Goal: Task Accomplishment & Management: Use online tool/utility

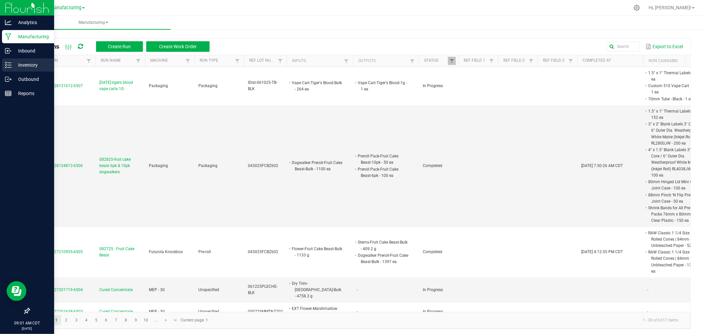
click at [8, 64] on icon at bounding box center [8, 65] width 7 height 7
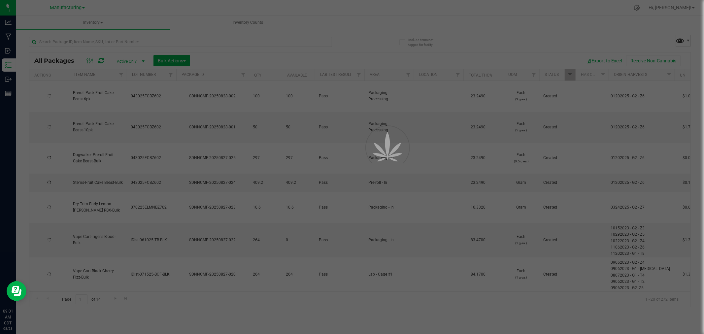
drag, startPoint x: 688, startPoint y: 56, endPoint x: 683, endPoint y: 38, distance: 18.5
click at [683, 38] on span at bounding box center [681, 41] width 10 height 10
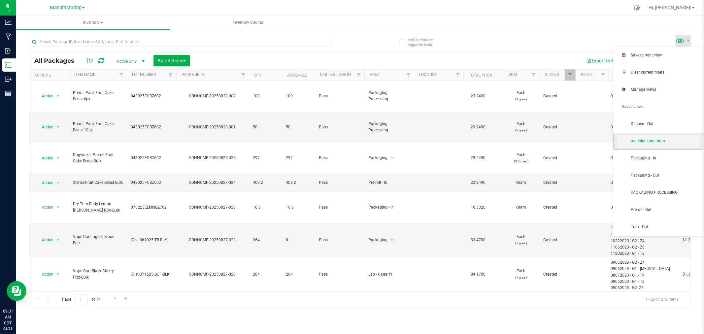
click at [662, 140] on span "machine trim room" at bounding box center [665, 141] width 69 height 6
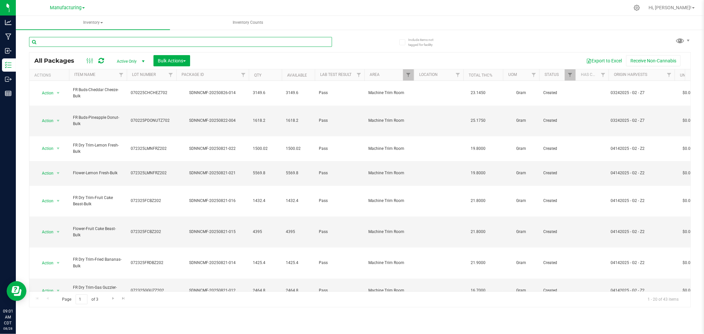
click at [110, 43] on input "text" at bounding box center [180, 42] width 303 height 10
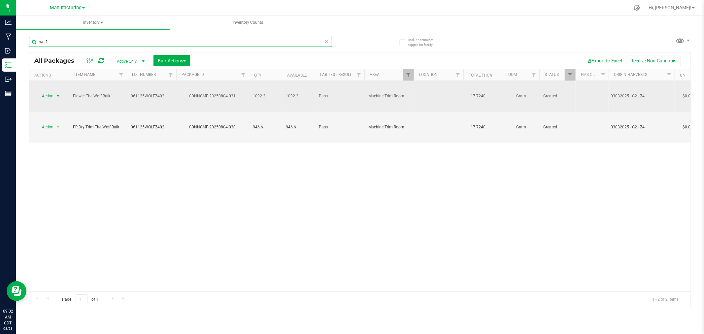
type input "wolf"
click at [48, 91] on span "Action" at bounding box center [45, 95] width 18 height 9
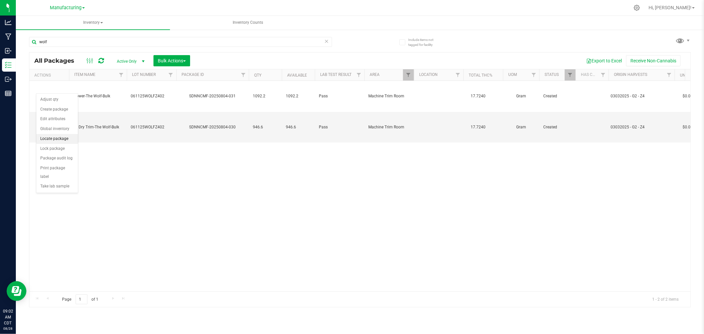
click at [60, 139] on li "Locate package" at bounding box center [57, 139] width 42 height 10
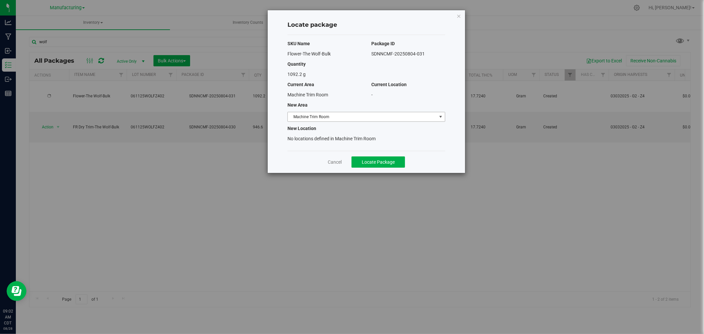
click at [351, 118] on span "Machine Trim Room" at bounding box center [362, 116] width 149 height 9
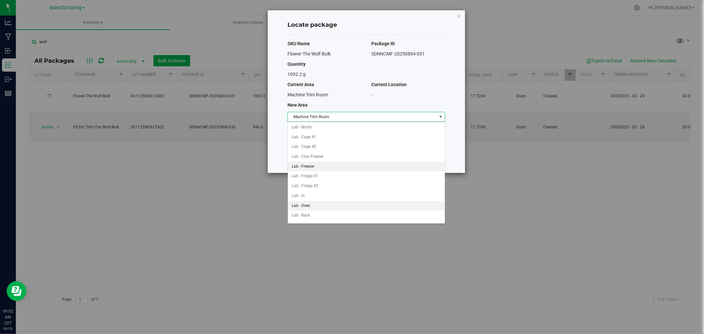
scroll to position [147, 0]
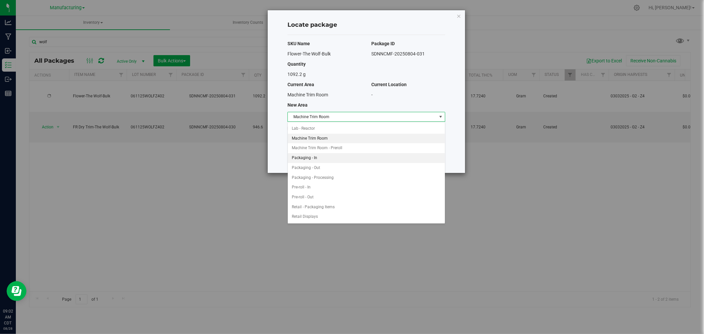
click at [316, 161] on li "Packaging - In" at bounding box center [366, 158] width 157 height 10
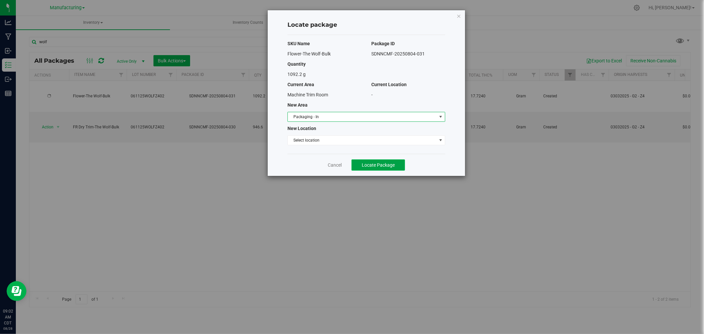
click at [362, 165] on span "Locate Package" at bounding box center [378, 164] width 33 height 5
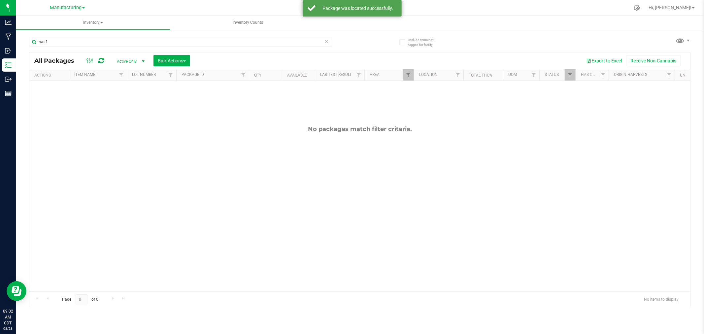
click at [674, 36] on div "wolf All Packages Active Only Active Only Lab Samples Locked All Bulk Actions A…" at bounding box center [360, 169] width 662 height 277
click at [678, 37] on span at bounding box center [681, 41] width 10 height 10
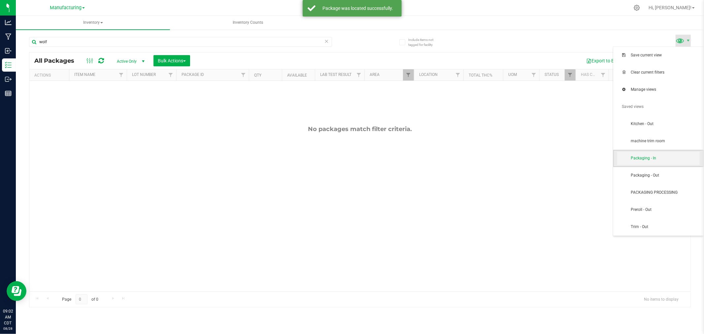
click at [686, 162] on span "Packaging - In" at bounding box center [658, 158] width 83 height 13
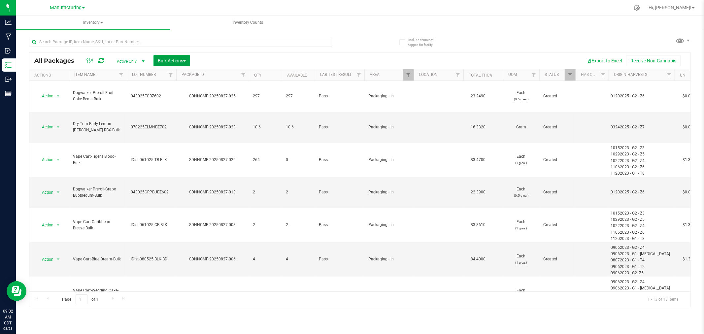
click at [181, 60] on span "Bulk Actions" at bounding box center [172, 60] width 28 height 5
click at [193, 77] on span "Add to manufacturing run" at bounding box center [182, 75] width 50 height 5
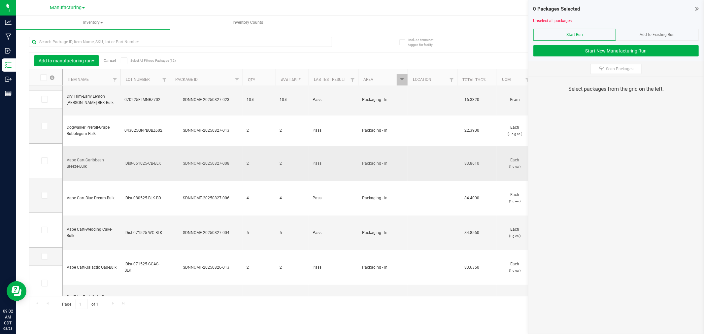
scroll to position [101, 0]
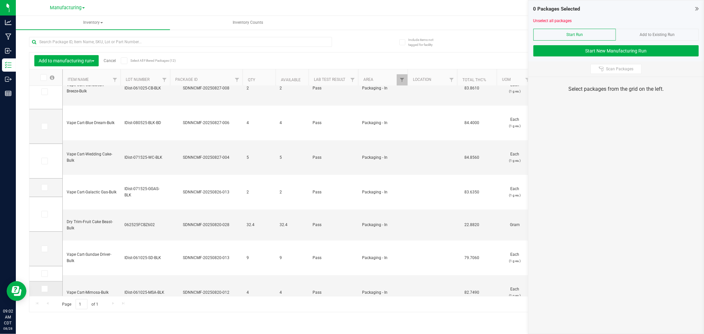
click at [43, 289] on icon at bounding box center [44, 289] width 4 height 0
click at [0, 0] on input "checkbox" at bounding box center [0, 0] width 0 height 0
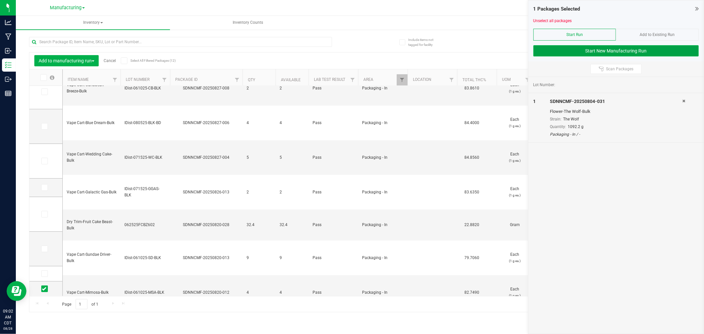
click at [558, 47] on button "Start New Manufacturing Run" at bounding box center [616, 50] width 165 height 11
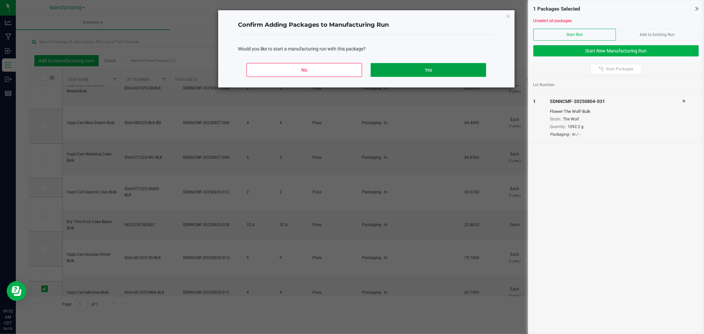
click at [457, 69] on button "Yes" at bounding box center [429, 70] width 116 height 14
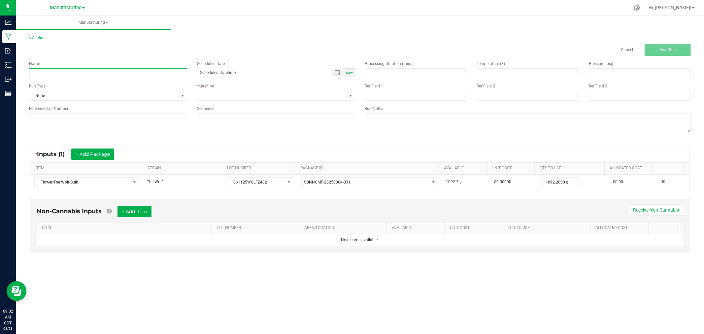
click at [162, 75] on input at bounding box center [108, 73] width 158 height 10
click at [160, 93] on span "None" at bounding box center [103, 95] width 149 height 9
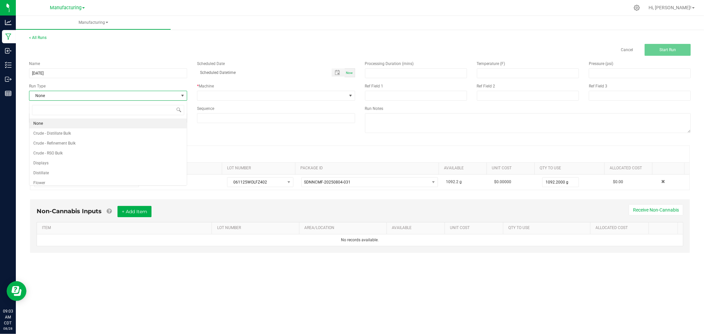
scroll to position [10, 158]
click at [313, 158] on div "* Inputs (1) + Add Package" at bounding box center [359, 154] width 659 height 17
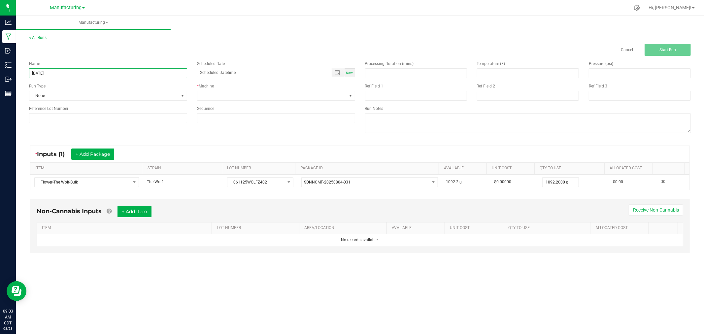
click at [123, 68] on input "[DATE]" at bounding box center [108, 73] width 158 height 10
type input "[DATE]-the wolf ounce bags"
click at [141, 97] on span "None" at bounding box center [103, 95] width 149 height 9
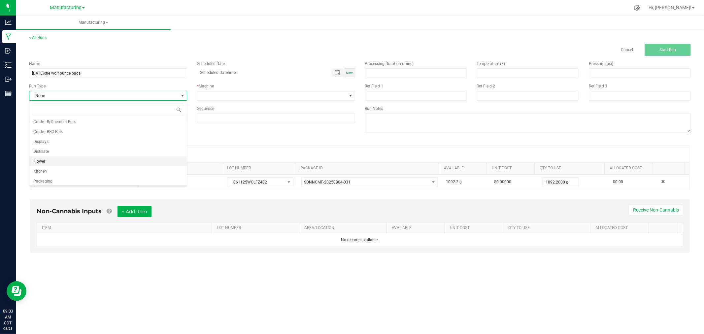
scroll to position [33, 0]
click at [64, 166] on li "Packaging" at bounding box center [107, 170] width 157 height 10
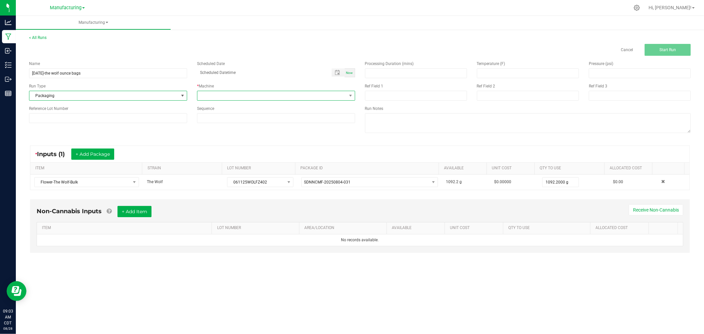
click at [233, 96] on span at bounding box center [271, 95] width 149 height 9
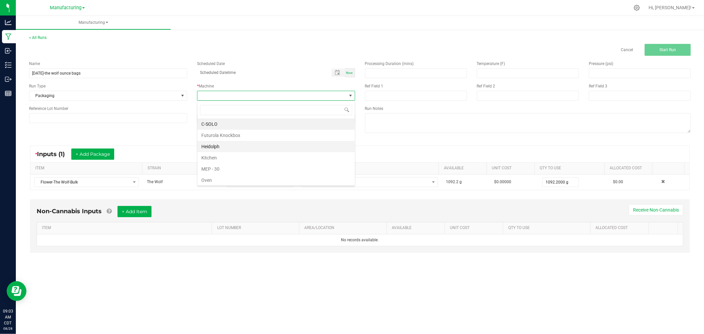
scroll to position [37, 0]
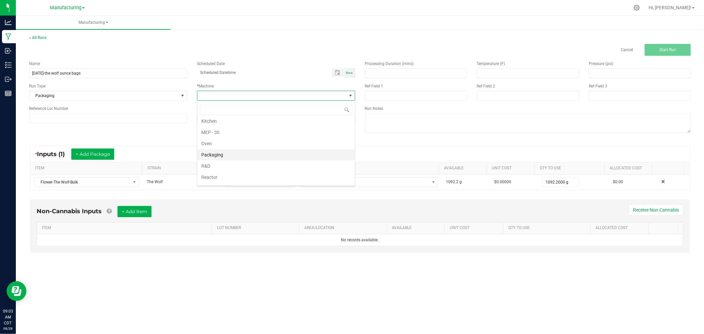
click at [245, 156] on li "Packaging" at bounding box center [275, 154] width 157 height 11
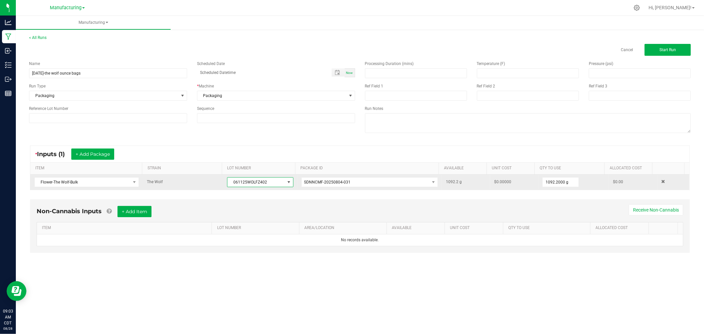
click at [262, 181] on span "061125WOLFZ402" at bounding box center [255, 182] width 57 height 9
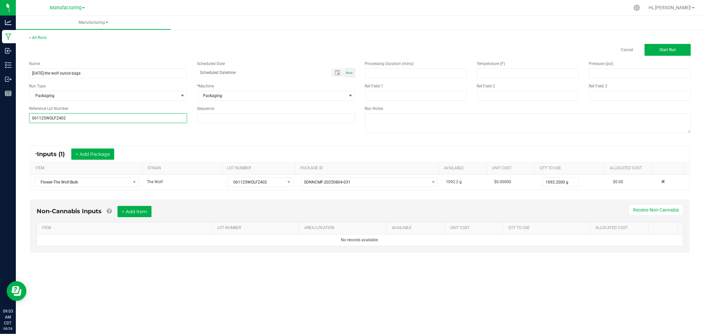
type input "061125WOLFZ402"
click at [177, 163] on th "STRAIN" at bounding box center [182, 169] width 80 height 12
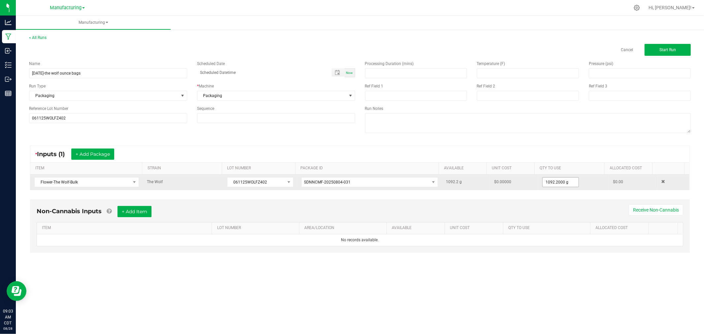
drag, startPoint x: 566, startPoint y: 194, endPoint x: 561, endPoint y: 182, distance: 12.9
click at [566, 193] on div "* Inputs (1) + Add Package ITEM STRAIN LOT NUMBER PACKAGE ID AVAILABLE Unit Cos…" at bounding box center [360, 168] width 672 height 56
click at [561, 182] on input "1092.2" at bounding box center [561, 182] width 36 height 9
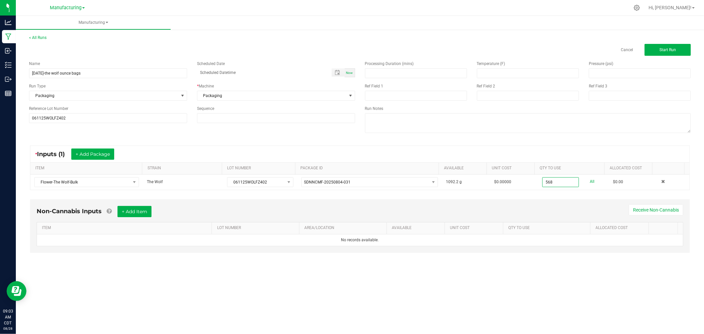
type input "568.0000 g"
click at [594, 212] on div "Non-Cannabis Inputs + Add Item Receive Non-Cannabis" at bounding box center [360, 214] width 647 height 16
click at [666, 51] on span "Start Run" at bounding box center [668, 50] width 17 height 5
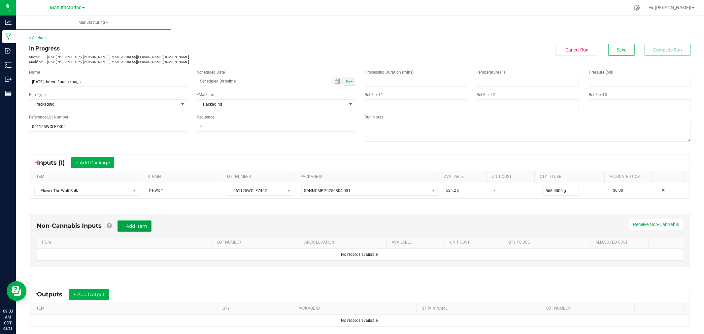
click at [129, 222] on button "+ Add Item" at bounding box center [135, 226] width 34 height 11
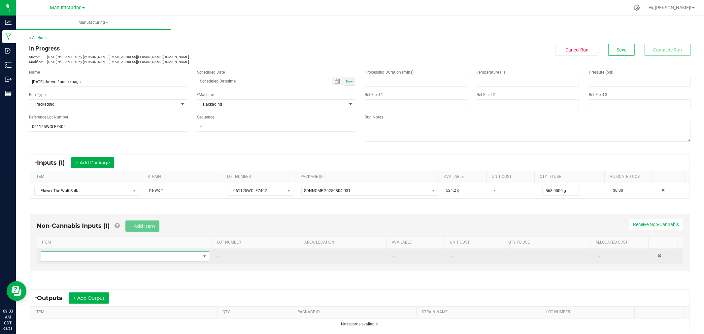
click at [141, 256] on span "NO DATA FOUND" at bounding box center [120, 256] width 159 height 9
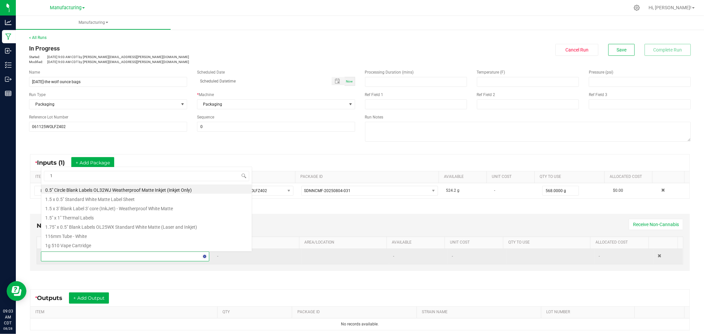
scroll to position [10, 163]
type input "1.5"
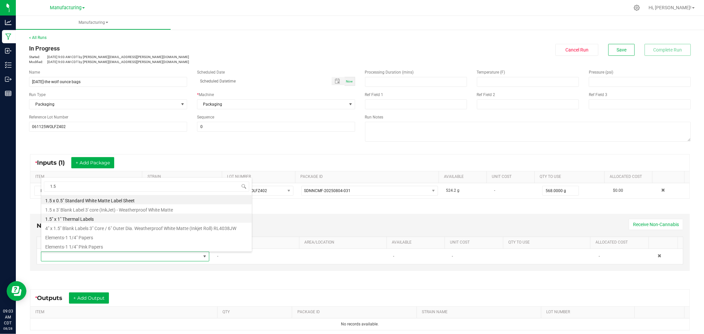
click at [108, 219] on li "1.5" x 1" Thermal Labels" at bounding box center [146, 218] width 211 height 9
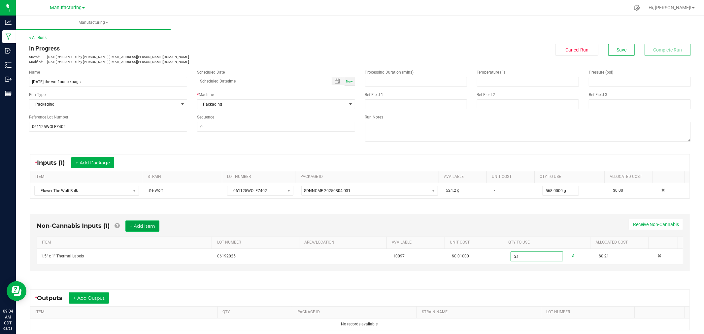
type input "21 ea"
click at [151, 223] on button "+ Add Item" at bounding box center [142, 226] width 34 height 11
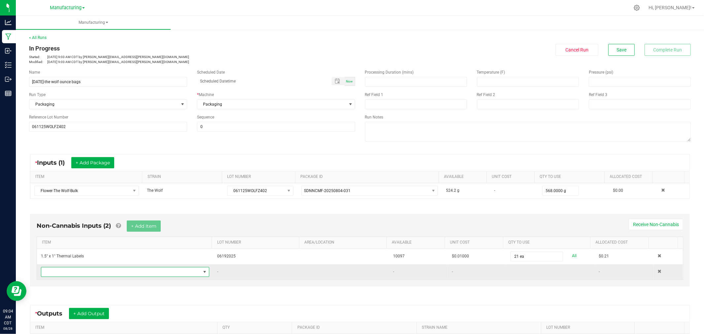
click at [142, 272] on span "NO DATA FOUND" at bounding box center [120, 271] width 159 height 9
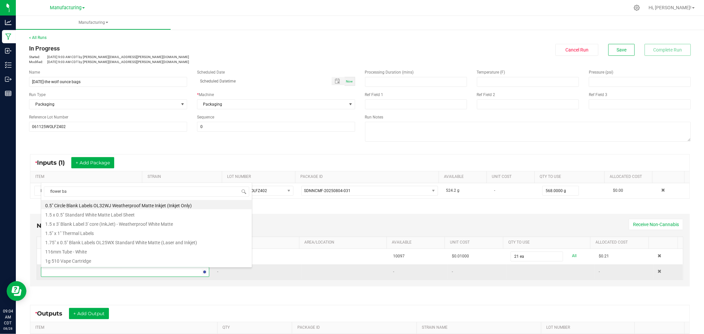
type input "flower bag"
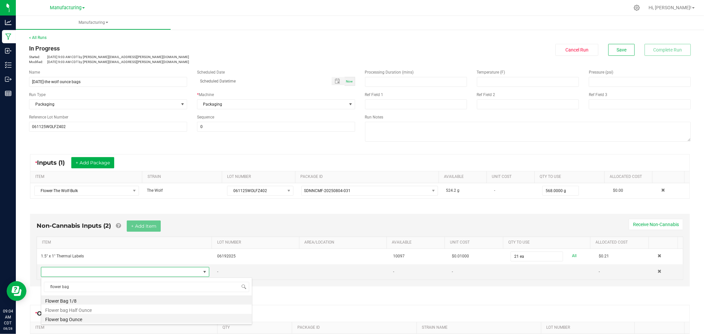
click at [80, 321] on li "Flower bag Ounce" at bounding box center [146, 318] width 211 height 9
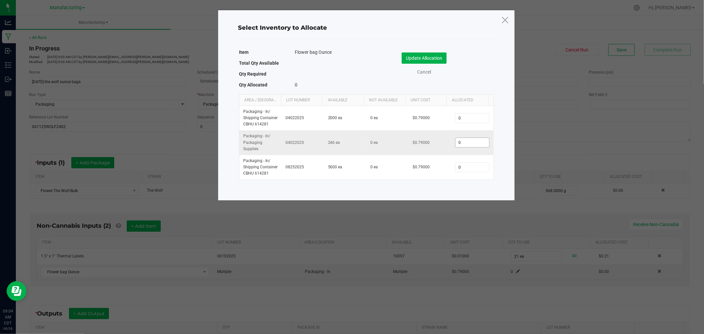
click at [472, 138] on span "0" at bounding box center [472, 143] width 34 height 10
click at [473, 143] on input "0" at bounding box center [473, 142] width 34 height 9
type input "20"
click at [418, 52] on button "Update Allocation" at bounding box center [424, 57] width 45 height 11
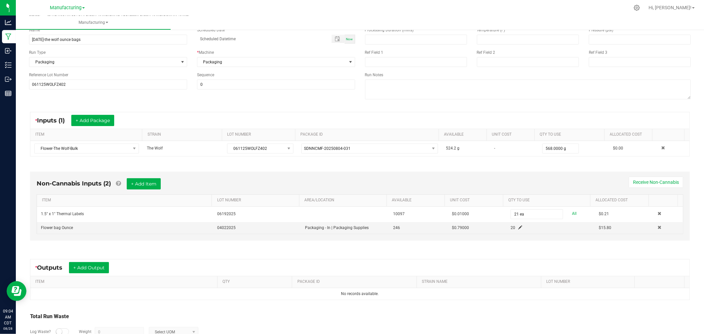
scroll to position [85, 0]
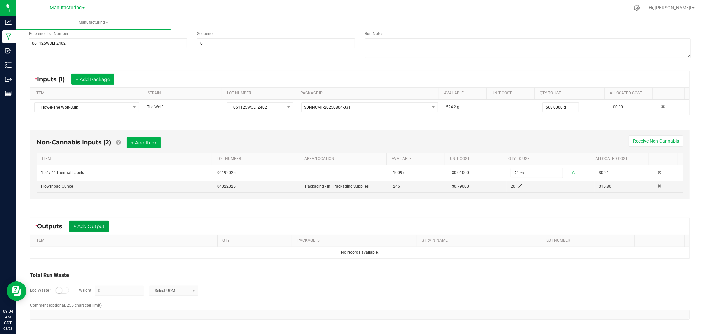
click at [85, 229] on button "+ Add Output" at bounding box center [89, 226] width 40 height 11
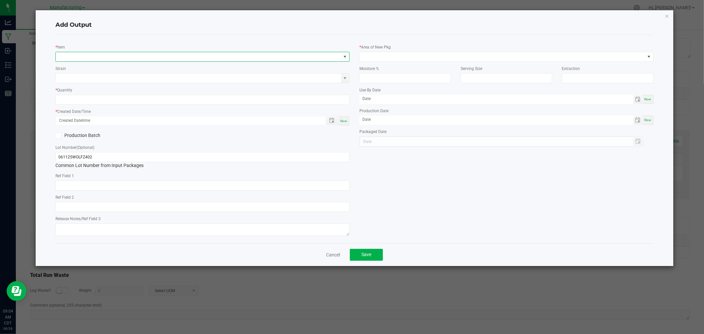
click at [122, 59] on span "NO DATA FOUND" at bounding box center [198, 56] width 285 height 9
type input "buds-the wolf"
click at [104, 105] on li "Buds-The Wolf-1oz" at bounding box center [202, 102] width 293 height 9
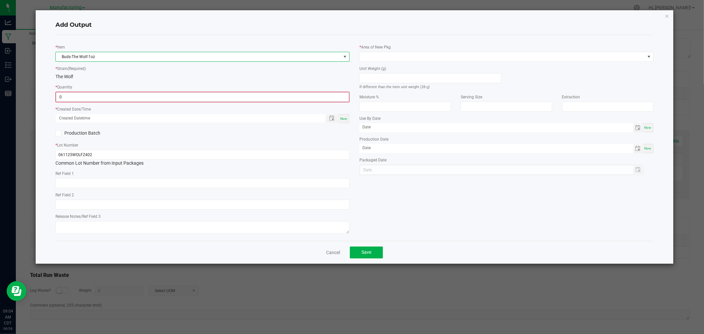
click at [115, 100] on input "0" at bounding box center [202, 96] width 293 height 9
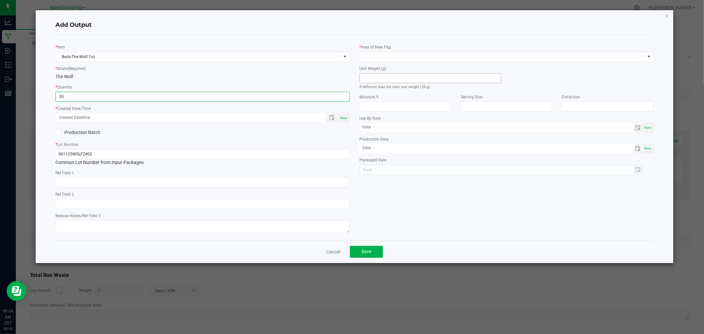
type input "20 ea"
click at [406, 83] on input at bounding box center [430, 78] width 141 height 9
type input "28"
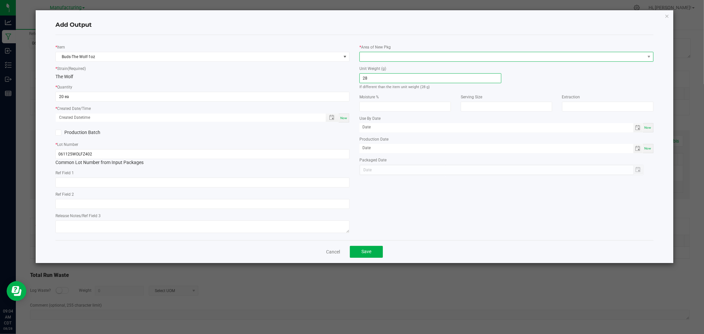
click at [406, 54] on span at bounding box center [502, 56] width 285 height 9
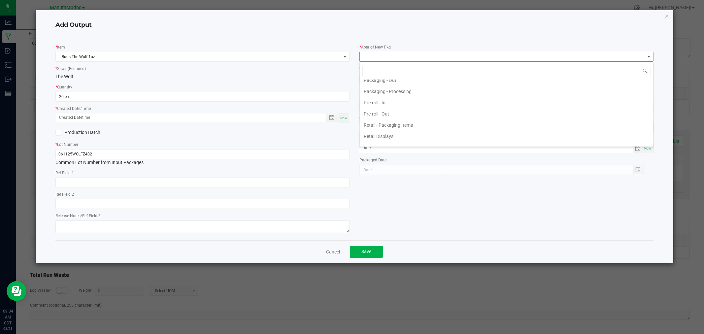
scroll to position [220, 0]
click at [409, 87] on li "Packaging - Processing" at bounding box center [506, 89] width 293 height 11
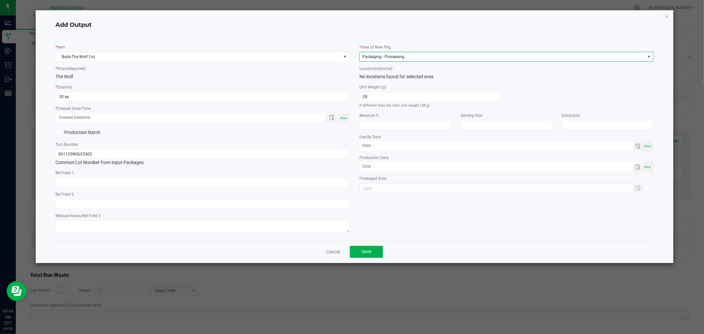
click at [344, 118] on span "Now" at bounding box center [343, 118] width 7 height 4
type input "[DATE] 9:04 AM"
type input "[DATE]"
click at [374, 256] on button "Save" at bounding box center [366, 252] width 33 height 12
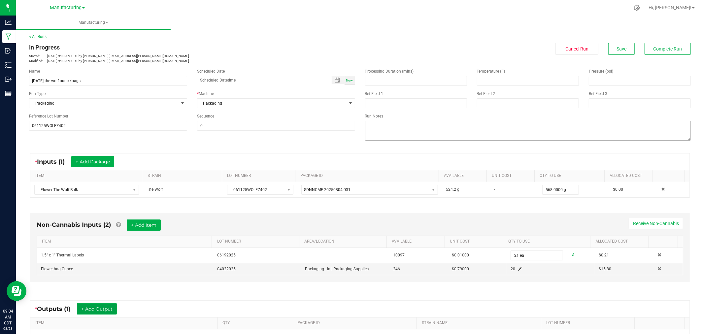
scroll to position [0, 0]
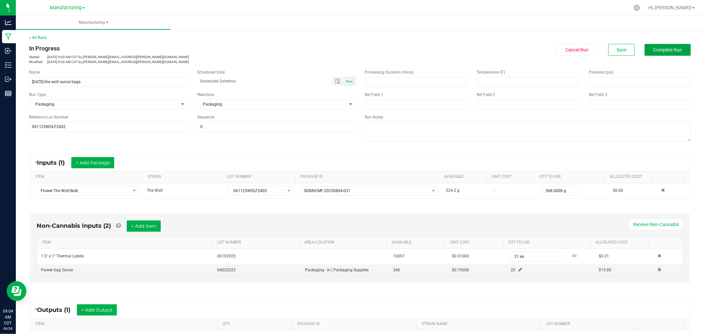
click at [659, 50] on span "Complete Run" at bounding box center [668, 49] width 29 height 5
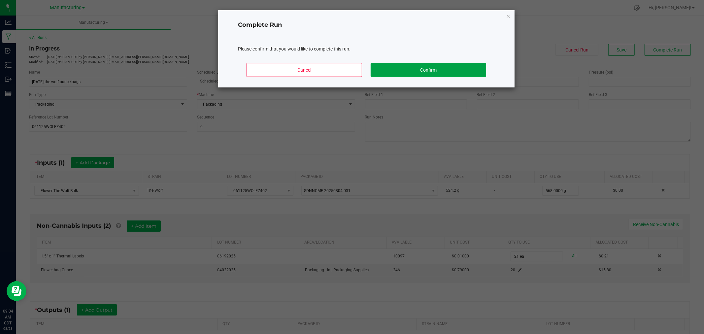
click at [462, 67] on button "Confirm" at bounding box center [429, 70] width 116 height 14
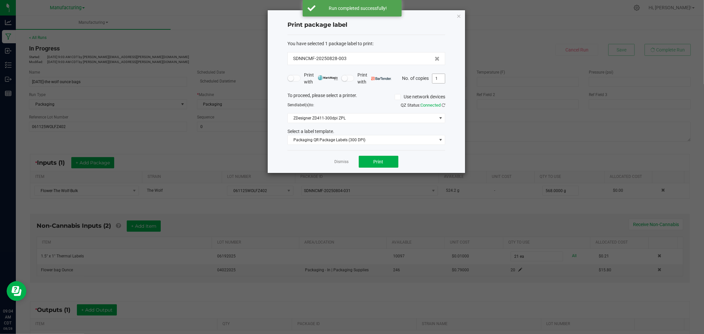
click at [439, 77] on input "1" at bounding box center [438, 78] width 13 height 9
type input "21"
click at [384, 160] on button "Print" at bounding box center [379, 162] width 40 height 12
click at [346, 162] on link "Dismiss" at bounding box center [342, 162] width 14 height 6
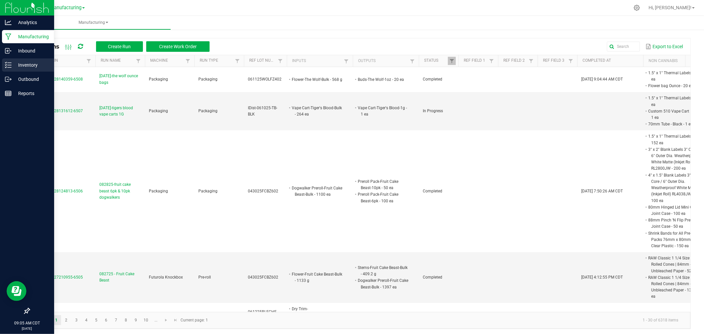
click at [8, 63] on icon at bounding box center [8, 65] width 7 height 7
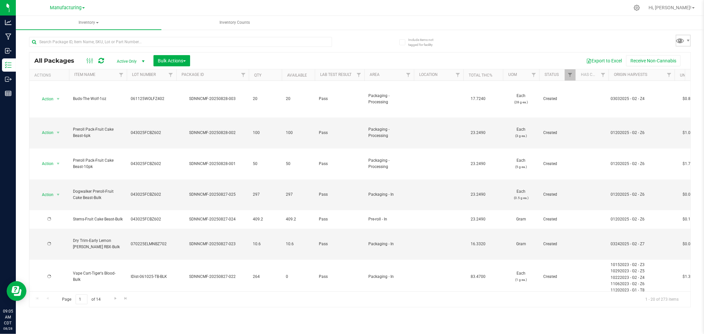
click at [682, 40] on span at bounding box center [681, 41] width 10 height 10
click at [684, 39] on span at bounding box center [681, 41] width 10 height 10
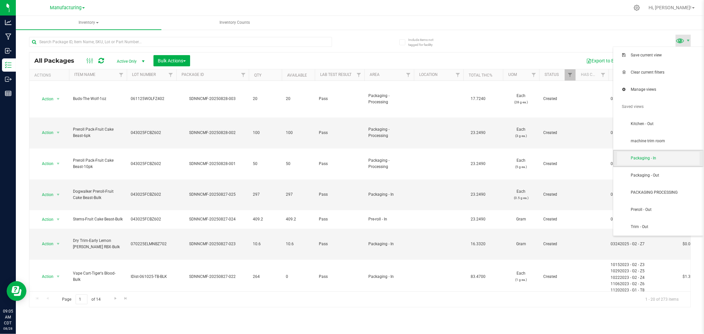
click at [672, 160] on span "Packaging - In" at bounding box center [665, 158] width 69 height 6
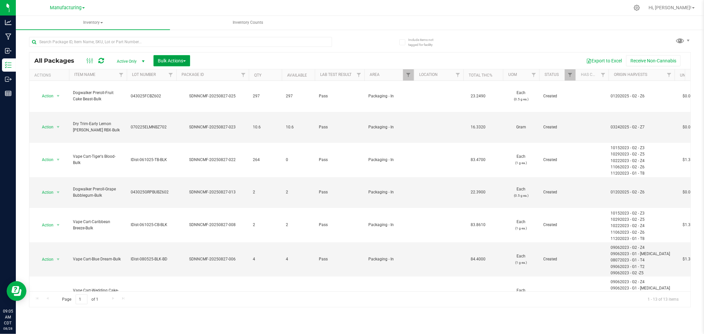
click at [174, 60] on span "Bulk Actions" at bounding box center [172, 60] width 28 height 5
click at [177, 75] on span "Add to manufacturing run" at bounding box center [182, 75] width 50 height 5
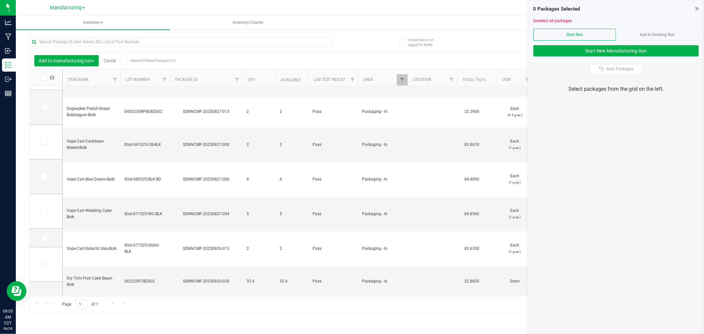
scroll to position [101, 0]
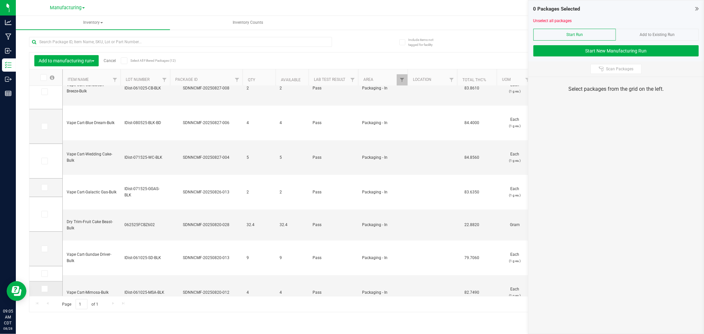
click at [44, 292] on span at bounding box center [44, 289] width 7 height 7
click at [0, 0] on input "checkbox" at bounding box center [0, 0] width 0 height 0
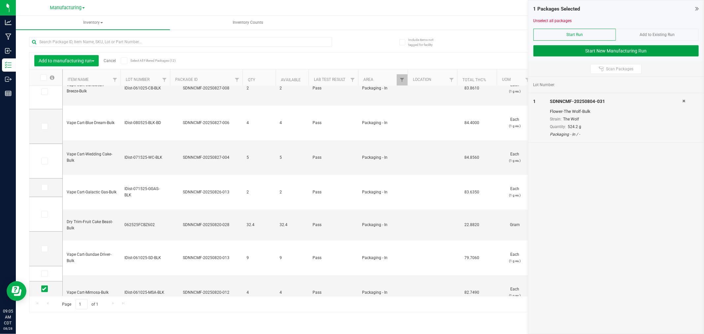
click at [605, 48] on button "Start New Manufacturing Run" at bounding box center [616, 50] width 165 height 11
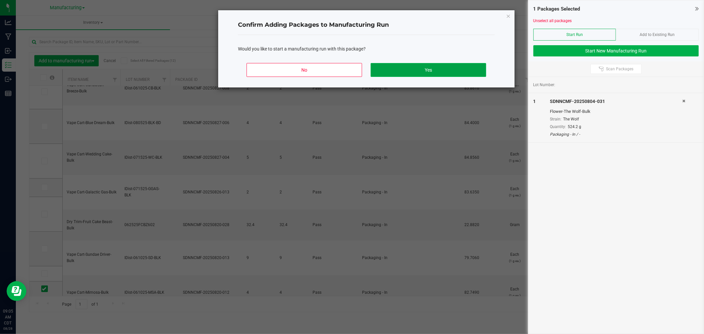
click at [436, 68] on button "Yes" at bounding box center [429, 70] width 116 height 14
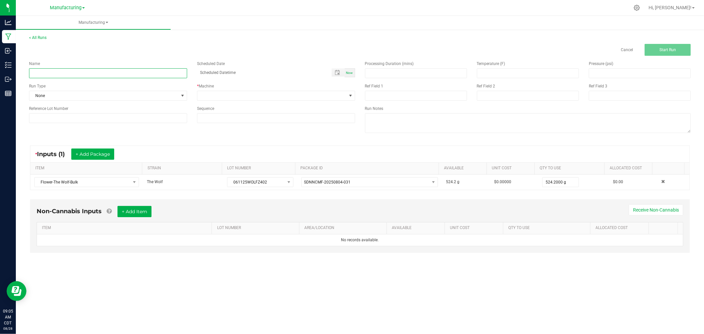
click at [101, 71] on input at bounding box center [108, 73] width 158 height 10
type input "[DATE]-the wolf half ounce bags"
click at [120, 103] on div "Name [DATE]-the wolf half ounce bags Scheduled Date Now Run Type None * Machine…" at bounding box center [192, 92] width 336 height 72
click at [121, 99] on span "None" at bounding box center [103, 95] width 149 height 9
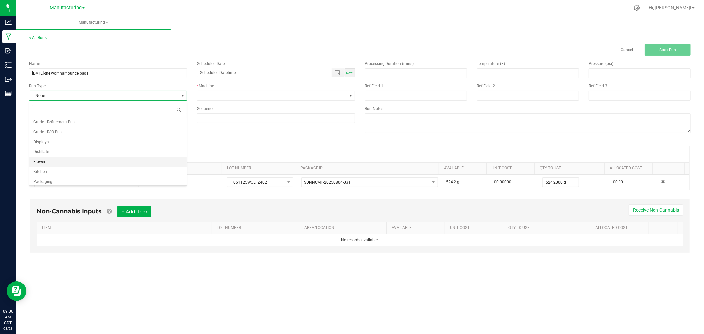
scroll to position [33, 0]
click at [66, 172] on li "Packaging" at bounding box center [107, 170] width 157 height 10
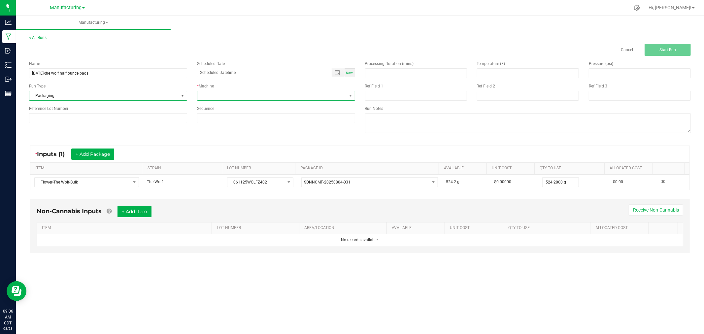
click at [230, 93] on span at bounding box center [271, 95] width 149 height 9
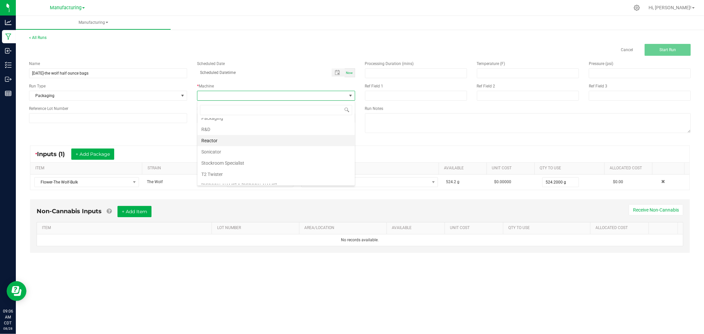
scroll to position [37, 0]
click at [234, 155] on li "Packaging" at bounding box center [275, 154] width 157 height 11
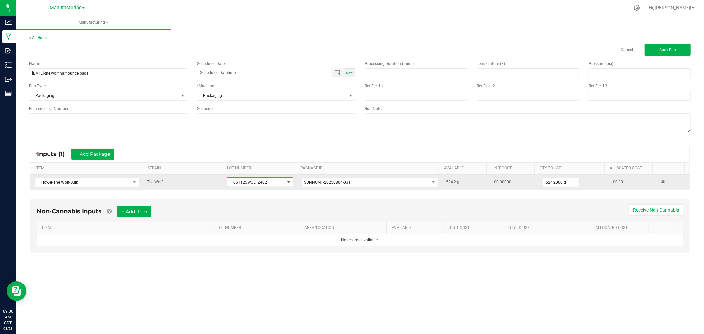
click at [263, 183] on span "061125WOLFZ402" at bounding box center [255, 182] width 57 height 9
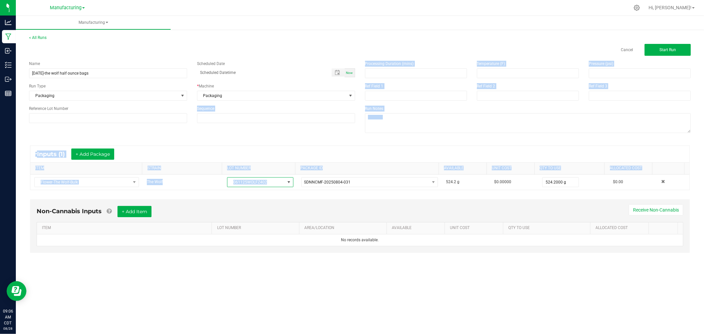
drag, startPoint x: 263, startPoint y: 183, endPoint x: 175, endPoint y: 144, distance: 96.5
click at [146, 130] on manufacturing-process-run "< All Runs Cancel Start Run Name [DATE]-the wolf half ounce bags Scheduled Date…" at bounding box center [360, 150] width 662 height 231
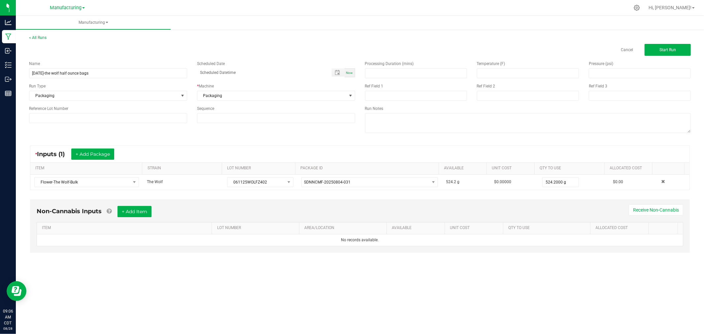
drag, startPoint x: 232, startPoint y: 209, endPoint x: 228, endPoint y: 201, distance: 8.7
click at [232, 207] on div "Non-Cannabis Inputs + Add Item Receive Non-Cannabis" at bounding box center [360, 214] width 647 height 16
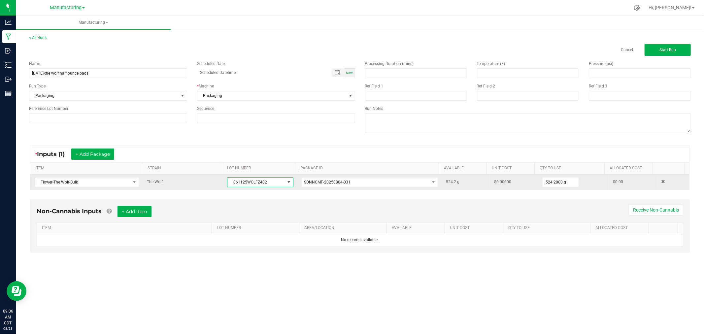
click at [248, 179] on span "061125WOLFZ402" at bounding box center [255, 182] width 57 height 9
type input "061125WOLFZ402"
click at [560, 182] on input "524.2" at bounding box center [561, 182] width 36 height 9
type input "0"
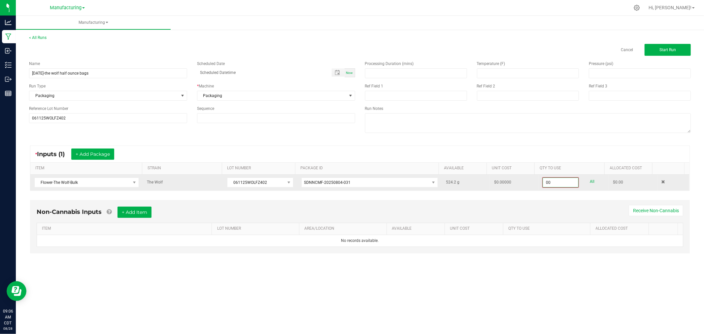
type input "0"
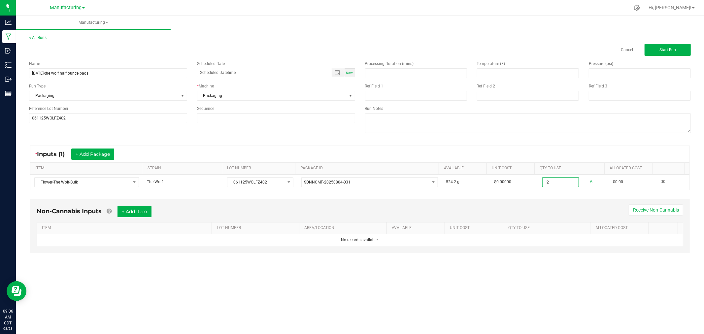
type input "0.2000 g"
click at [607, 146] on kendo-grid "* Inputs (1) + Add Package ITEM STRAIN LOT NUMBER PACKAGE ID AVAILABLE Unit Cos…" at bounding box center [360, 168] width 660 height 45
click at [152, 213] on button "+ Add Item" at bounding box center [135, 211] width 34 height 11
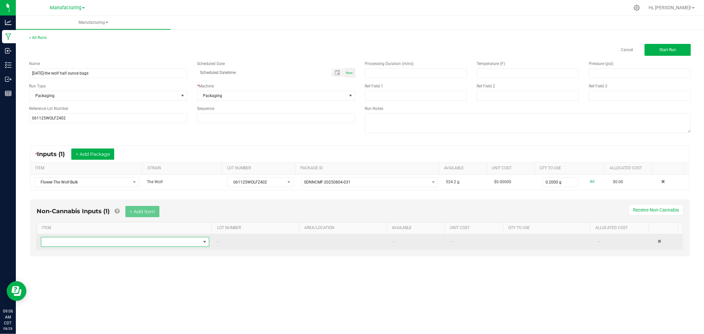
click at [148, 240] on span "NO DATA FOUND" at bounding box center [120, 241] width 159 height 9
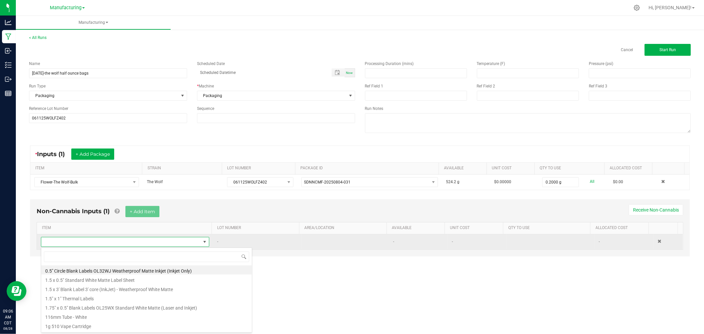
type input "1"
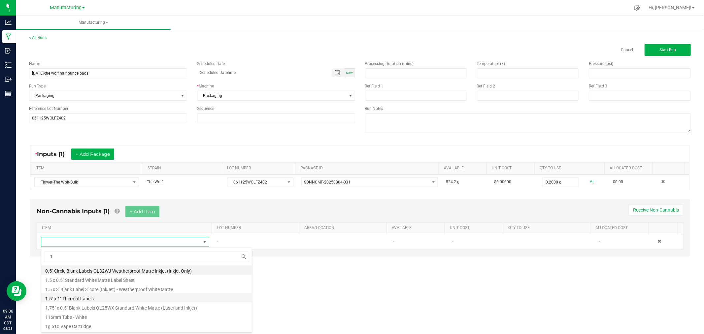
click at [70, 296] on li "1.5" x 1" Thermal Labels" at bounding box center [146, 297] width 211 height 9
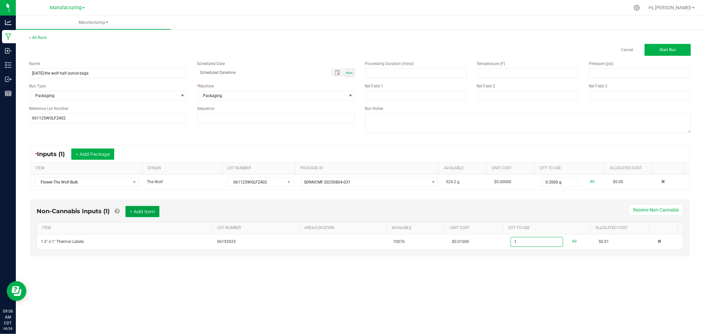
type input "1 ea"
click at [139, 209] on button "+ Add Item" at bounding box center [142, 211] width 34 height 11
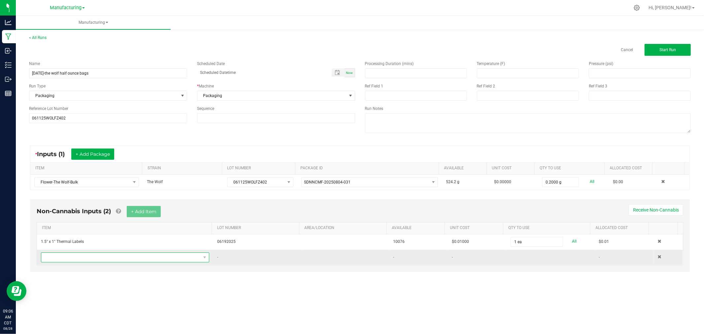
click at [121, 259] on span "NO DATA FOUND" at bounding box center [120, 257] width 159 height 9
type input "flower bag"
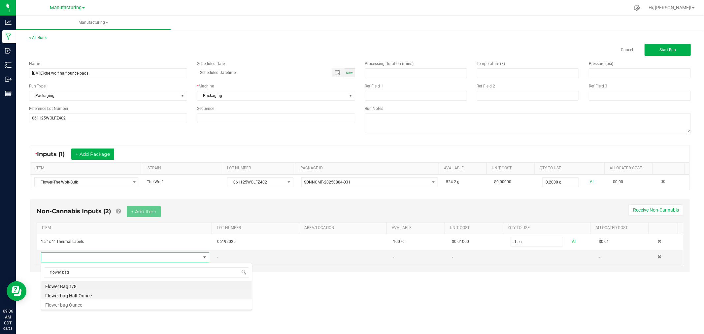
click at [110, 297] on li "Flower bag Half Ounce" at bounding box center [146, 294] width 211 height 9
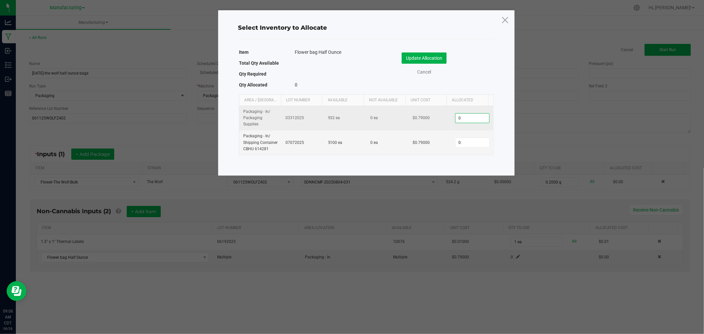
click at [473, 116] on input "0" at bounding box center [473, 118] width 34 height 9
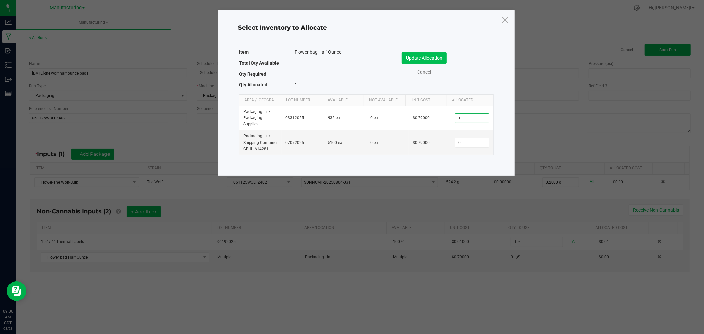
type input "1"
click at [419, 59] on button "Update Allocation" at bounding box center [424, 57] width 45 height 11
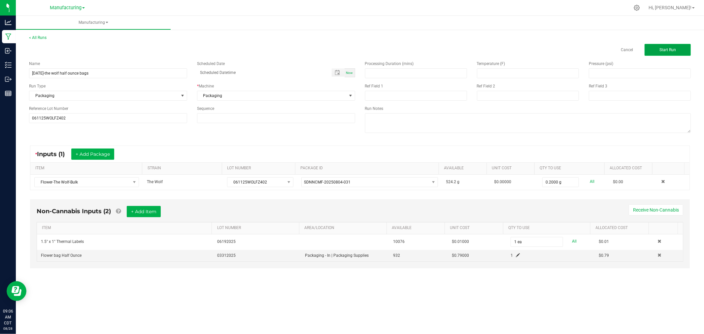
click at [656, 54] on button "Start Run" at bounding box center [668, 50] width 46 height 12
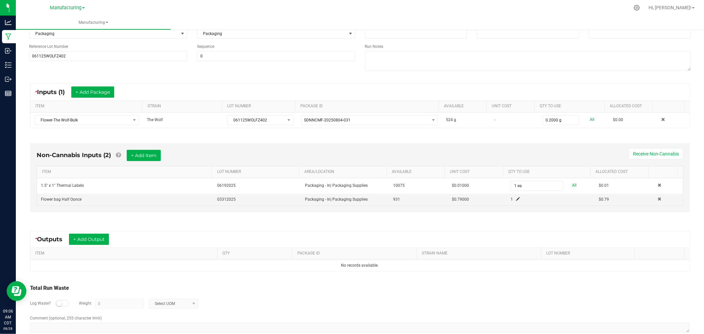
scroll to position [73, 0]
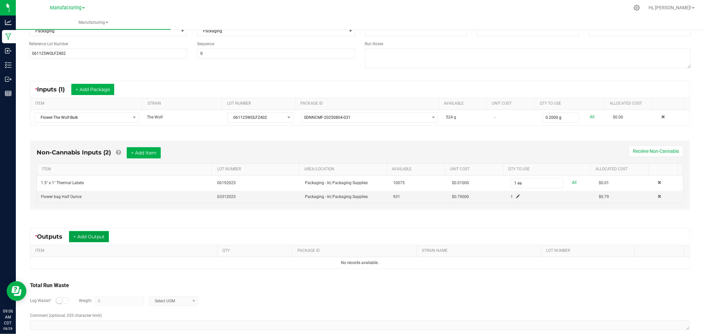
click at [104, 239] on button "+ Add Output" at bounding box center [89, 236] width 40 height 11
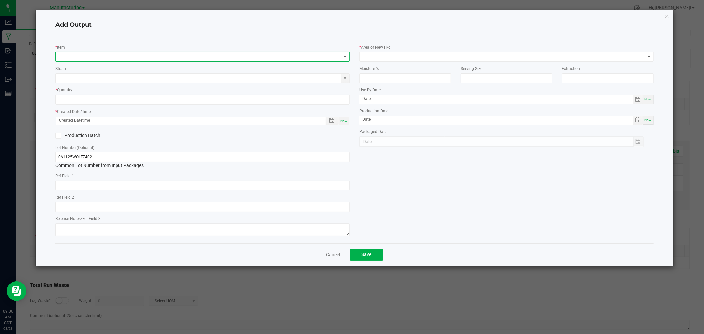
click at [142, 54] on span "NO DATA FOUND" at bounding box center [198, 56] width 285 height 9
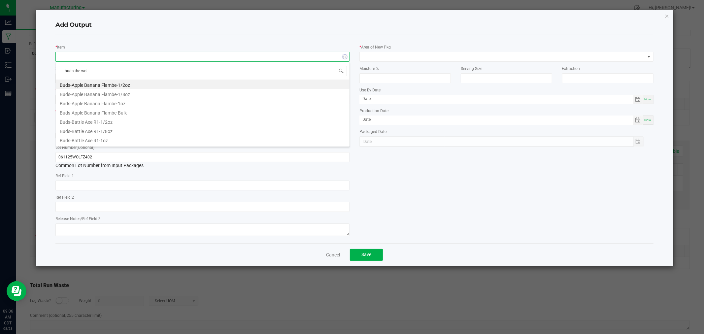
type input "buds-the wolf"
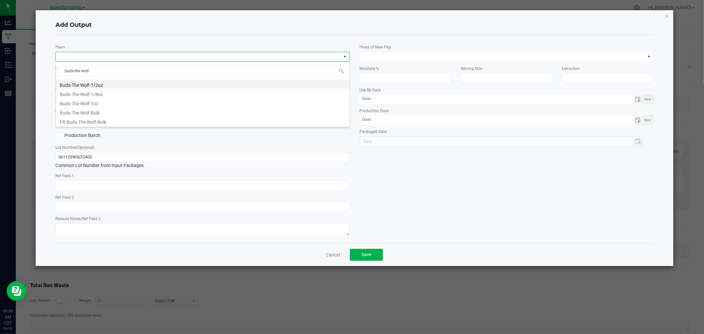
click at [113, 85] on li "Buds-The Wolf-1/2oz" at bounding box center [202, 84] width 293 height 9
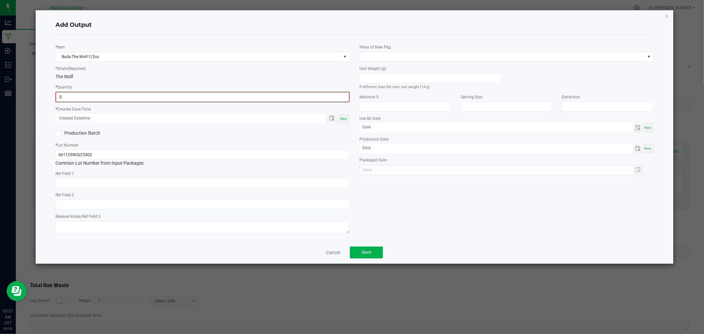
click at [114, 96] on input "0" at bounding box center [202, 96] width 293 height 9
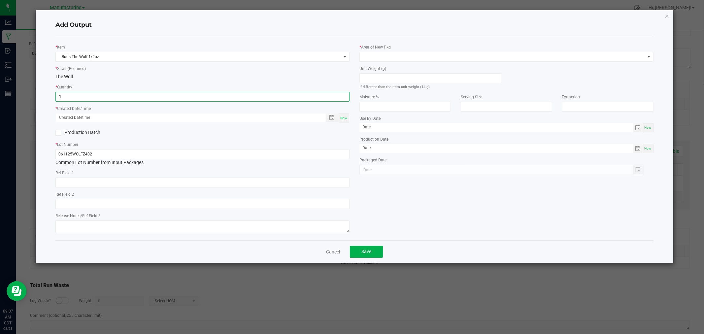
type input "1 ea"
click at [347, 119] on span "Now" at bounding box center [343, 118] width 7 height 4
type input "[DATE] 9:07 AM"
type input "[DATE]"
click at [419, 73] on div "Unit Weight (g) If different than the item unit weight (14 g)" at bounding box center [431, 77] width 142 height 25
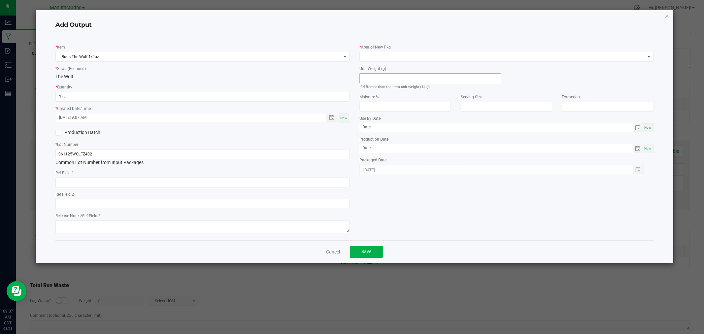
click at [421, 78] on input at bounding box center [430, 78] width 141 height 9
type input "14"
click at [420, 55] on span at bounding box center [502, 56] width 285 height 9
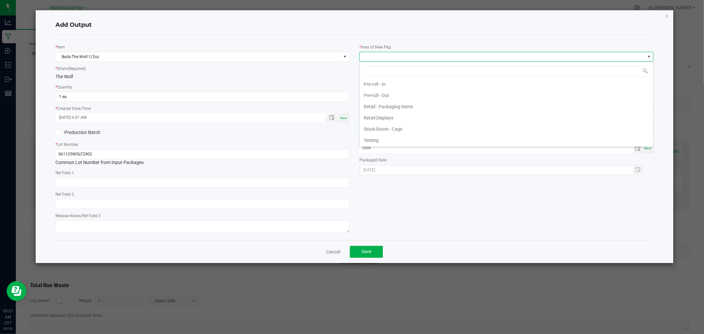
scroll to position [220, 0]
click at [423, 93] on li "Packaging - Processing" at bounding box center [506, 89] width 293 height 11
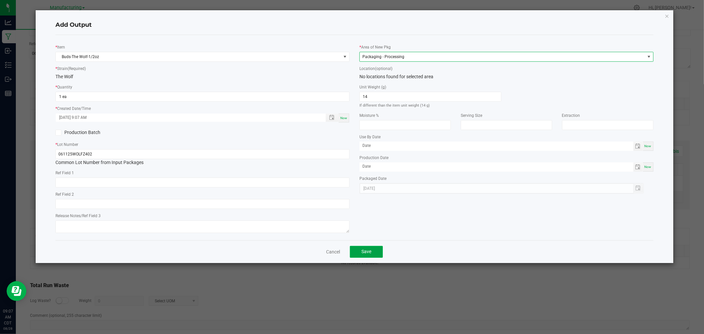
click at [364, 250] on span "Save" at bounding box center [367, 251] width 10 height 5
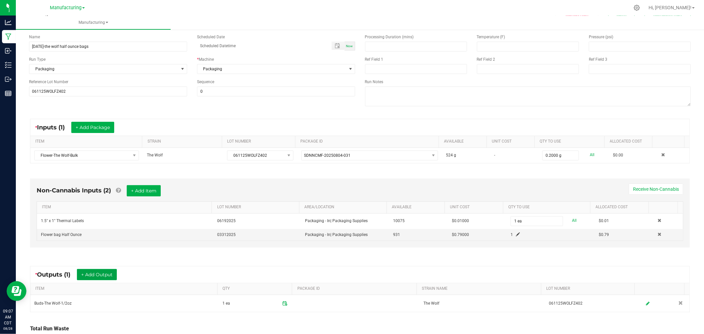
scroll to position [0, 0]
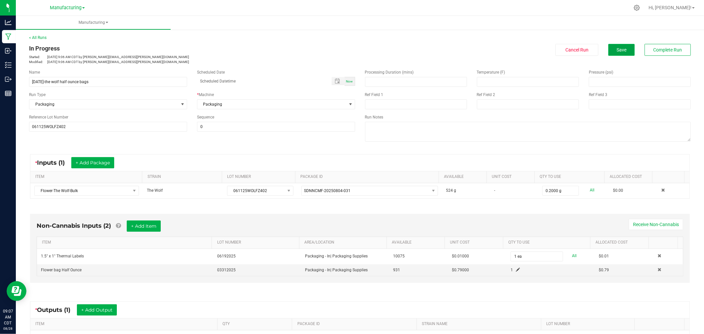
click at [618, 49] on span "Save" at bounding box center [622, 49] width 10 height 5
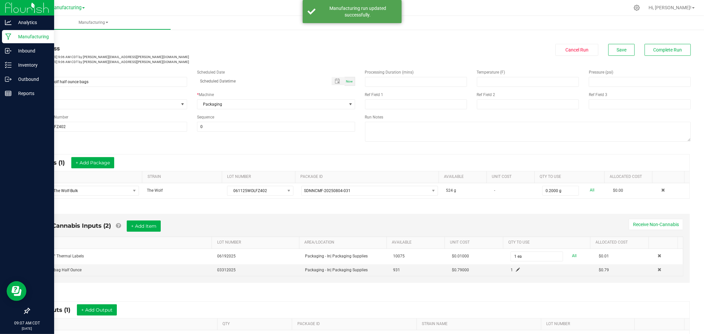
click at [4, 36] on div "Manufacturing" at bounding box center [28, 36] width 52 height 13
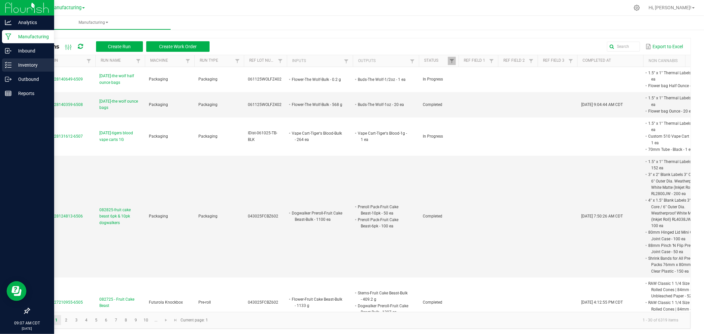
click at [8, 61] on div "Inventory" at bounding box center [28, 64] width 52 height 13
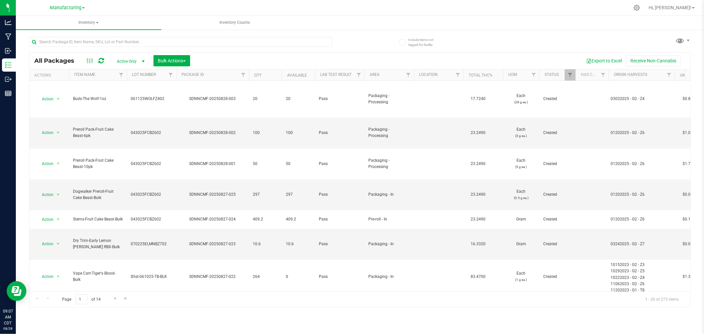
click at [335, 57] on div "Export to Excel Receive Non-Cannabis" at bounding box center [440, 60] width 491 height 11
click at [680, 41] on span at bounding box center [681, 41] width 10 height 10
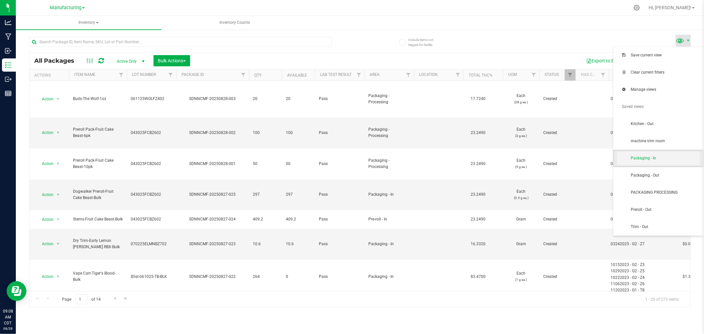
click at [658, 162] on span "Packaging - In" at bounding box center [658, 158] width 83 height 13
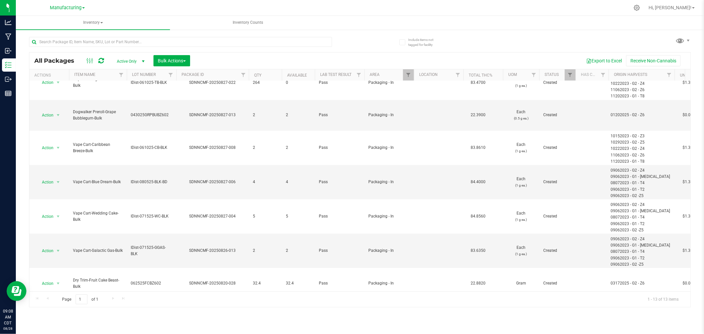
scroll to position [110, 0]
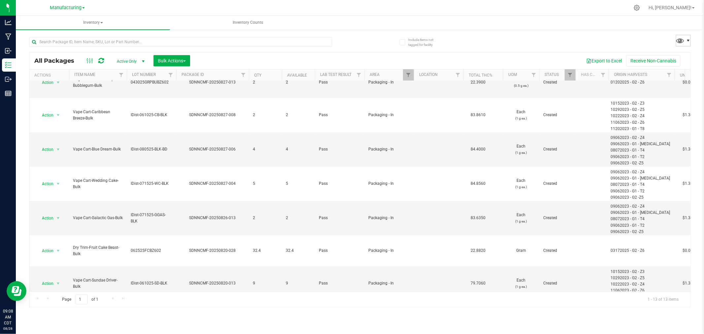
click at [686, 40] on span at bounding box center [688, 40] width 5 height 5
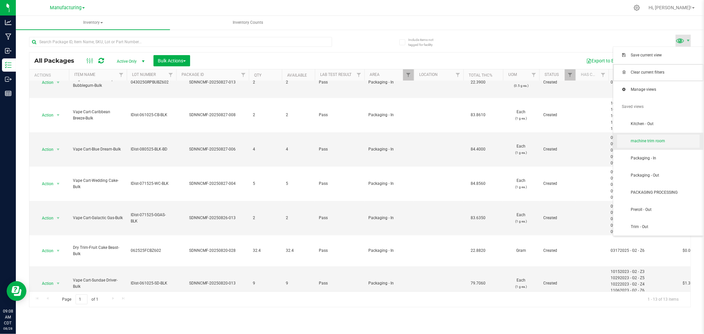
click at [666, 124] on ul "Save current view Clear current filters Manage views Saved views Kitchen - Out …" at bounding box center [658, 141] width 90 height 189
click at [663, 143] on span "machine trim room" at bounding box center [665, 141] width 69 height 6
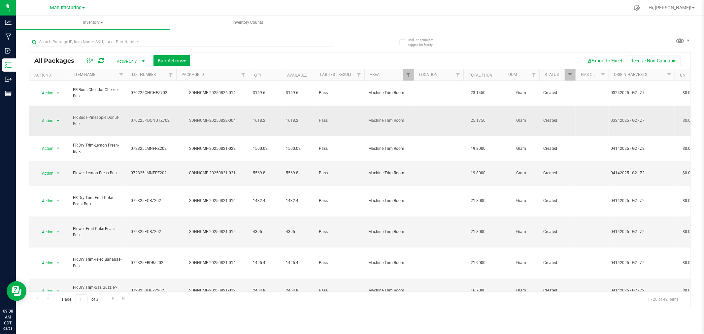
click at [51, 116] on span "Action" at bounding box center [45, 120] width 18 height 9
click at [58, 158] on li "Locate package" at bounding box center [57, 159] width 42 height 10
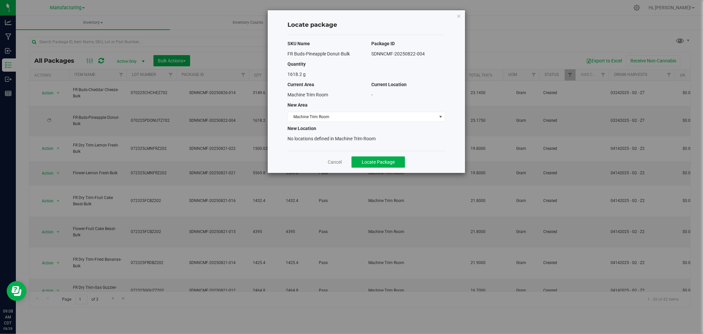
drag, startPoint x: 297, startPoint y: 106, endPoint x: 299, endPoint y: 111, distance: 5.3
click at [298, 108] on div "New Area" at bounding box center [367, 105] width 168 height 7
click at [303, 114] on span "Machine Trim Room" at bounding box center [362, 116] width 149 height 9
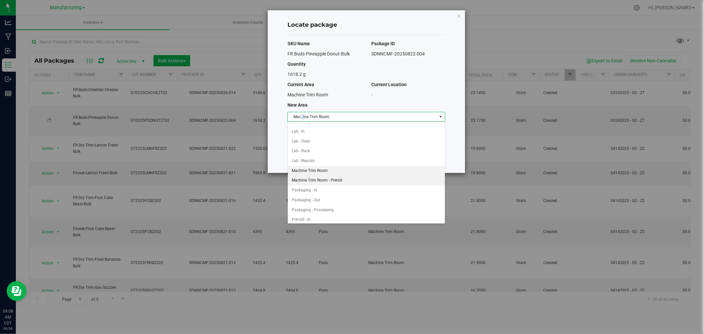
scroll to position [114, 0]
click at [326, 191] on li "Packaging - In" at bounding box center [366, 191] width 157 height 10
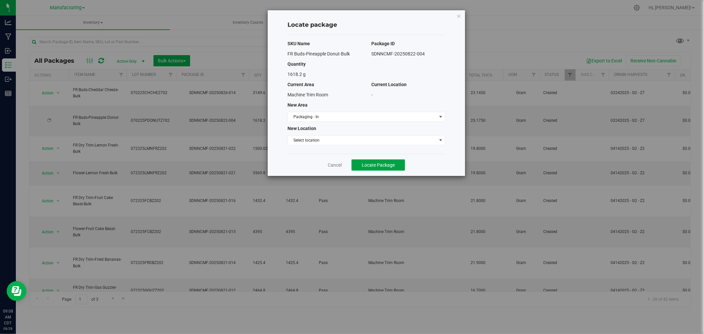
click at [380, 166] on span "Locate Package" at bounding box center [378, 164] width 33 height 5
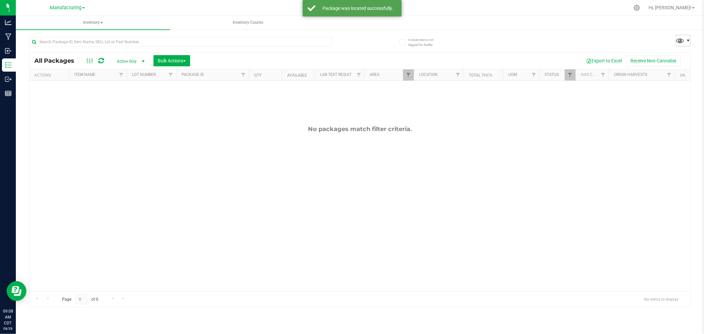
click at [690, 39] on span at bounding box center [688, 40] width 5 height 5
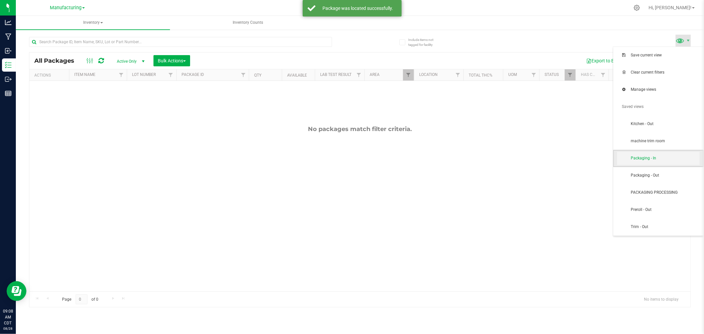
click at [663, 155] on span "Packaging - In" at bounding box center [665, 158] width 69 height 6
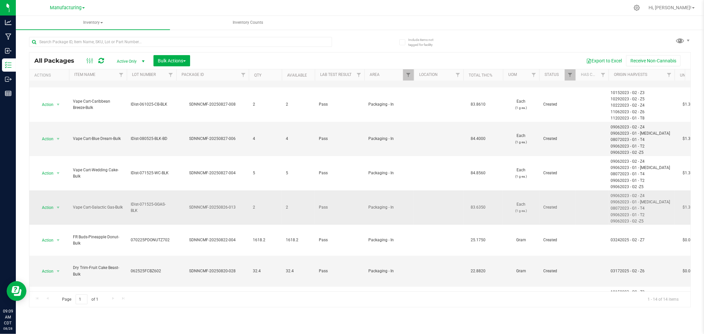
scroll to position [85, 0]
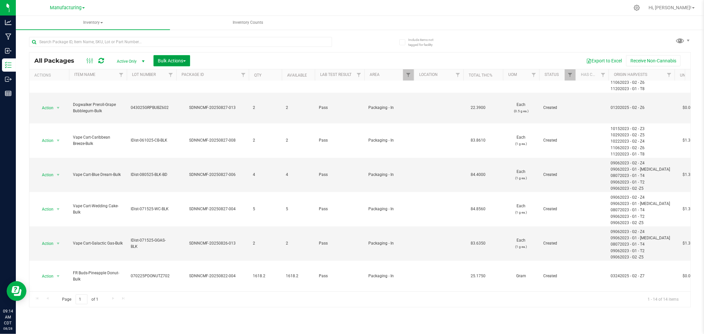
click at [178, 59] on span "Bulk Actions" at bounding box center [172, 60] width 28 height 5
click at [196, 77] on span "Add to manufacturing run" at bounding box center [182, 75] width 50 height 5
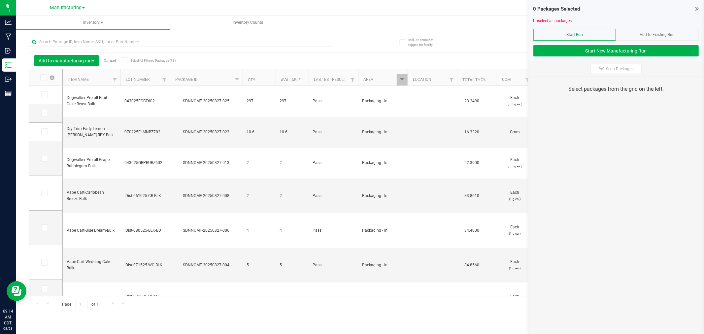
click at [453, 62] on div "Export to Excel Receive Non-Cannabis" at bounding box center [424, 60] width 522 height 11
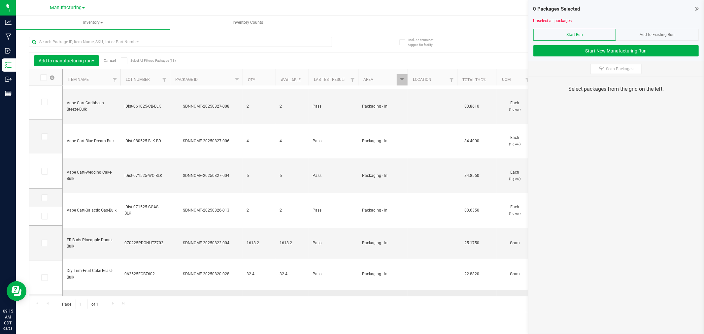
scroll to position [89, 0]
click at [46, 199] on icon at bounding box center [44, 199] width 4 height 0
click at [0, 0] on input "checkbox" at bounding box center [0, 0] width 0 height 0
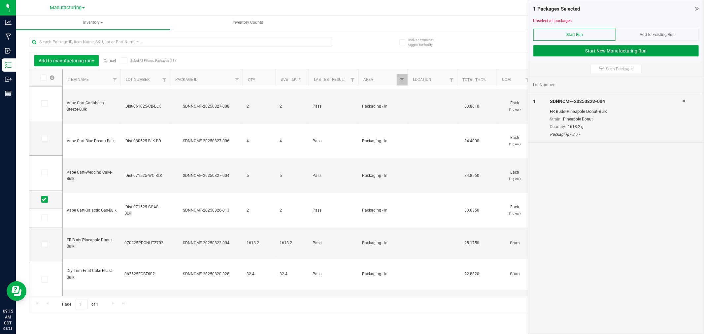
click at [595, 46] on button "Start New Manufacturing Run" at bounding box center [616, 50] width 165 height 11
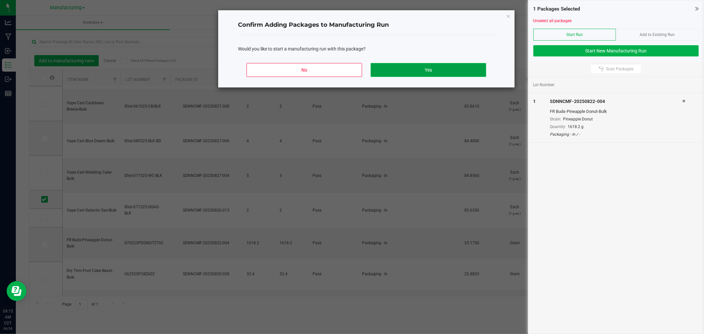
click at [450, 70] on button "Yes" at bounding box center [429, 70] width 116 height 14
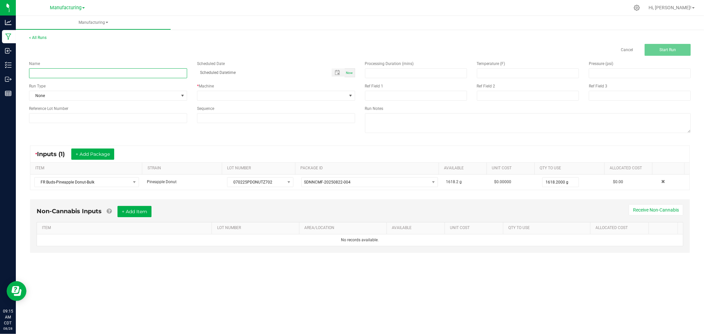
click at [153, 71] on input at bounding box center [108, 73] width 158 height 10
click at [85, 74] on input "[DATE]-pineapple donut 1/8bags" at bounding box center [108, 73] width 158 height 10
type input "[DATE]-pineapple donut 1/8 bags"
click at [96, 93] on span "None" at bounding box center [103, 95] width 149 height 9
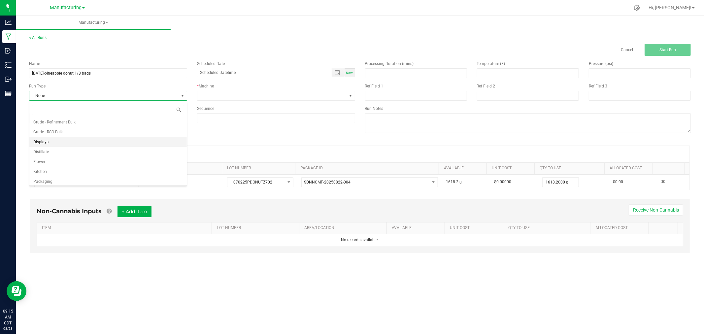
scroll to position [33, 0]
click at [84, 169] on li "Packaging" at bounding box center [107, 170] width 157 height 10
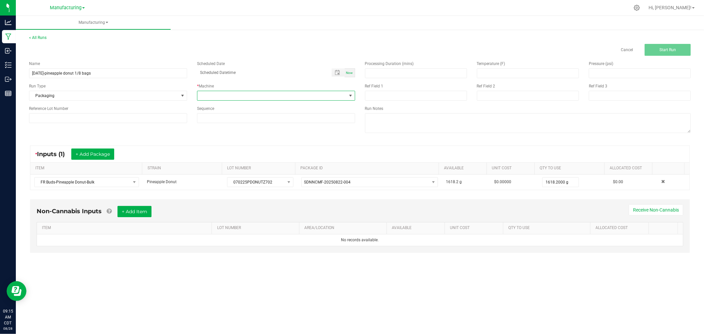
click at [261, 91] on span at bounding box center [276, 96] width 158 height 10
click at [242, 131] on li "R&D" at bounding box center [275, 135] width 157 height 11
click at [244, 98] on span "R&D" at bounding box center [271, 95] width 149 height 9
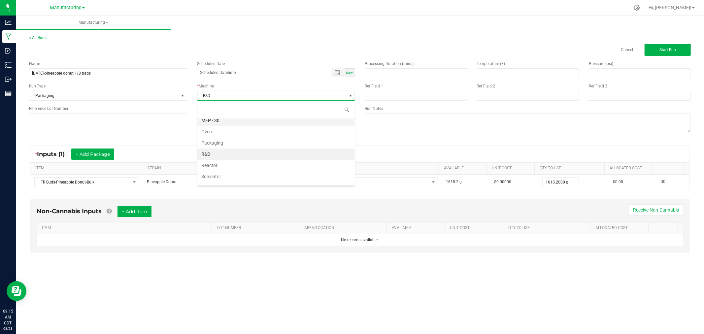
scroll to position [61, 0]
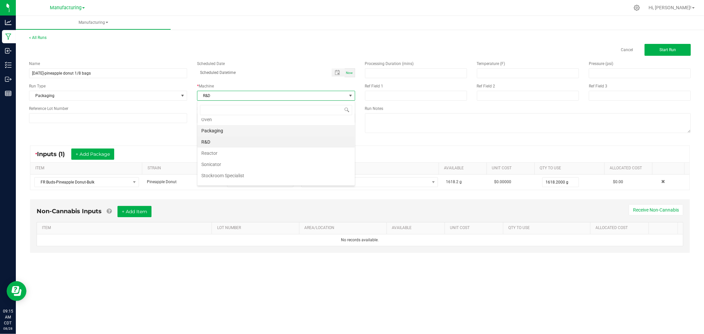
click at [242, 134] on li "Packaging" at bounding box center [275, 130] width 157 height 11
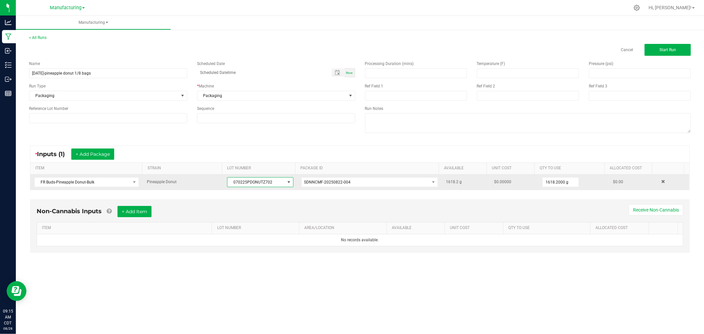
click at [254, 186] on span "070225PDONUTZ702" at bounding box center [255, 182] width 57 height 9
click at [254, 185] on span "070225PDONUTZ702" at bounding box center [255, 182] width 57 height 9
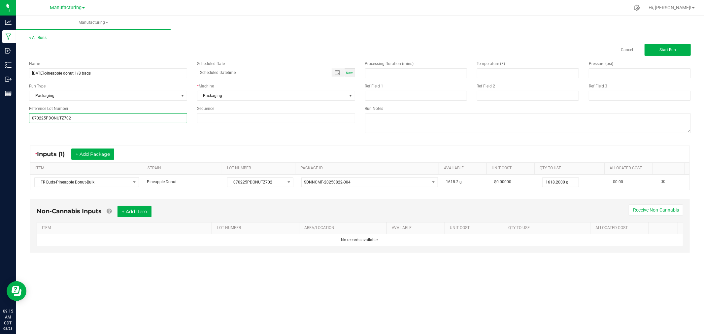
type input "070225PDONUTZ702"
click at [184, 144] on div "* Inputs (1) + Add Package ITEM STRAIN LOT NUMBER PACKAGE ID AVAILABLE Unit Cos…" at bounding box center [360, 168] width 672 height 56
click at [558, 172] on th "QTY TO USE" at bounding box center [570, 169] width 70 height 12
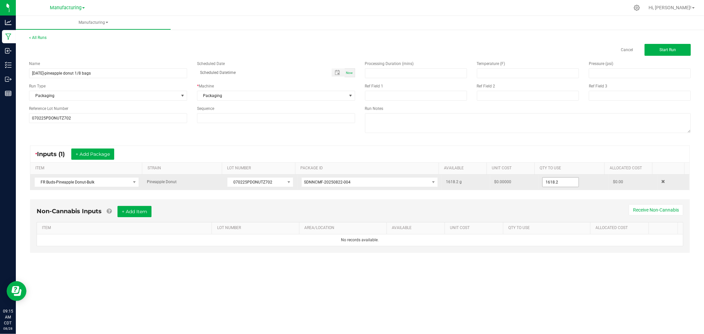
click at [564, 184] on input "1618.2" at bounding box center [561, 182] width 36 height 9
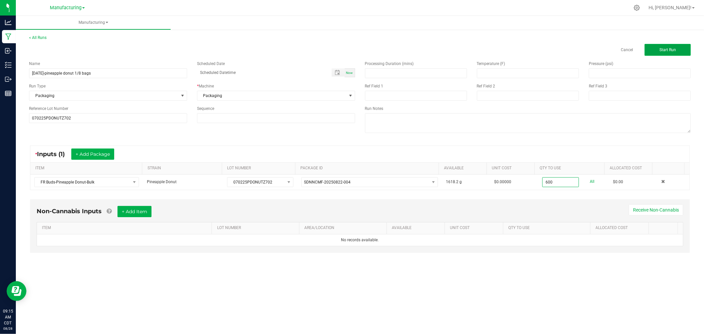
type input "600.0000 g"
click at [686, 50] on button "Start Run" at bounding box center [668, 50] width 46 height 12
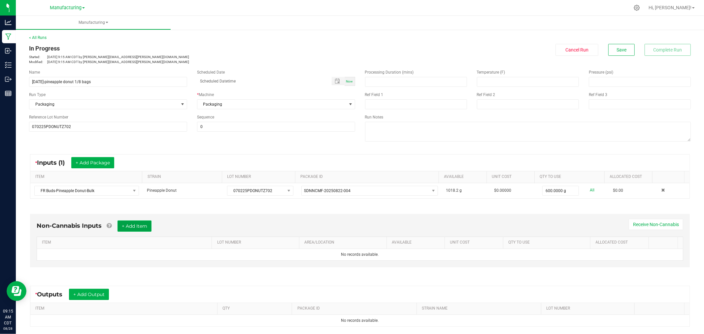
click at [144, 226] on button "+ Add Item" at bounding box center [135, 226] width 34 height 11
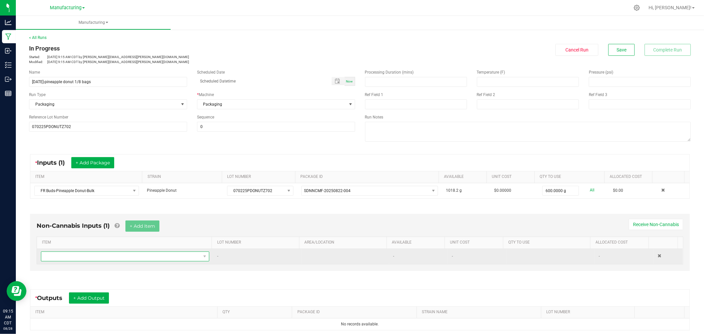
click at [156, 259] on span "NO DATA FOUND" at bounding box center [120, 256] width 159 height 9
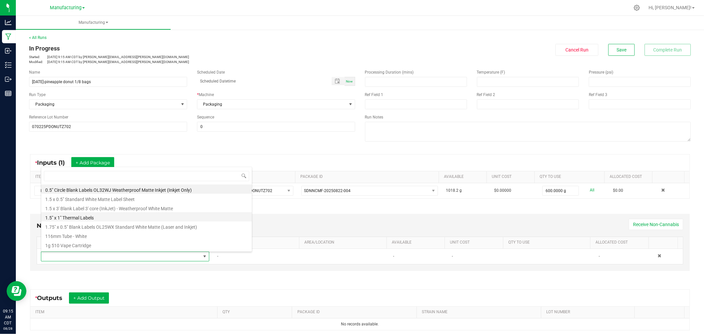
click at [96, 217] on li "1.5" x 1" Thermal Labels" at bounding box center [146, 216] width 211 height 9
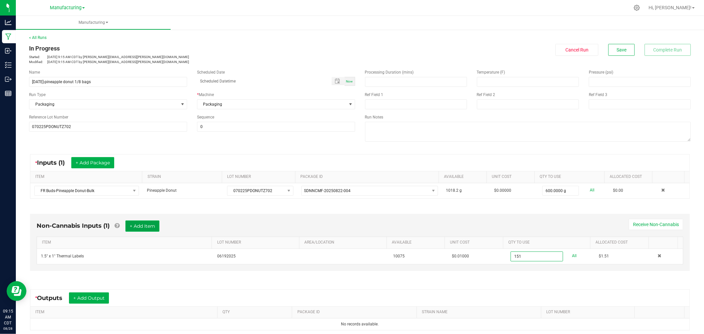
type input "151 ea"
click at [154, 226] on button "+ Add Item" at bounding box center [142, 226] width 34 height 11
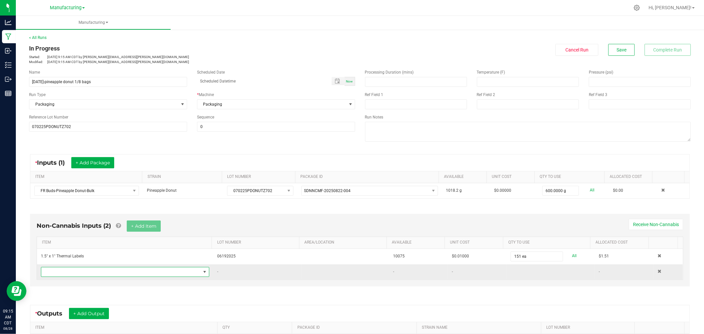
click at [136, 277] on span "NO DATA FOUND" at bounding box center [120, 271] width 159 height 9
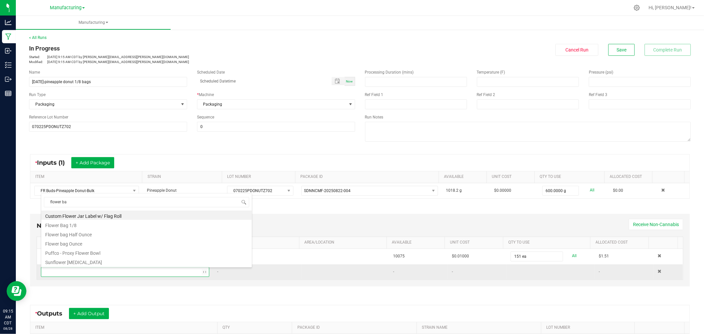
type input "flower bag"
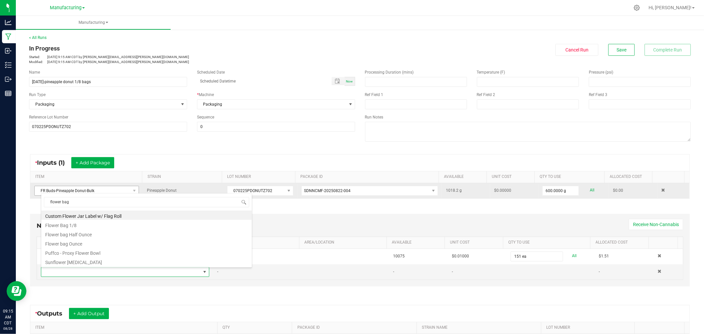
scroll to position [0, 0]
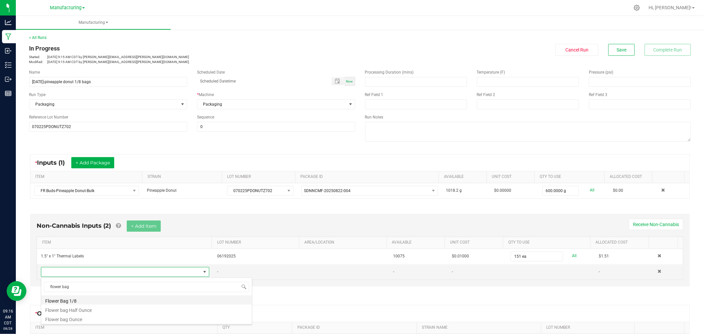
click at [84, 299] on li "Flower Bag 1/8" at bounding box center [146, 299] width 211 height 9
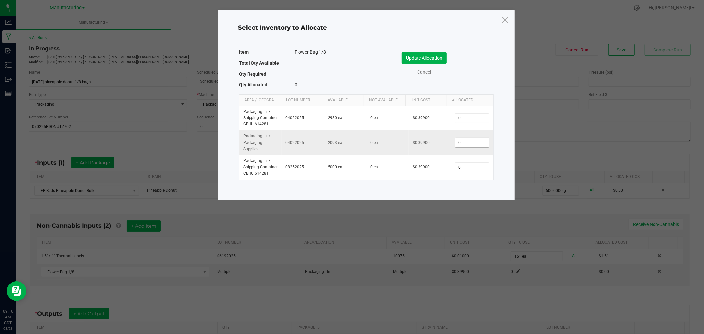
click at [469, 143] on input "0" at bounding box center [473, 142] width 34 height 9
type input "150"
click at [409, 57] on button "Update Allocation" at bounding box center [424, 57] width 45 height 11
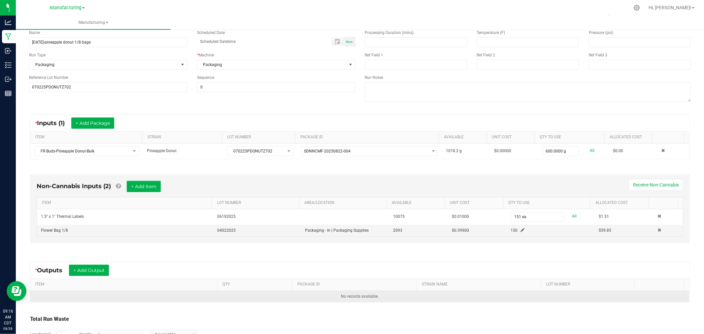
scroll to position [85, 0]
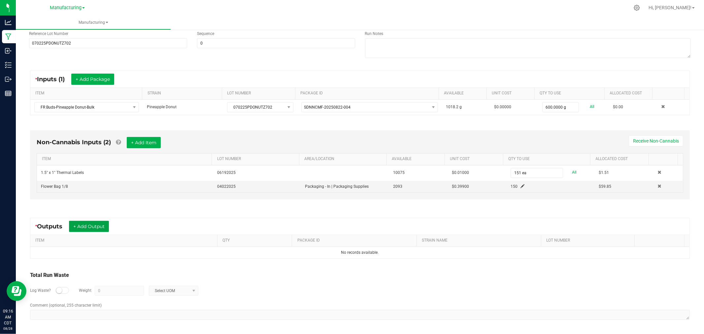
click at [100, 228] on button "+ Add Output" at bounding box center [89, 226] width 40 height 11
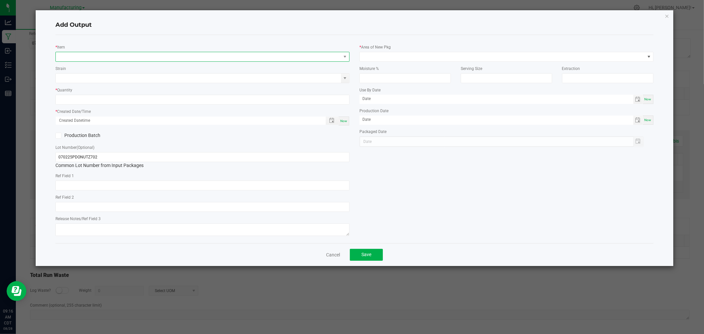
click at [154, 55] on span "NO DATA FOUND" at bounding box center [198, 56] width 285 height 9
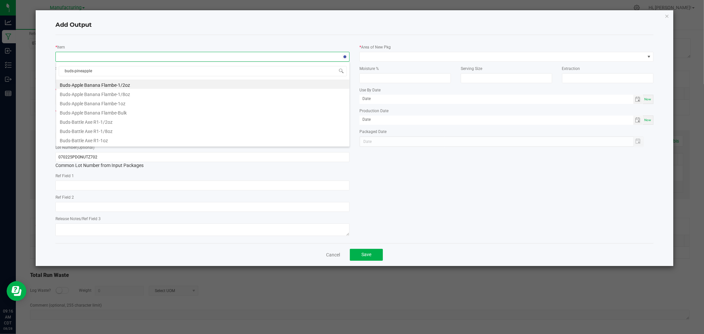
type input "buds-pineapple d"
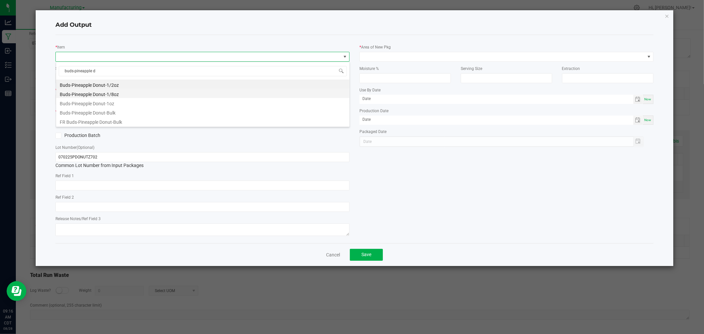
click at [113, 90] on li "Buds-Pineapple Donut-1/8oz" at bounding box center [202, 93] width 293 height 9
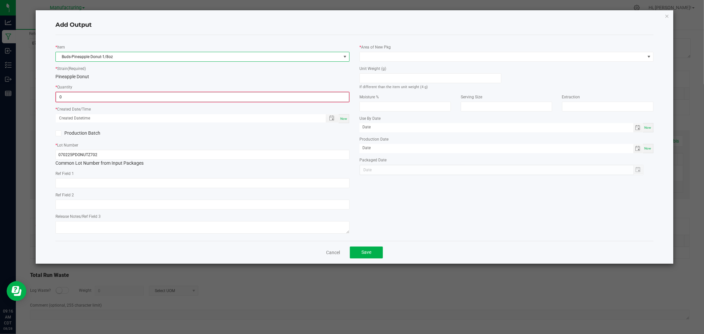
click at [118, 101] on input "0" at bounding box center [202, 96] width 293 height 9
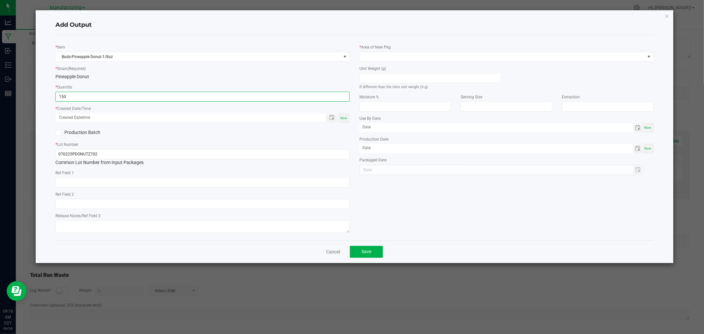
type input "150 ea"
click at [342, 119] on span "Now" at bounding box center [343, 118] width 7 height 4
type input "[DATE] 9:16 AM"
type input "[DATE]"
click at [377, 79] on input at bounding box center [430, 78] width 141 height 9
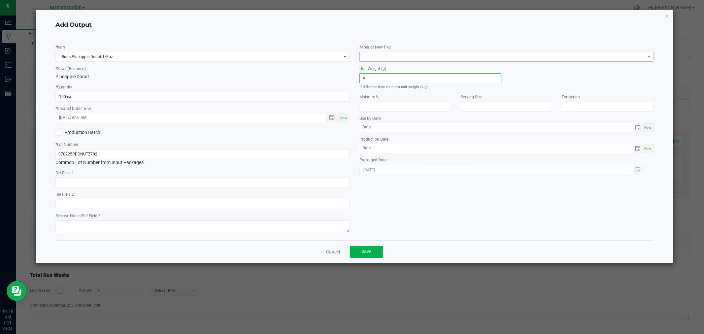
type input "4"
click at [383, 57] on span at bounding box center [502, 56] width 285 height 9
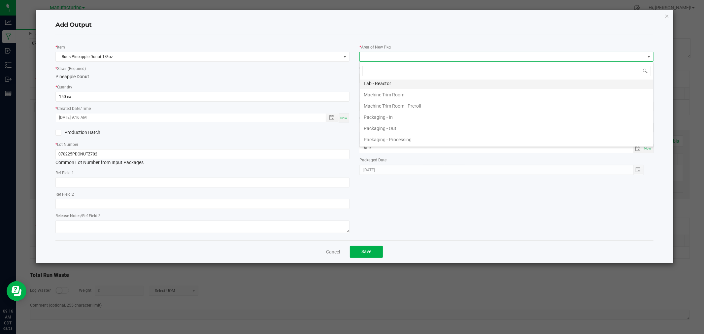
scroll to position [183, 0]
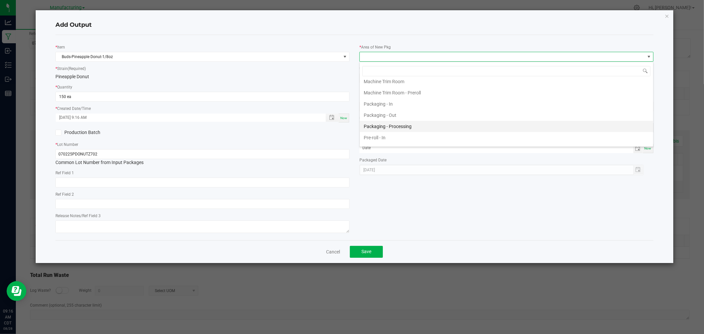
click at [406, 131] on li "Packaging - Processing" at bounding box center [506, 126] width 293 height 11
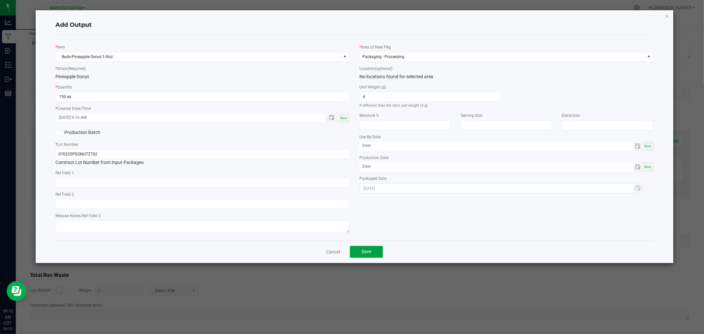
click at [374, 252] on button "Save" at bounding box center [366, 252] width 33 height 12
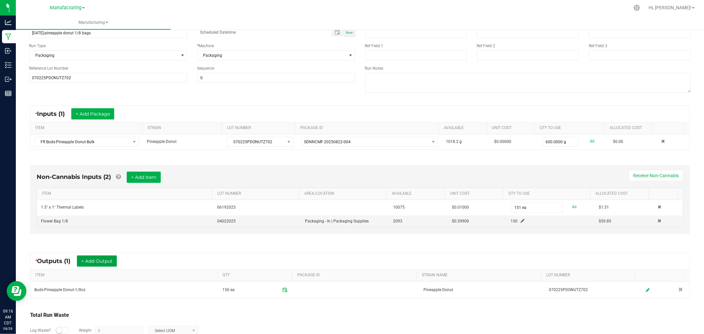
scroll to position [0, 0]
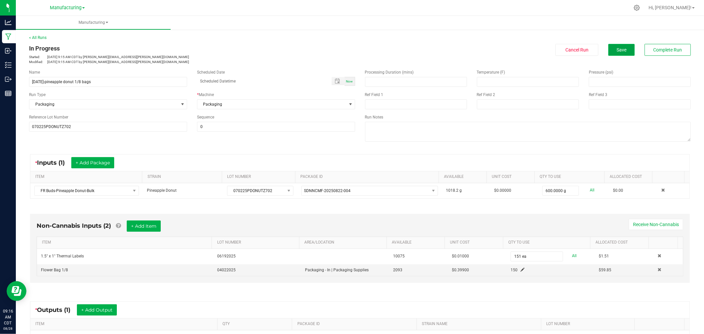
click at [620, 52] on button "Save" at bounding box center [621, 50] width 26 height 12
click at [662, 51] on span "Complete Run" at bounding box center [668, 49] width 29 height 5
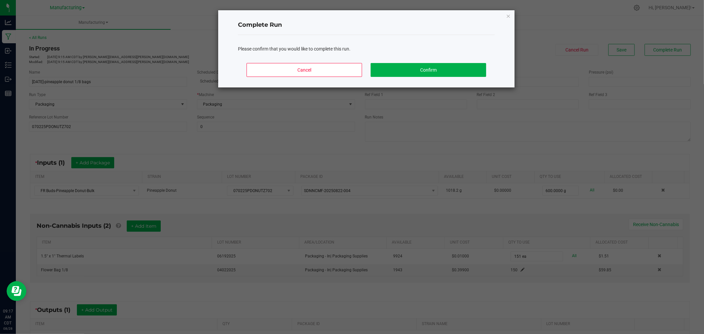
click at [305, 80] on div "Cancel Confirm" at bounding box center [366, 73] width 257 height 30
drag, startPoint x: 309, startPoint y: 70, endPoint x: 312, endPoint y: 70, distance: 3.3
click at [309, 70] on button "Cancel" at bounding box center [305, 70] width 116 height 14
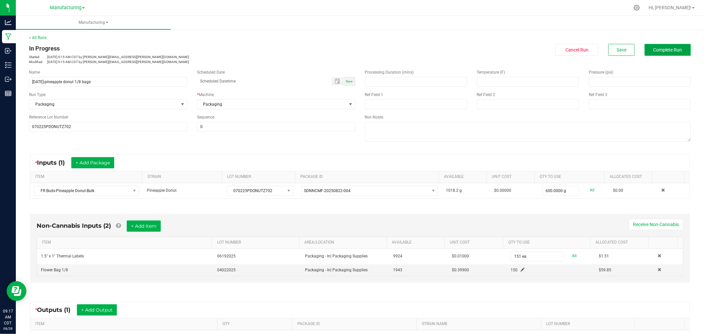
click at [672, 52] on button "Complete Run" at bounding box center [668, 50] width 46 height 12
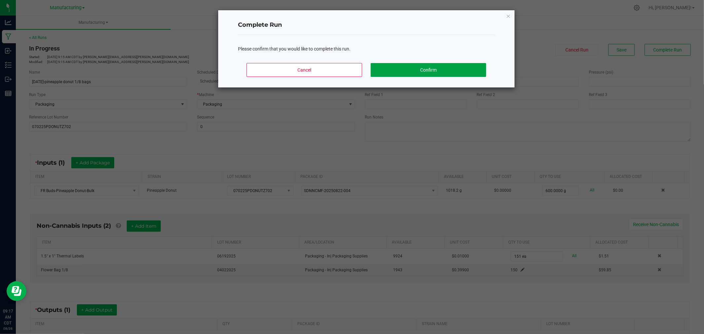
click at [483, 74] on button "Confirm" at bounding box center [429, 70] width 116 height 14
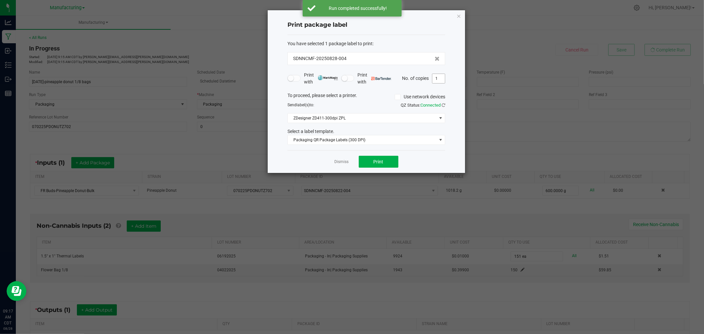
click at [438, 80] on input "1" at bounding box center [438, 78] width 13 height 9
type input "151"
click at [381, 160] on span "Print" at bounding box center [379, 161] width 10 height 5
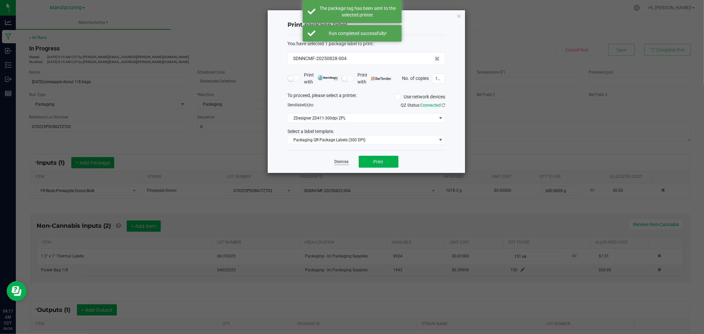
click at [339, 161] on link "Dismiss" at bounding box center [342, 162] width 14 height 6
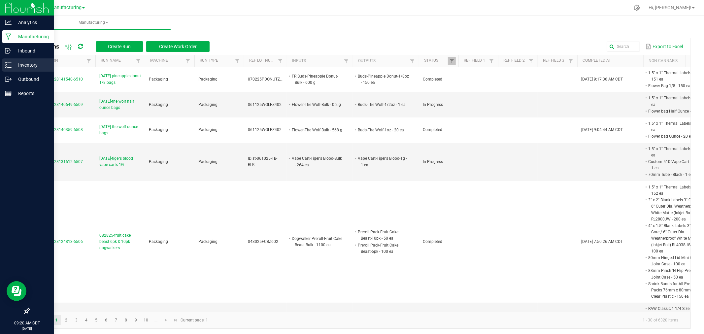
click at [17, 67] on p "Inventory" at bounding box center [32, 65] width 40 height 8
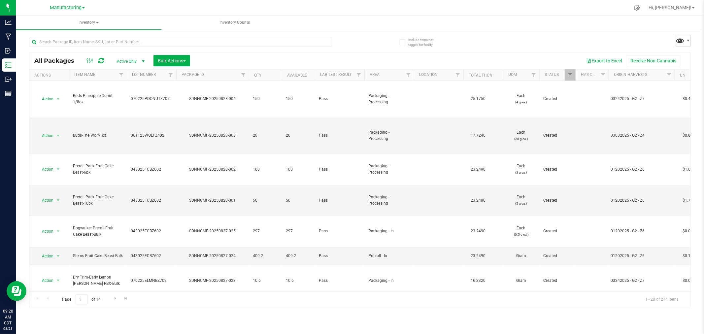
click at [685, 38] on span at bounding box center [681, 41] width 10 height 10
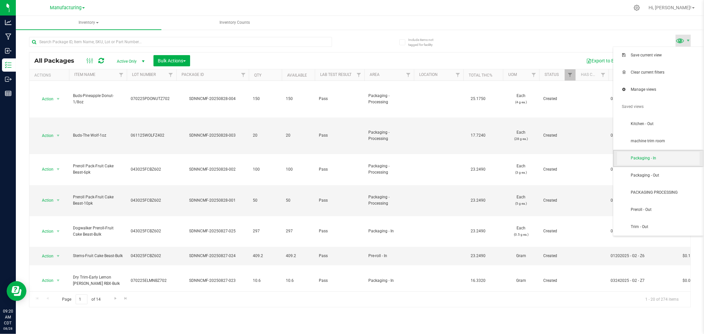
click at [660, 156] on span "Packaging - In" at bounding box center [665, 158] width 69 height 6
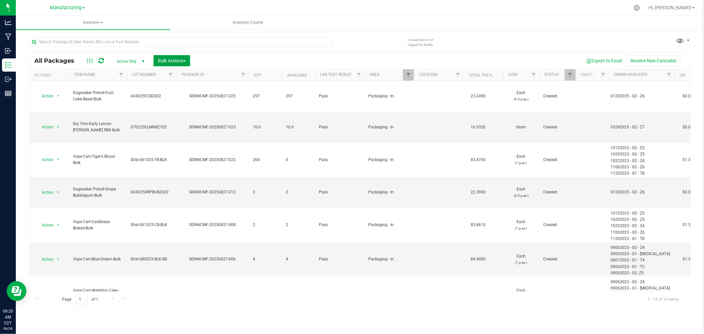
click at [178, 60] on span "Bulk Actions" at bounding box center [172, 60] width 28 height 5
click at [193, 78] on span "Add to manufacturing run" at bounding box center [182, 75] width 50 height 5
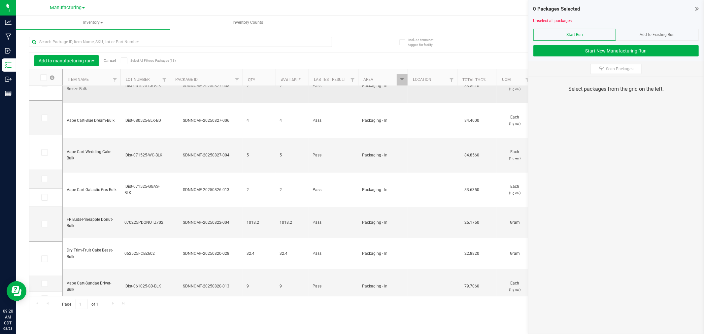
scroll to position [120, 0]
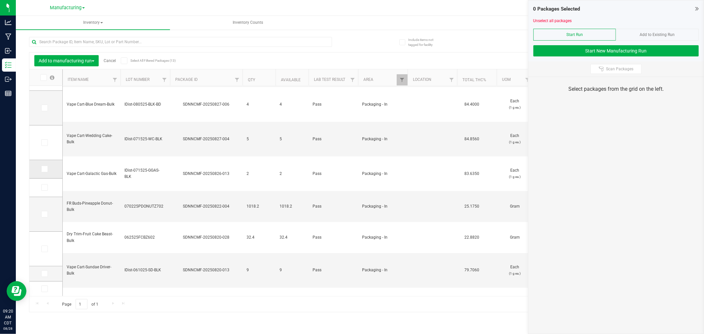
click at [45, 169] on icon at bounding box center [44, 169] width 4 height 0
click at [0, 0] on input "checkbox" at bounding box center [0, 0] width 0 height 0
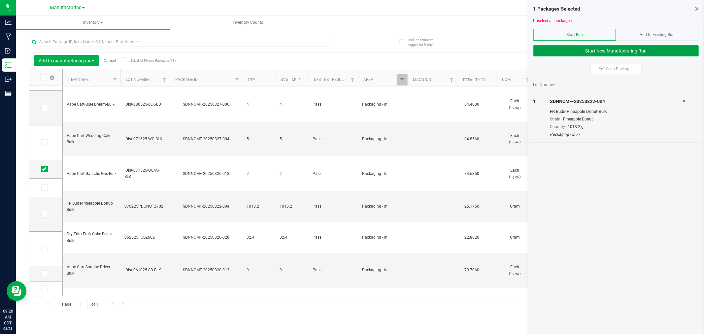
click at [575, 55] on button "Start New Manufacturing Run" at bounding box center [616, 50] width 165 height 11
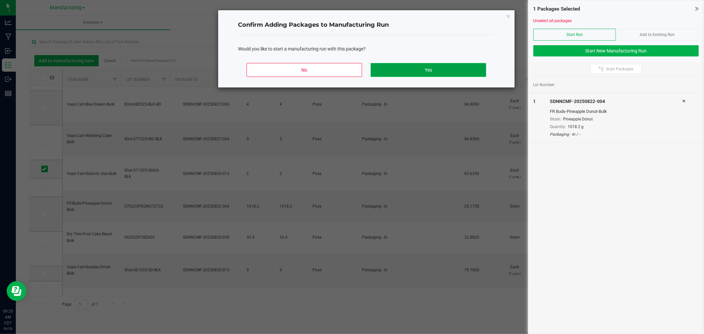
click at [452, 69] on button "Yes" at bounding box center [429, 70] width 116 height 14
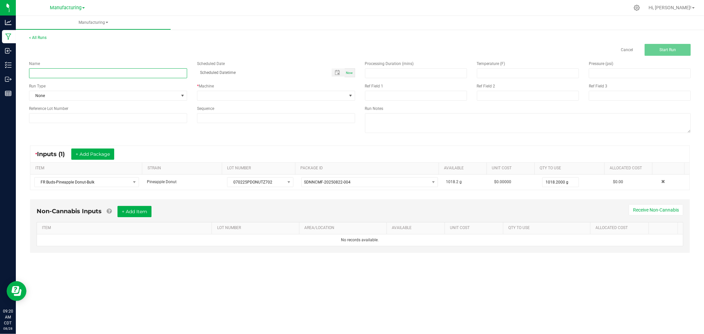
click at [104, 74] on input at bounding box center [108, 73] width 158 height 10
click at [233, 209] on div "Non-Cannabis Inputs + Add Item Receive Non-Cannabis" at bounding box center [360, 214] width 647 height 16
click at [153, 72] on input at bounding box center [108, 73] width 158 height 10
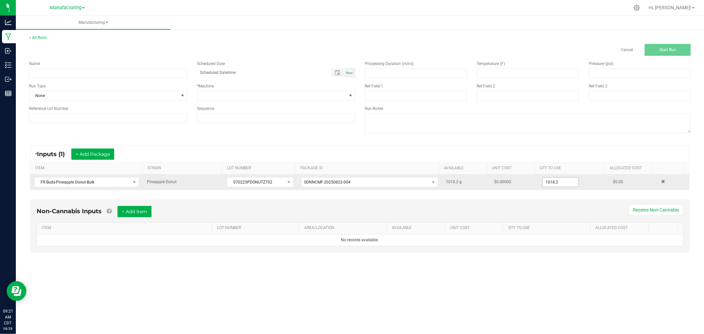
click at [563, 178] on input "1018.2" at bounding box center [561, 182] width 36 height 9
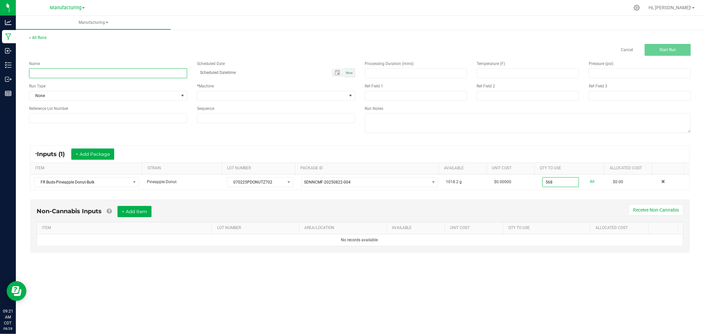
type input "568.0000 g"
click at [155, 71] on input at bounding box center [108, 73] width 158 height 10
type input "[DATE]-pineapple donut ounce bags"
click at [153, 95] on span "None" at bounding box center [103, 95] width 149 height 9
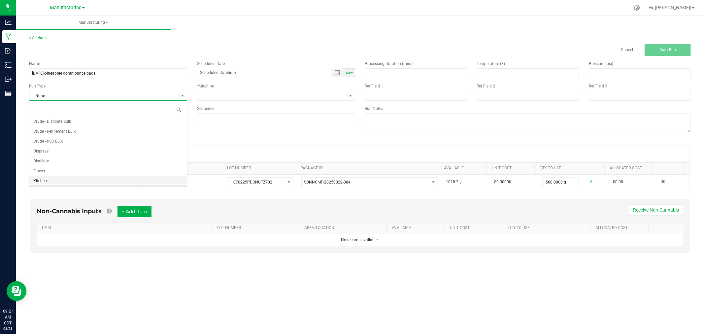
scroll to position [33, 0]
click at [57, 167] on li "Packaging" at bounding box center [107, 170] width 157 height 10
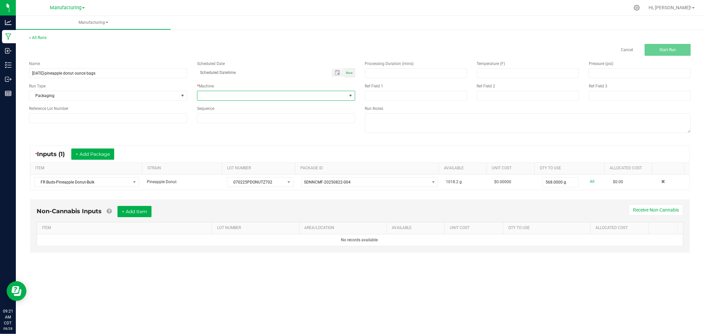
click at [230, 93] on span at bounding box center [271, 95] width 149 height 9
click at [224, 155] on li "Packaging" at bounding box center [275, 154] width 157 height 11
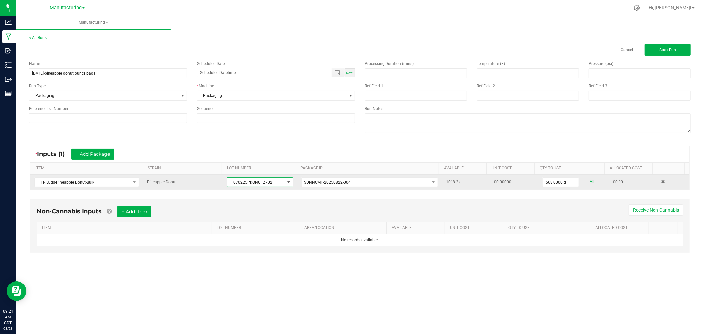
click at [263, 182] on span "070225PDONUTZ702" at bounding box center [255, 182] width 57 height 9
click at [264, 182] on span "070225PDONUTZ702" at bounding box center [255, 182] width 57 height 9
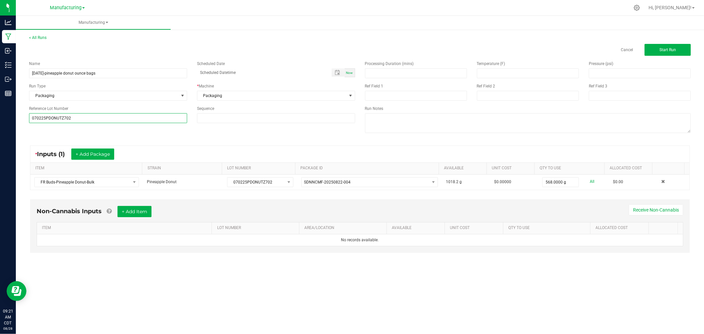
type input "070225PDONUTZ702"
click at [144, 131] on div "Name [DATE]-pineapple donut ounce bags Scheduled Date Now Run Type Packaging * …" at bounding box center [360, 98] width 672 height 84
click at [673, 51] on span "Start Run" at bounding box center [668, 50] width 17 height 5
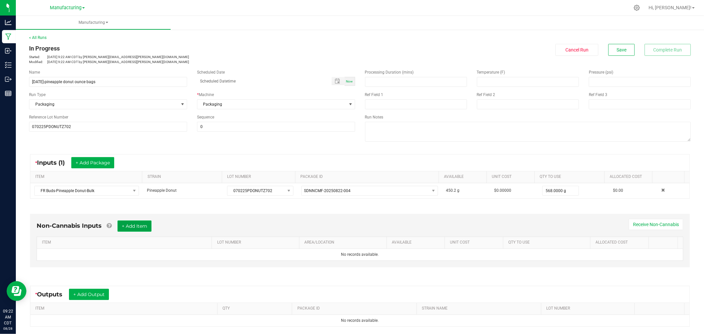
click at [148, 228] on button "+ Add Item" at bounding box center [135, 226] width 34 height 11
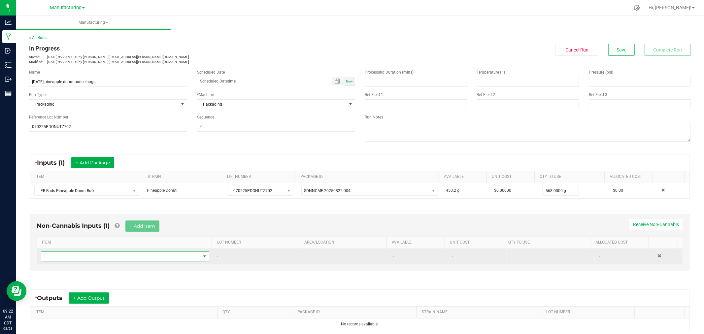
click at [154, 259] on span "NO DATA FOUND" at bounding box center [120, 256] width 159 height 9
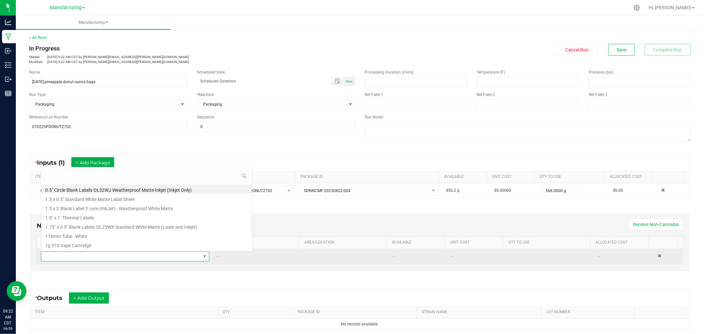
scroll to position [10, 163]
type input "1.5"
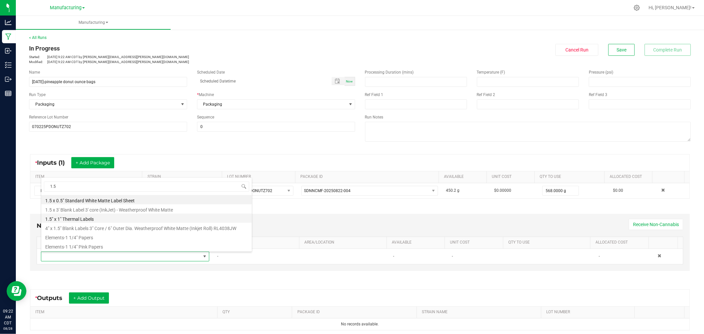
click at [89, 219] on li "1.5" x 1" Thermal Labels" at bounding box center [146, 218] width 211 height 9
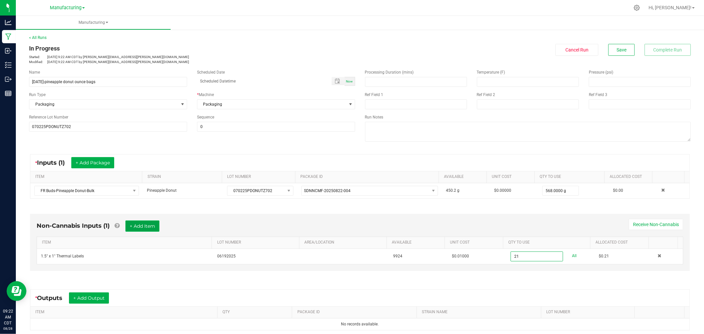
type input "21 ea"
click at [151, 229] on button "+ Add Item" at bounding box center [142, 226] width 34 height 11
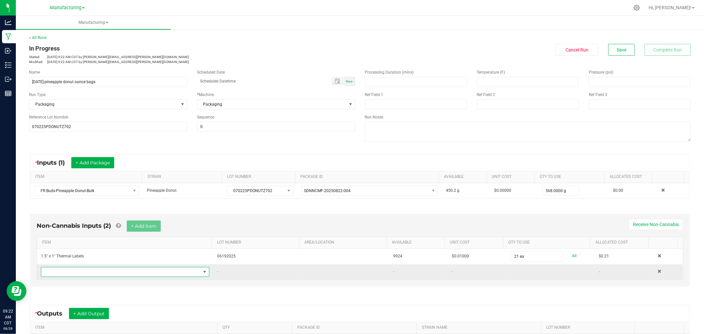
click at [126, 268] on span "NO DATA FOUND" at bounding box center [125, 272] width 168 height 10
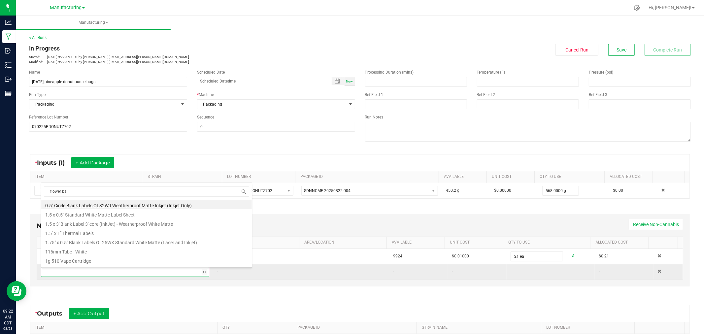
type input "flower bag"
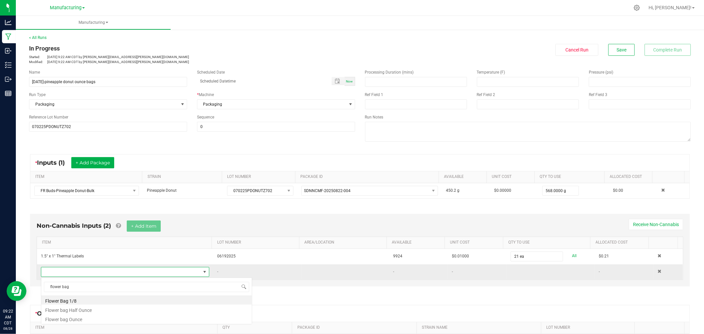
scroll to position [0, 0]
click at [87, 316] on li "Flower bag Ounce" at bounding box center [146, 318] width 211 height 9
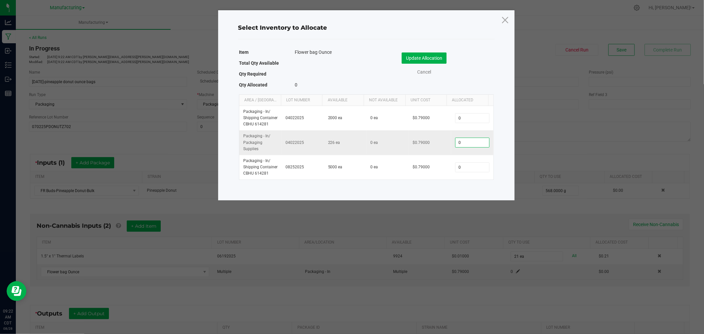
click at [458, 145] on input "0" at bounding box center [473, 142] width 34 height 9
type input "20"
click at [423, 53] on button "Update Allocation" at bounding box center [424, 57] width 45 height 11
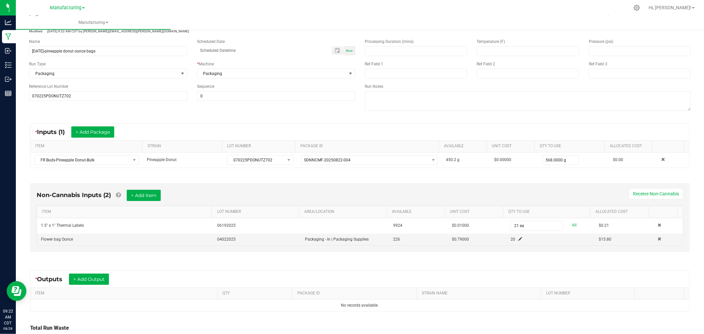
scroll to position [73, 0]
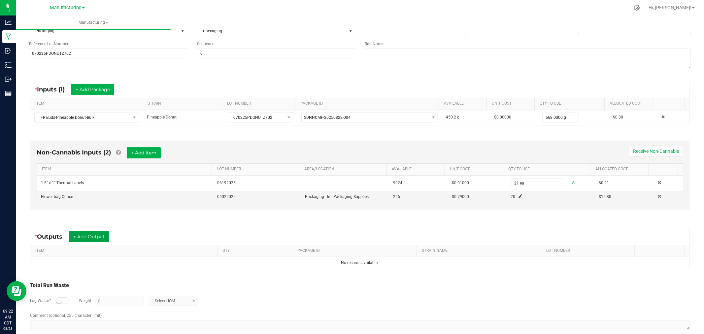
click at [96, 239] on button "+ Add Output" at bounding box center [89, 236] width 40 height 11
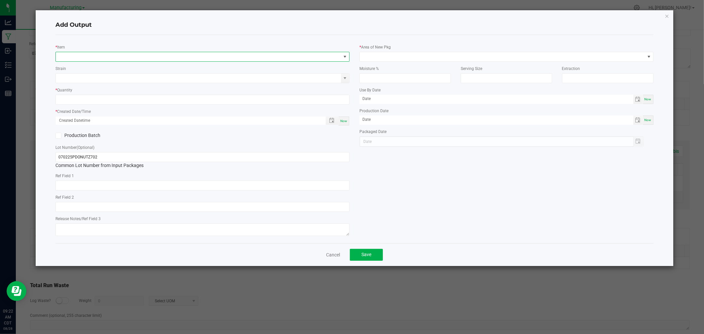
click at [149, 54] on span "NO DATA FOUND" at bounding box center [198, 56] width 285 height 9
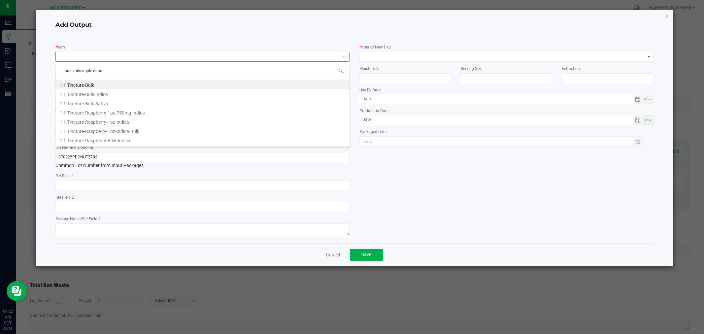
type input "buds-pineapple donut"
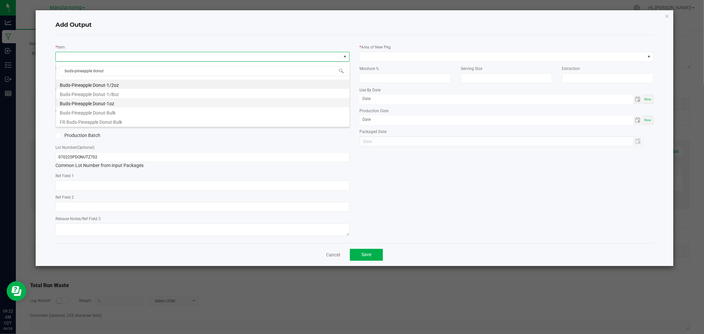
click at [131, 103] on li "Buds-Pineapple Donut-1oz" at bounding box center [202, 102] width 293 height 9
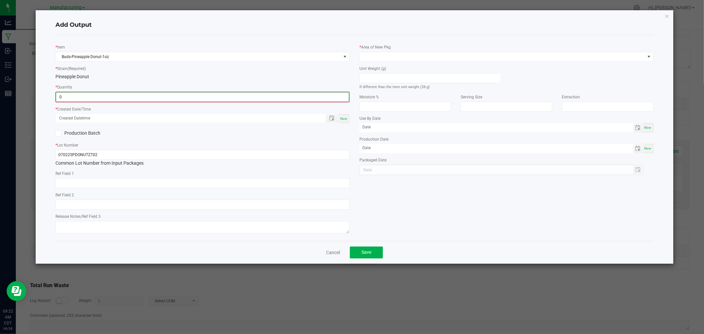
click at [133, 97] on input "0" at bounding box center [202, 96] width 293 height 9
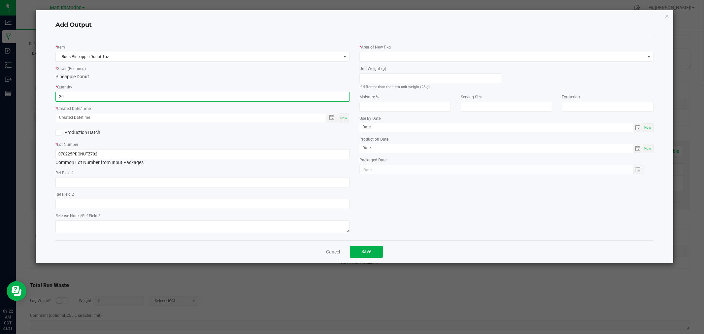
type input "20 ea"
click at [345, 119] on span "Now" at bounding box center [343, 118] width 7 height 4
type input "[DATE] 9:22 AM"
type input "[DATE]"
click at [398, 75] on input at bounding box center [430, 78] width 141 height 9
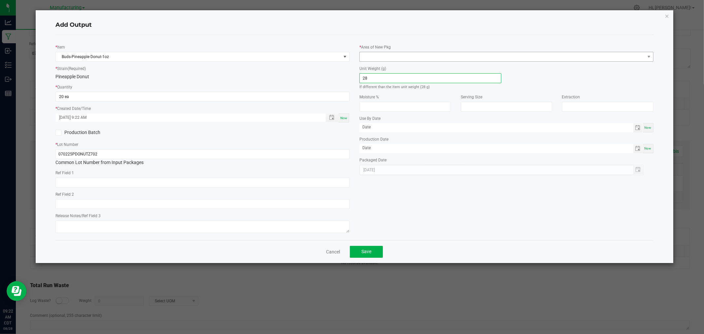
type input "28"
click at [401, 54] on span at bounding box center [502, 56] width 285 height 9
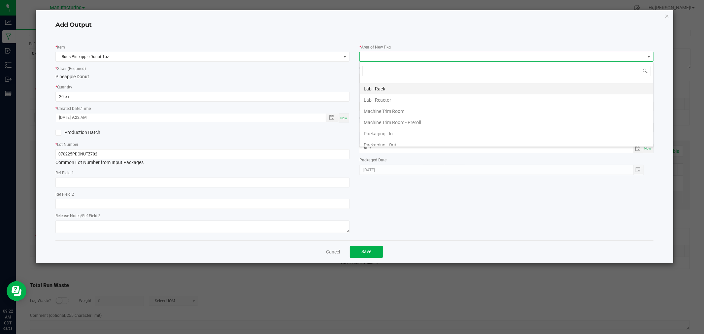
scroll to position [183, 0]
click at [404, 127] on li "Packaging - Processing" at bounding box center [506, 126] width 293 height 11
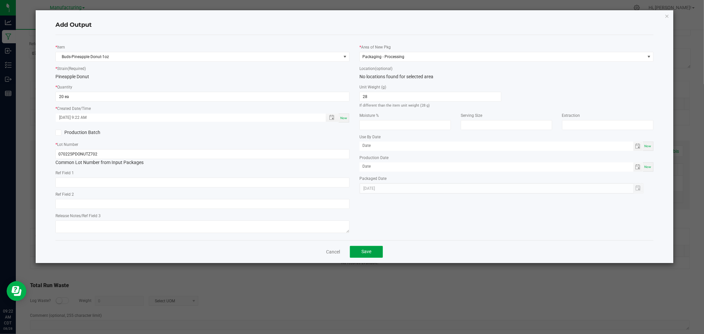
click at [367, 254] on span "Save" at bounding box center [367, 251] width 10 height 5
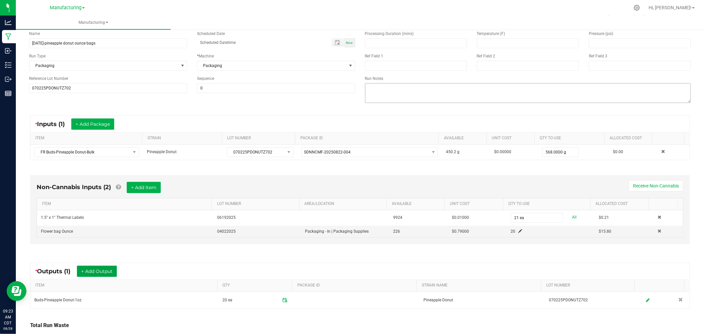
scroll to position [0, 0]
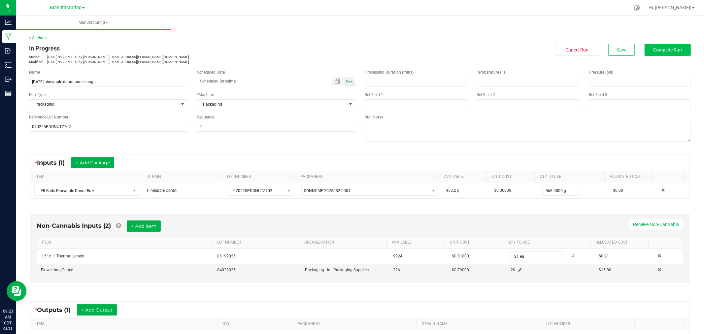
click at [666, 44] on div "< All Runs In Progress Started: [DATE] 9:22 AM CDT by [PERSON_NAME][EMAIL_ADDRE…" at bounding box center [360, 50] width 662 height 30
click at [666, 44] on button "Complete Run" at bounding box center [668, 50] width 46 height 12
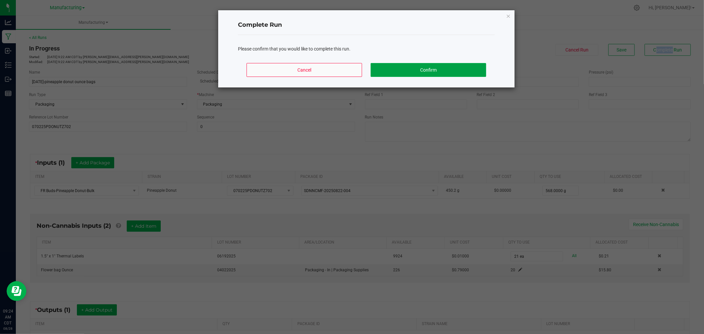
drag, startPoint x: 431, startPoint y: 70, endPoint x: 319, endPoint y: 68, distance: 111.9
click at [319, 68] on div "Cancel Confirm" at bounding box center [366, 73] width 257 height 30
click at [317, 69] on button "Cancel" at bounding box center [305, 70] width 116 height 14
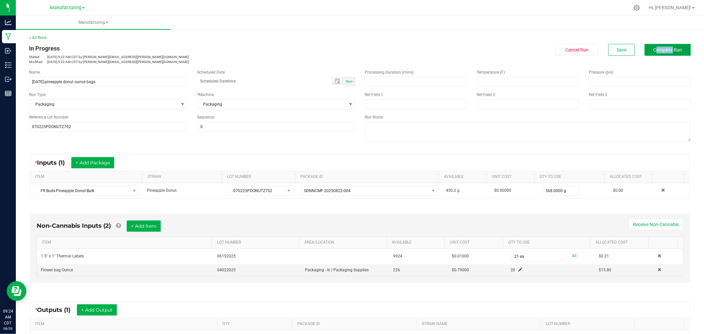
click at [655, 45] on button "Complete Run" at bounding box center [668, 50] width 46 height 12
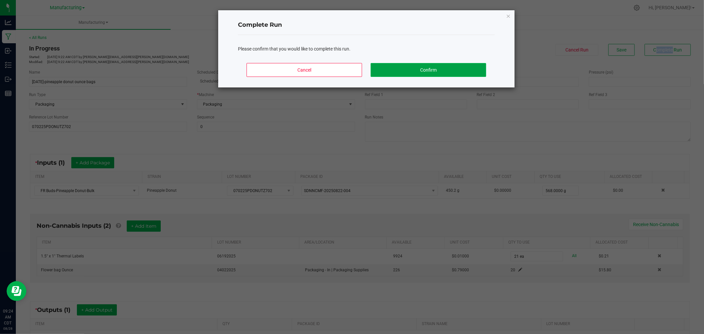
click at [456, 73] on button "Confirm" at bounding box center [429, 70] width 116 height 14
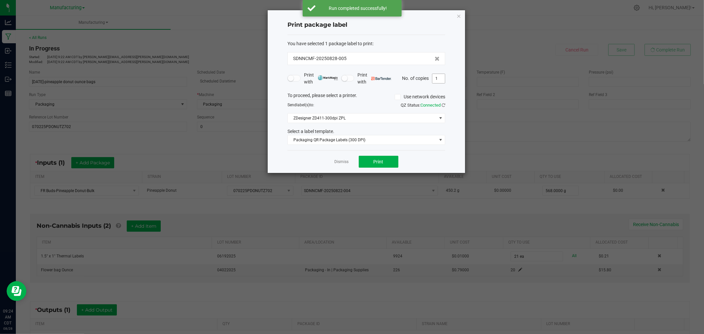
click at [440, 79] on input "1" at bounding box center [438, 78] width 13 height 9
type input "21"
click at [387, 164] on button "Print" at bounding box center [379, 162] width 40 height 12
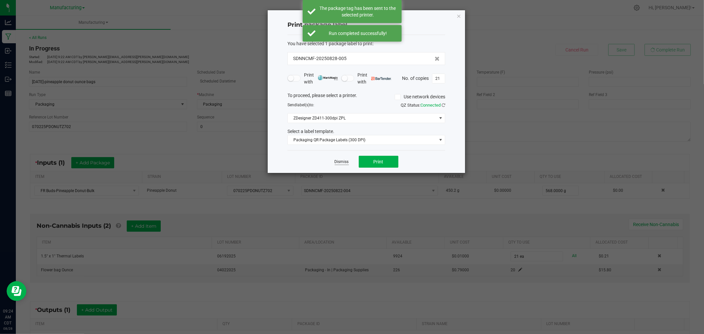
click at [339, 159] on link "Dismiss" at bounding box center [342, 162] width 14 height 6
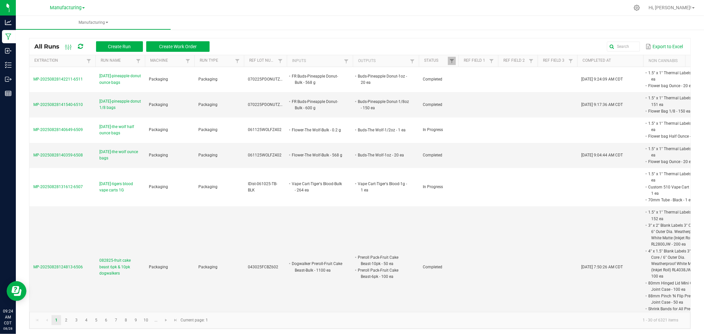
click at [401, 44] on div "Export to Excel" at bounding box center [450, 46] width 471 height 11
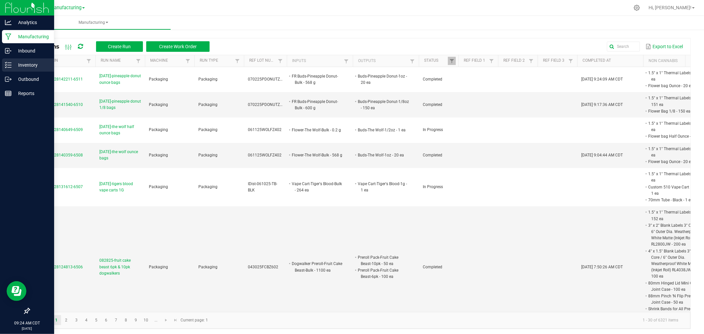
click at [14, 65] on p "Inventory" at bounding box center [32, 65] width 40 height 8
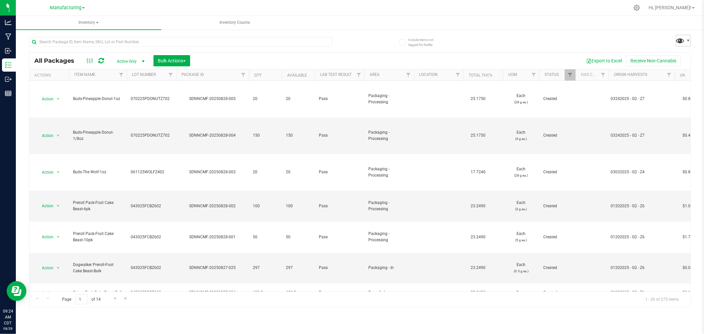
click at [679, 41] on span at bounding box center [681, 41] width 10 height 10
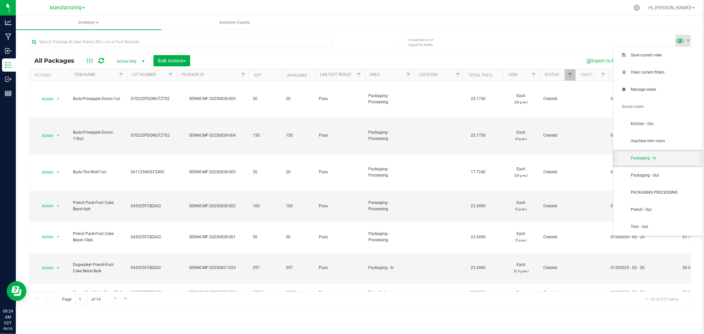
click at [651, 157] on span "Packaging - In" at bounding box center [665, 158] width 69 height 6
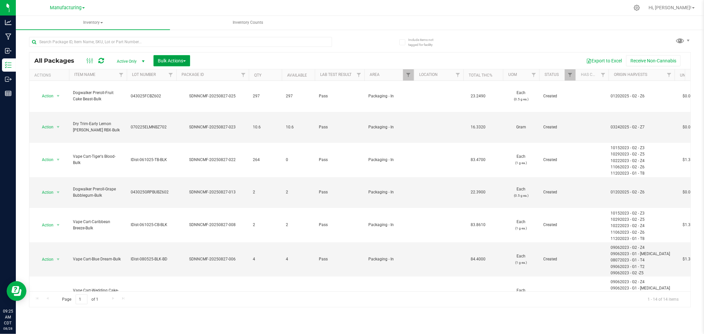
click at [177, 60] on span "Bulk Actions" at bounding box center [172, 60] width 28 height 5
click at [156, 78] on li "Add to manufacturing run" at bounding box center [186, 76] width 64 height 12
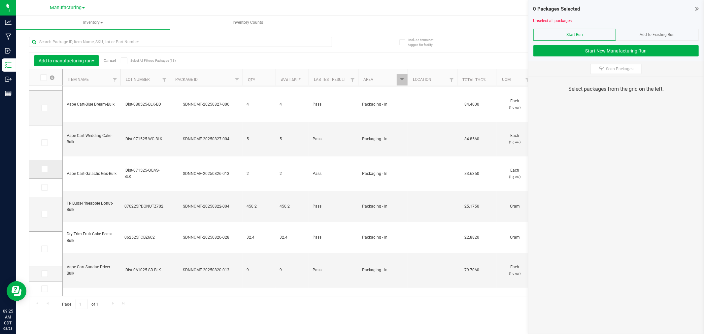
click at [46, 171] on span at bounding box center [44, 169] width 7 height 7
click at [0, 0] on input "checkbox" at bounding box center [0, 0] width 0 height 0
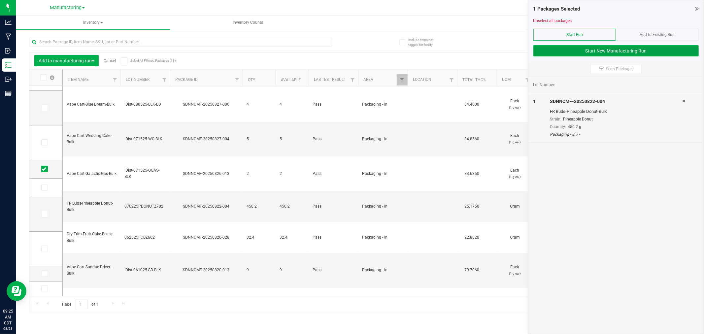
click at [542, 55] on button "Start New Manufacturing Run" at bounding box center [616, 50] width 165 height 11
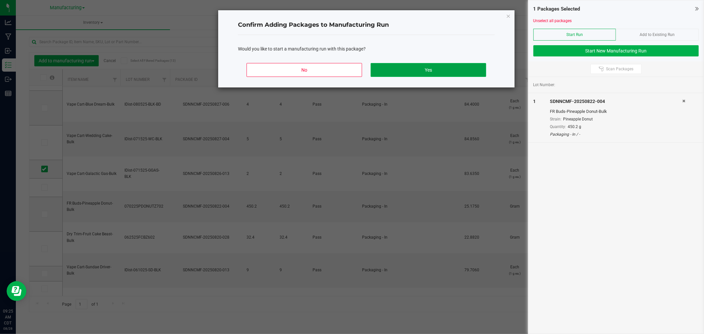
click at [445, 65] on button "Yes" at bounding box center [429, 70] width 116 height 14
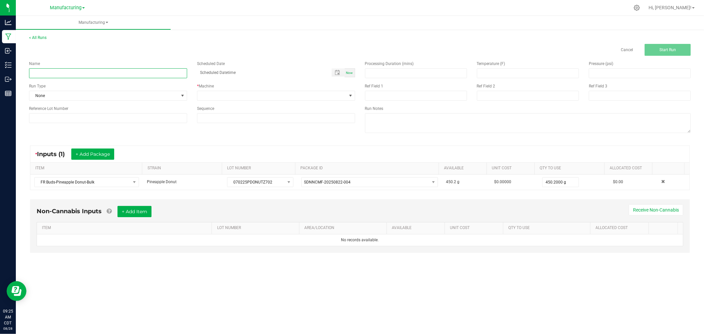
click at [162, 75] on input at bounding box center [108, 73] width 158 height 10
type input "[DATE]-pineapple donut half ounce bags"
click at [106, 94] on span "None" at bounding box center [103, 95] width 149 height 9
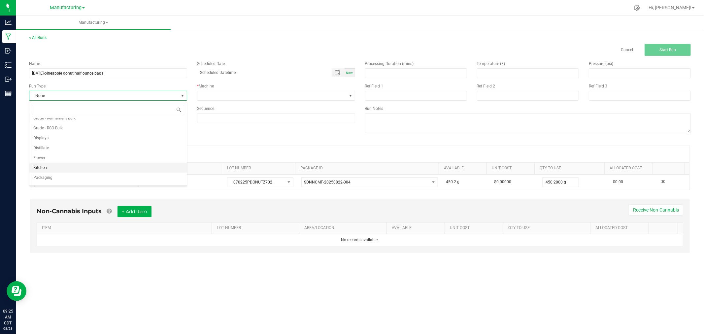
scroll to position [33, 0]
click at [67, 169] on li "Packaging" at bounding box center [107, 170] width 157 height 10
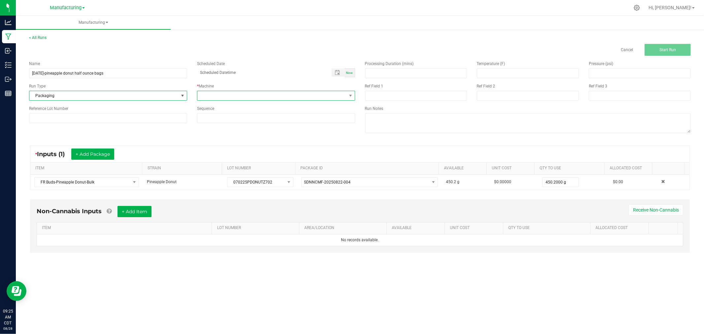
click at [239, 99] on span at bounding box center [271, 95] width 149 height 9
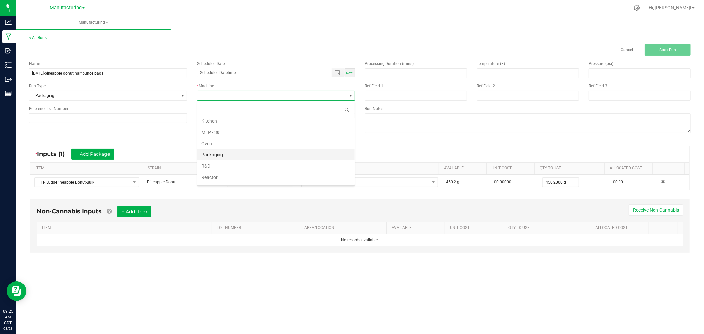
click at [223, 157] on li "Packaging" at bounding box center [275, 154] width 157 height 11
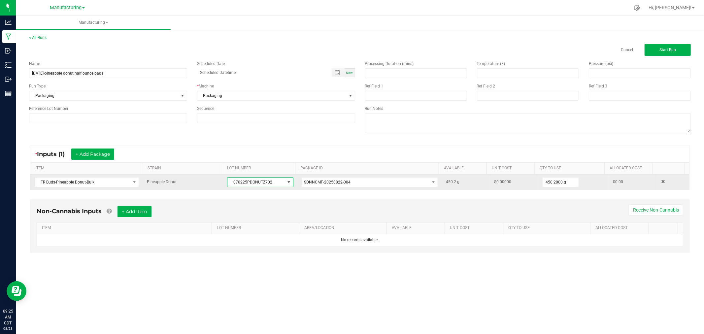
click at [277, 181] on span "070225PDONUTZ702" at bounding box center [255, 182] width 57 height 9
click at [275, 181] on span "070225PDONUTZ702" at bounding box center [255, 182] width 57 height 9
click at [266, 183] on span "070225PDONUTZ702" at bounding box center [255, 182] width 57 height 9
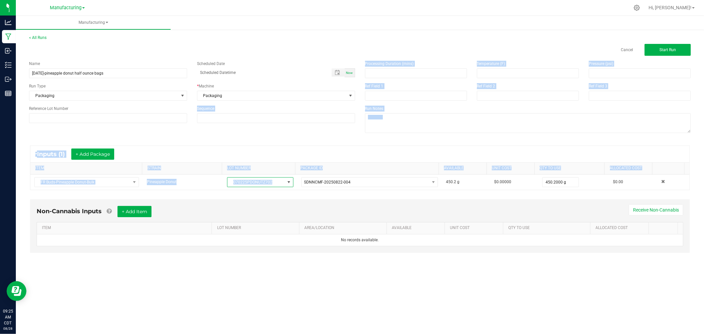
drag, startPoint x: 265, startPoint y: 184, endPoint x: 156, endPoint y: 131, distance: 121.4
click at [156, 130] on manufacturing-process-run "< All Runs Cancel Start Run Name [DATE]-pineapple donut half ounce bags Schedul…" at bounding box center [360, 150] width 662 height 231
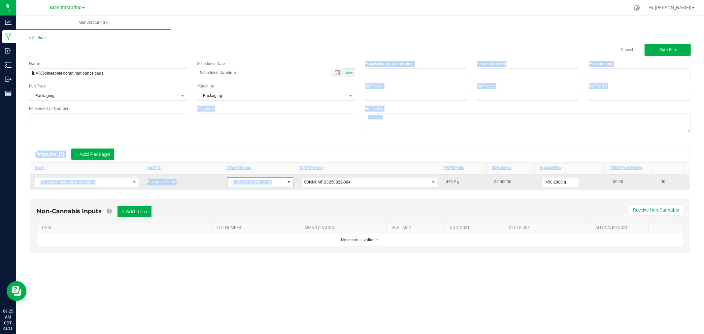
click at [204, 179] on td "Pineapple Donut" at bounding box center [183, 182] width 81 height 15
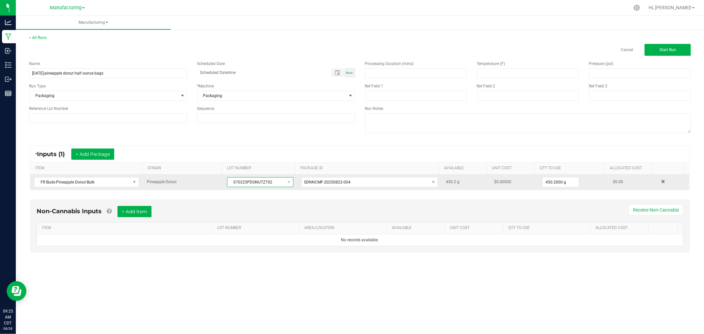
click at [250, 184] on span "070225PDONUTZ702" at bounding box center [255, 182] width 57 height 9
click at [249, 184] on span "070225PDONUTZ702" at bounding box center [255, 182] width 57 height 9
click at [251, 183] on span "070225PDONUTZ702" at bounding box center [255, 182] width 57 height 9
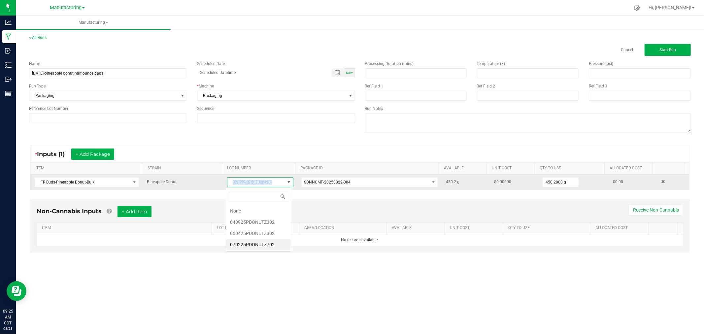
scroll to position [0, 0]
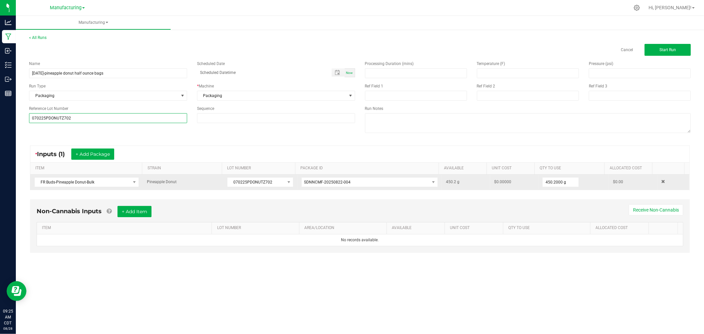
type input "070225PDONUTZ702"
click at [213, 185] on td "Pineapple Donut" at bounding box center [183, 182] width 81 height 15
click at [563, 182] on input "450.2" at bounding box center [561, 182] width 36 height 9
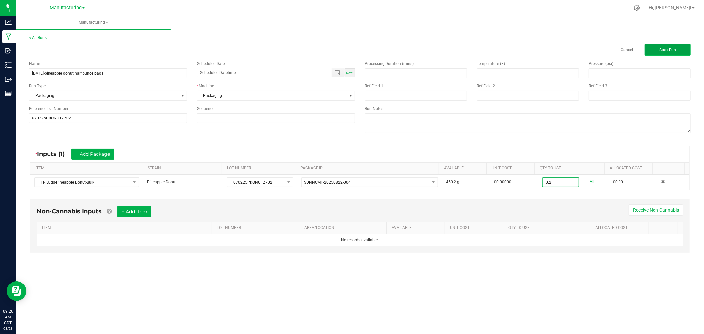
type input "0.2000 g"
click at [675, 49] on span "Start Run" at bounding box center [668, 50] width 17 height 5
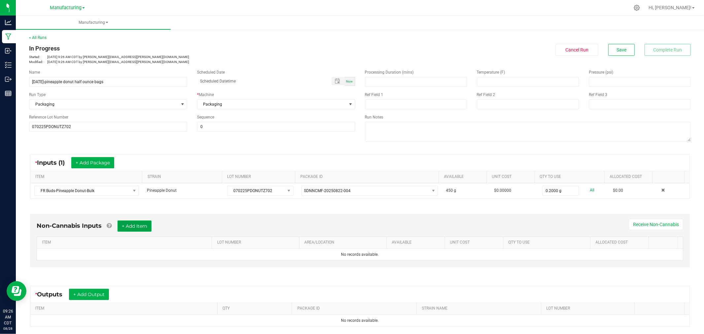
click at [142, 226] on button "+ Add Item" at bounding box center [135, 226] width 34 height 11
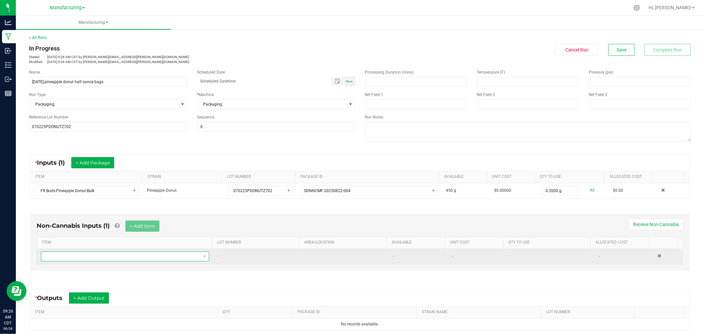
click at [155, 257] on span "NO DATA FOUND" at bounding box center [120, 256] width 159 height 9
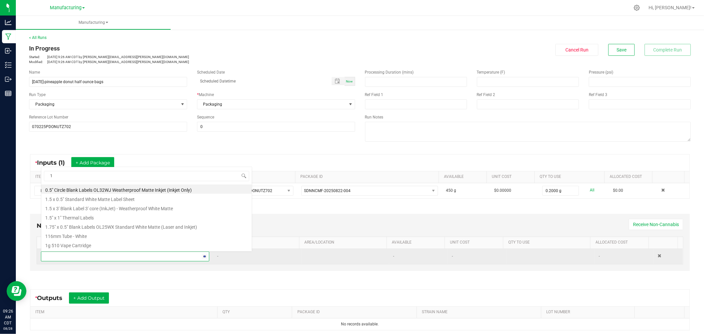
scroll to position [10, 163]
type input "1.5"
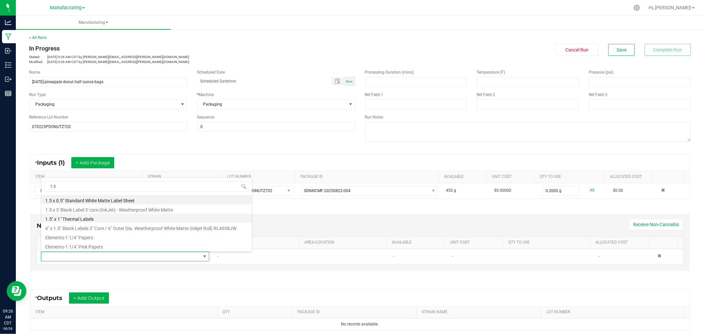
click at [102, 219] on li "1.5" x 1" Thermal Labels" at bounding box center [146, 218] width 211 height 9
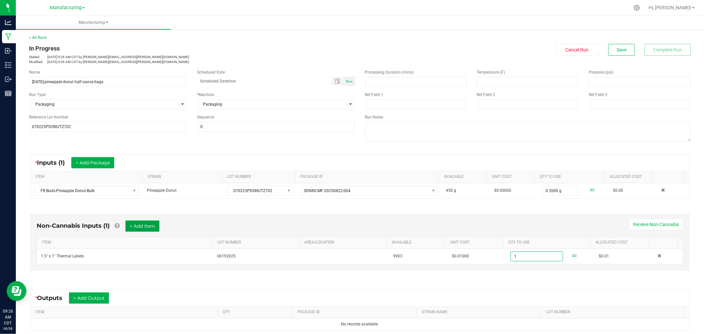
type input "1 ea"
click at [144, 228] on button "+ Add Item" at bounding box center [142, 226] width 34 height 11
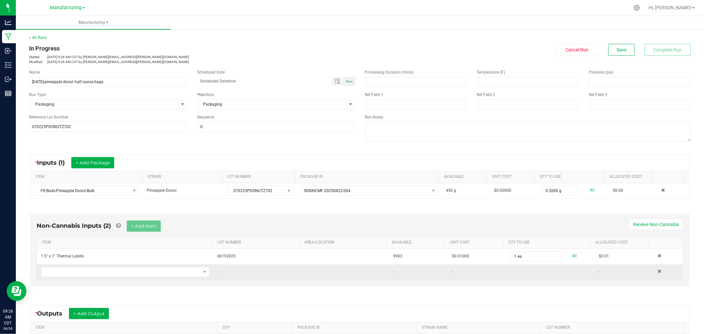
click at [120, 280] on td at bounding box center [125, 271] width 176 height 15
click at [126, 275] on span "NO DATA FOUND" at bounding box center [120, 271] width 159 height 9
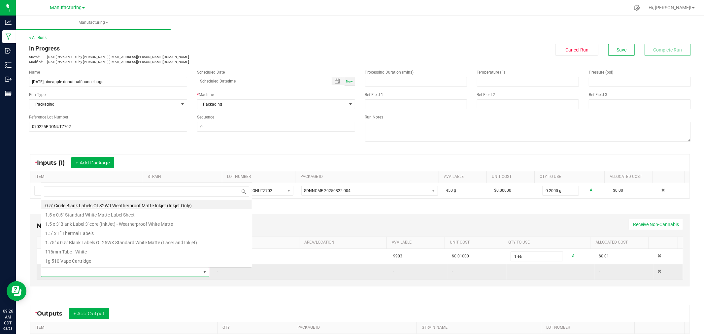
scroll to position [0, 0]
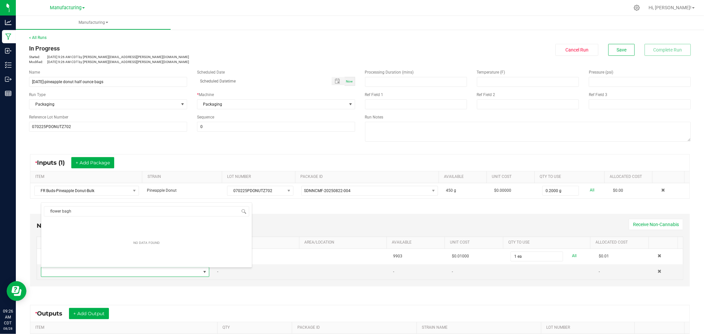
type input "flower bag"
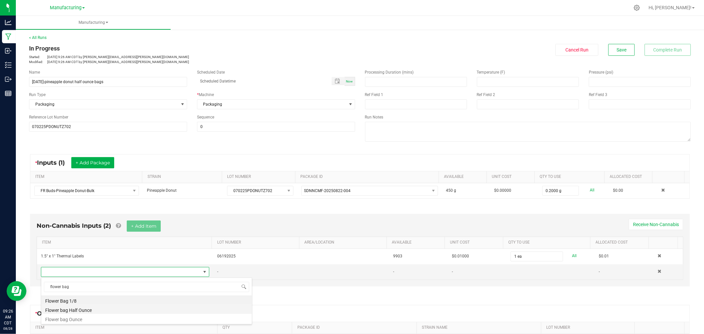
click at [90, 309] on li "Flower bag Half Ounce" at bounding box center [146, 309] width 211 height 9
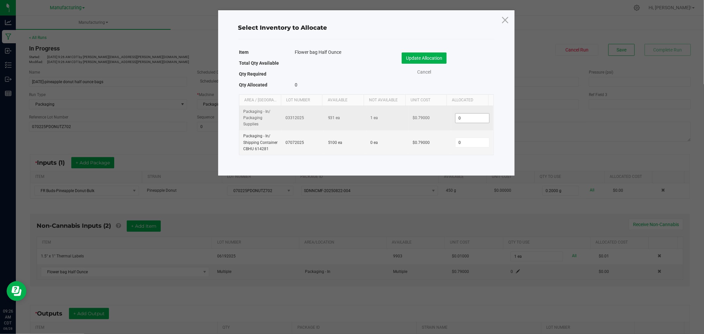
click at [462, 122] on input "0" at bounding box center [473, 118] width 34 height 9
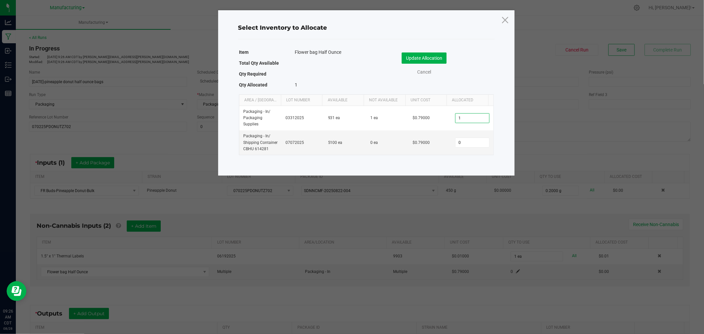
type input "1"
click at [447, 55] on div "Update Allocation" at bounding box center [424, 57] width 59 height 11
click at [445, 56] on button "Update Allocation" at bounding box center [424, 57] width 45 height 11
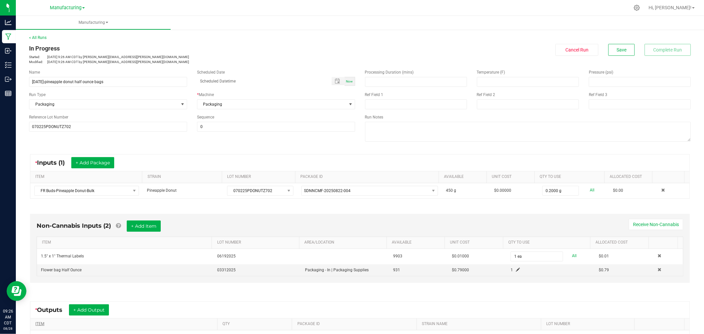
scroll to position [73, 0]
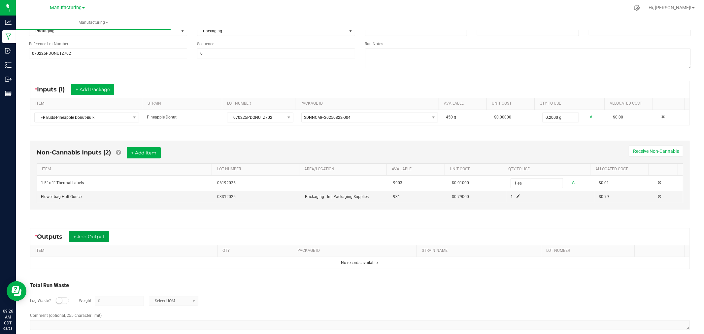
click at [100, 235] on button "+ Add Output" at bounding box center [89, 236] width 40 height 11
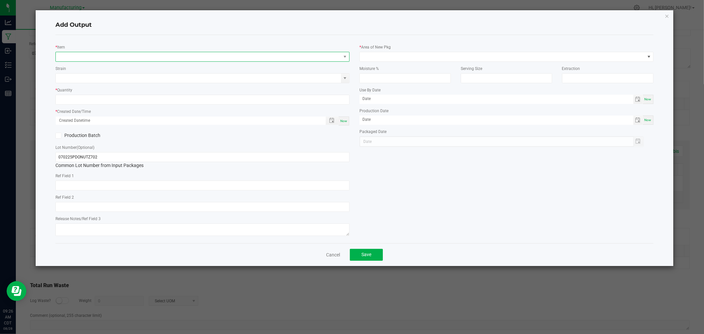
click at [103, 57] on span "NO DATA FOUND" at bounding box center [198, 56] width 285 height 9
type input "buds-pineapple"
click at [123, 84] on li "Buds-Pineapple Donut-1/2oz" at bounding box center [202, 84] width 293 height 9
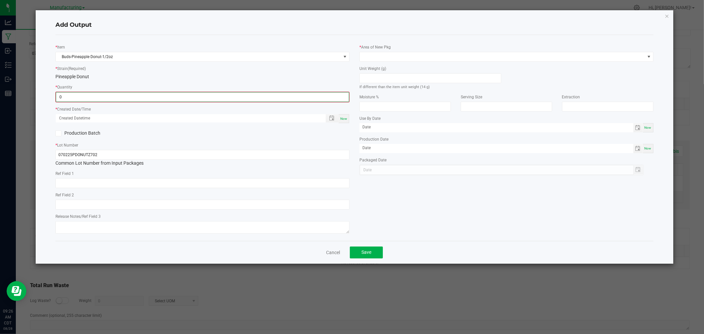
click at [122, 95] on input "0" at bounding box center [202, 96] width 293 height 9
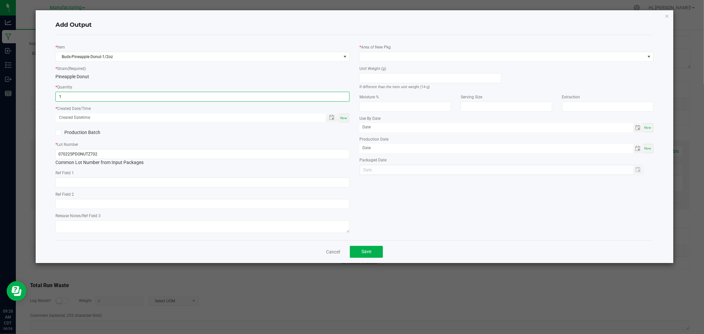
type input "1 ea"
drag, startPoint x: 345, startPoint y: 120, endPoint x: 352, endPoint y: 111, distance: 11.1
click at [345, 120] on span "Now" at bounding box center [343, 118] width 7 height 4
type input "[DATE] 9:26 AM"
type input "[DATE]"
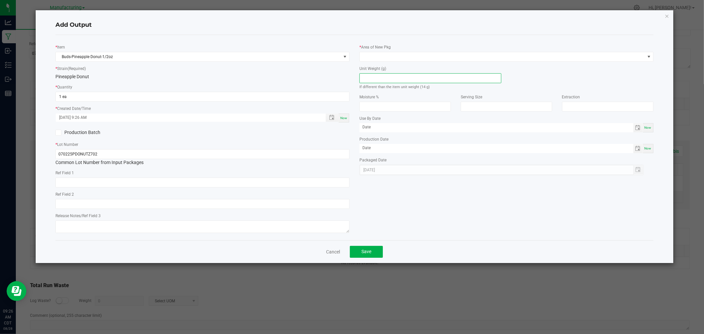
click at [384, 79] on input at bounding box center [430, 78] width 141 height 9
type input "14"
click at [414, 55] on span at bounding box center [502, 56] width 285 height 9
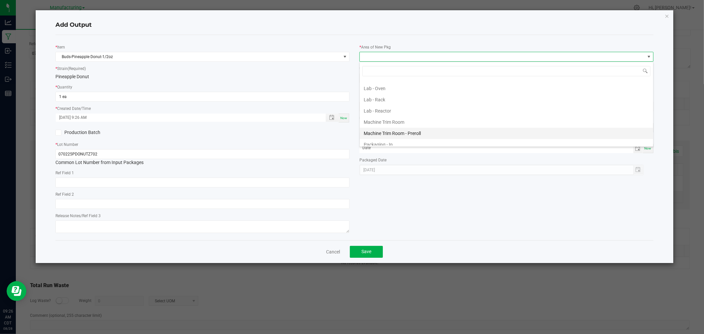
scroll to position [183, 0]
click at [405, 127] on li "Packaging - Processing" at bounding box center [506, 126] width 293 height 11
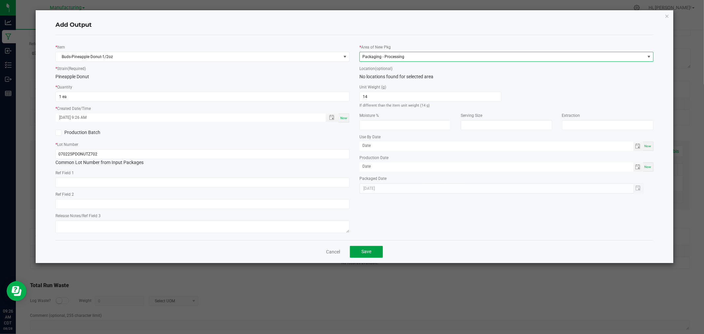
click at [368, 258] on button "Save" at bounding box center [366, 252] width 33 height 12
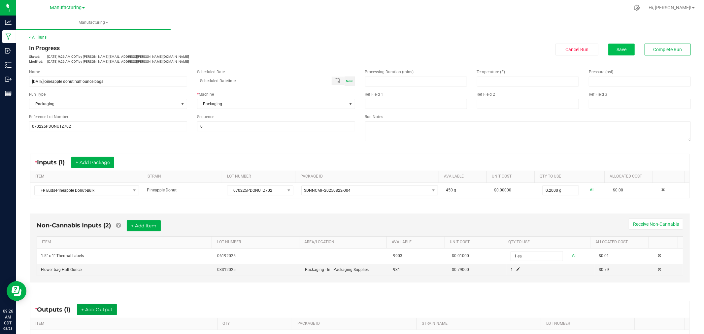
scroll to position [0, 0]
click at [621, 48] on span "Save" at bounding box center [622, 49] width 10 height 5
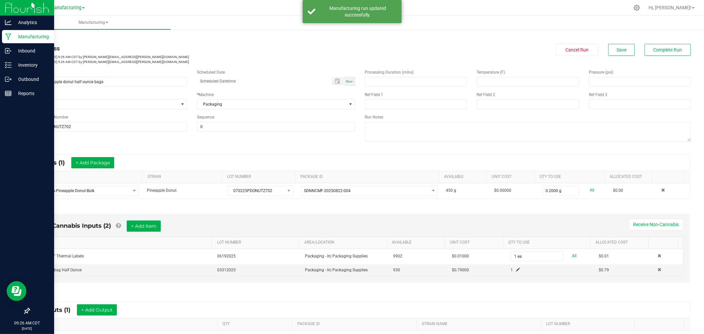
click at [5, 33] on icon at bounding box center [8, 36] width 6 height 7
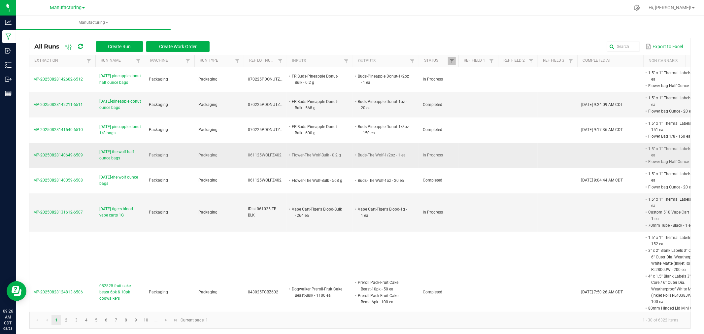
click at [108, 154] on span "[DATE]-the wolf half ounce bags" at bounding box center [120, 155] width 42 height 13
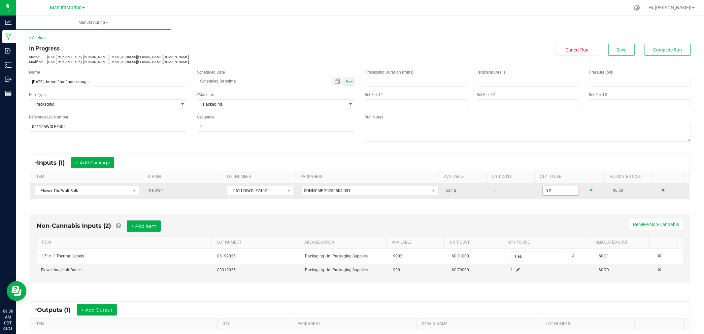
click at [556, 190] on input "0.2" at bounding box center [561, 190] width 36 height 9
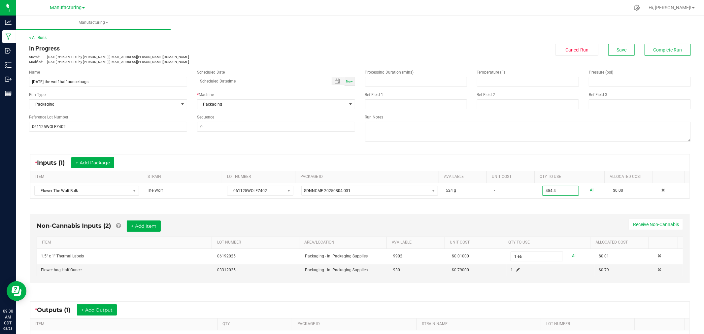
type input "454.4000 g"
click at [594, 166] on div "* Inputs (1) + Add Package" at bounding box center [359, 163] width 659 height 17
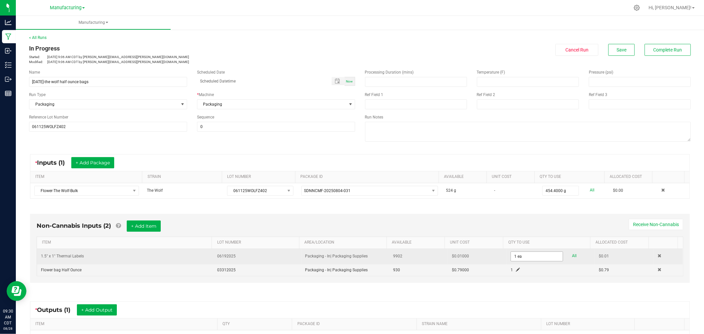
type input "1"
click at [527, 258] on input "1" at bounding box center [537, 256] width 52 height 9
click at [527, 258] on input "3" at bounding box center [537, 256] width 52 height 9
type input "33 ea"
click at [516, 272] on span at bounding box center [518, 270] width 4 height 4
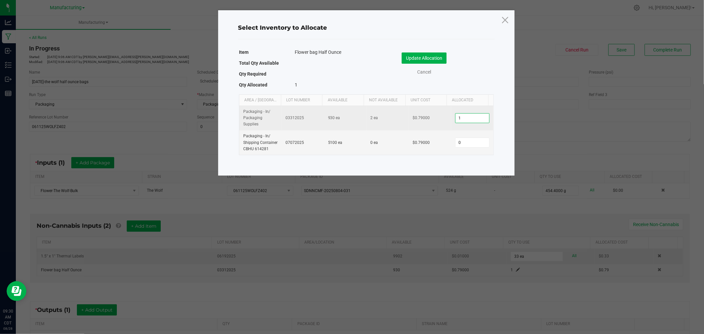
click at [468, 117] on input "1" at bounding box center [473, 118] width 34 height 9
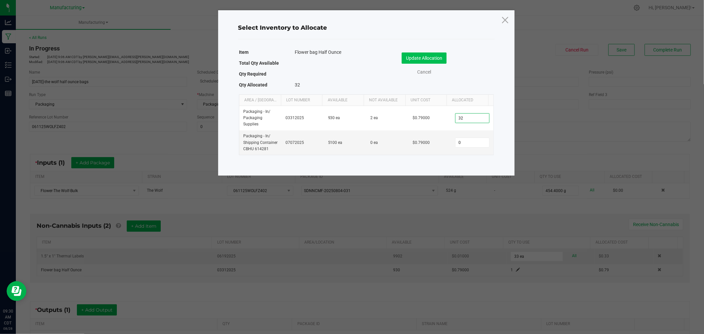
type input "32"
click at [441, 59] on button "Update Allocation" at bounding box center [424, 57] width 45 height 11
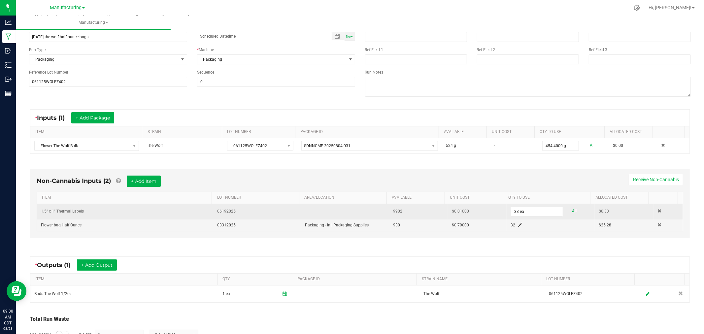
scroll to position [90, 0]
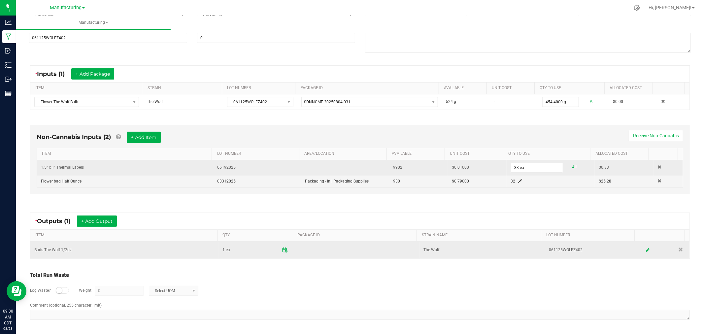
click at [279, 249] on span at bounding box center [285, 250] width 12 height 12
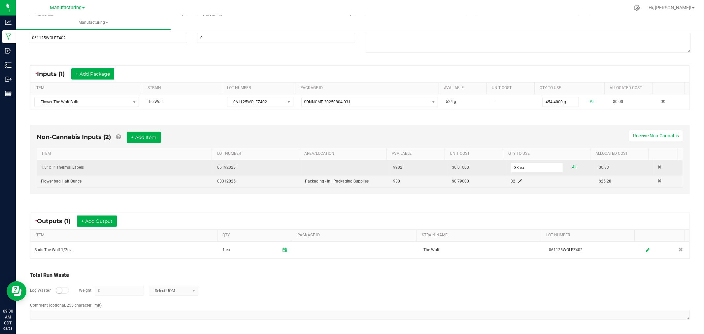
scroll to position [0, 0]
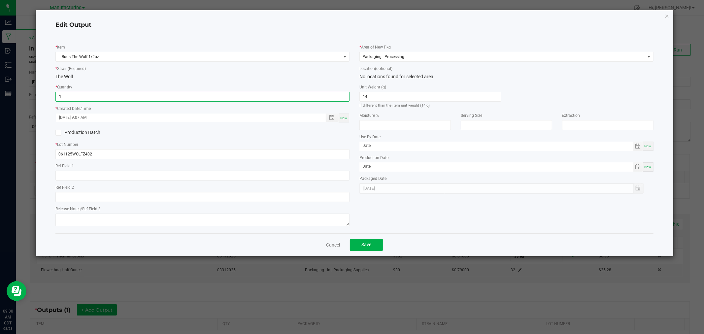
click at [301, 93] on input "1" at bounding box center [202, 96] width 293 height 9
type input "32 ea"
click at [347, 116] on span "Now" at bounding box center [343, 118] width 7 height 4
type input "[DATE] 9:30 AM"
click at [374, 243] on button "Save" at bounding box center [366, 245] width 33 height 12
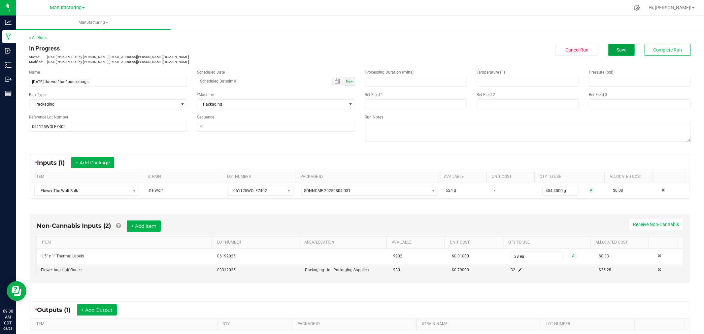
click at [616, 53] on button "Save" at bounding box center [621, 50] width 26 height 12
click at [654, 48] on span "Complete Run" at bounding box center [668, 49] width 29 height 5
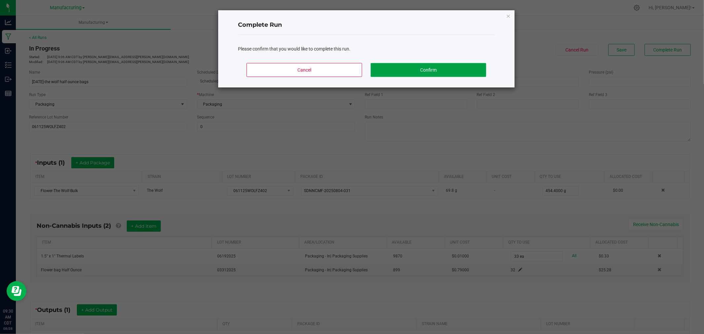
click at [435, 69] on button "Confirm" at bounding box center [429, 70] width 116 height 14
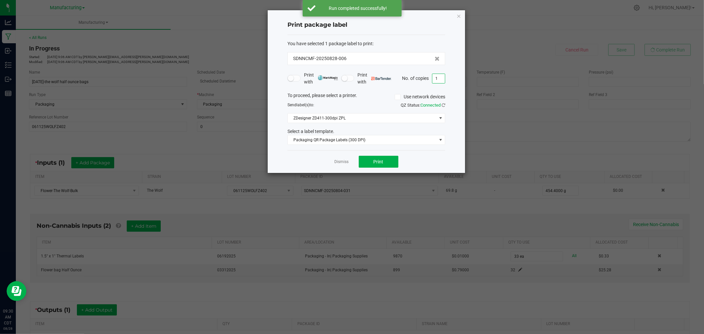
click at [444, 76] on input "1" at bounding box center [438, 78] width 13 height 9
type input "33"
click at [387, 162] on button "Print" at bounding box center [379, 162] width 40 height 12
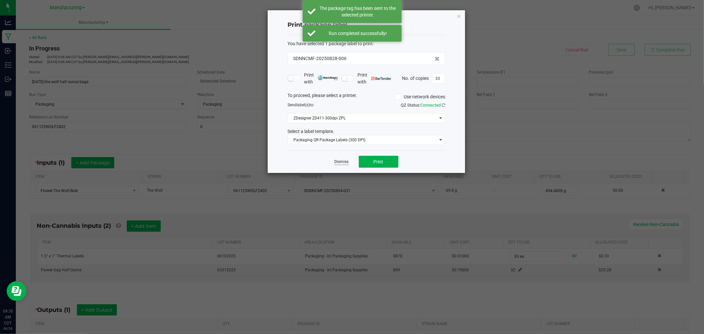
click at [339, 162] on link "Dismiss" at bounding box center [342, 162] width 14 height 6
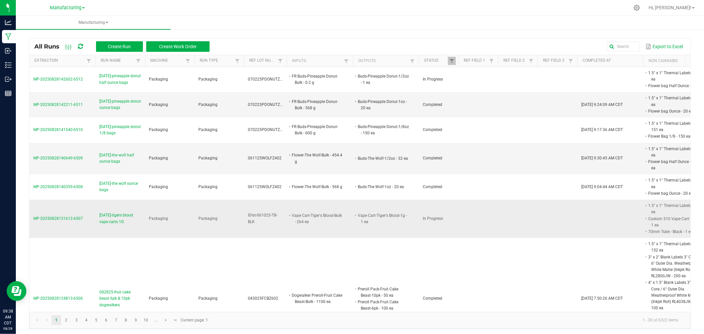
click at [75, 221] on span "MP-20250828131612-6507" at bounding box center [58, 218] width 50 height 5
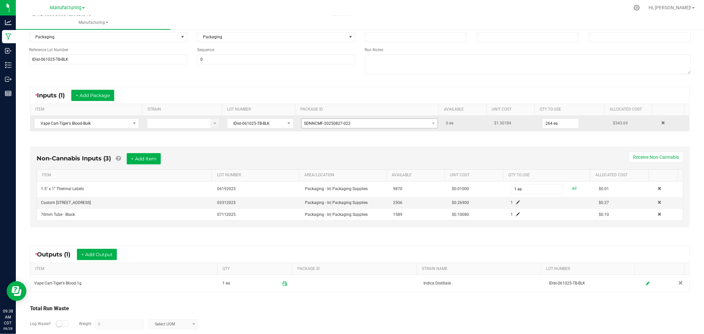
scroll to position [73, 0]
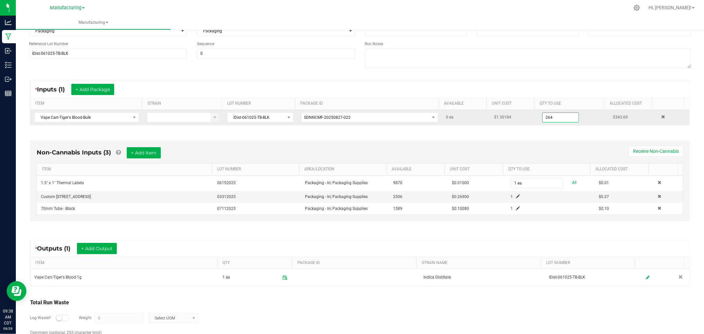
click at [552, 116] on input "264" at bounding box center [561, 117] width 36 height 9
type input "259 ea"
click at [360, 78] on div "* Inputs (1) + Add Package ITEM STRAIN LOT NUMBER PACKAGE ID AVAILABLE Unit Cos…" at bounding box center [360, 103] width 672 height 56
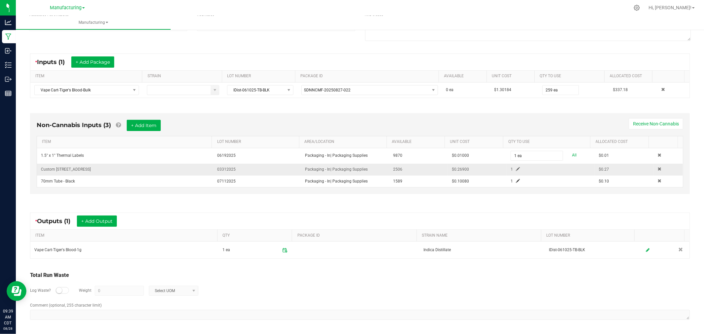
scroll to position [102, 0]
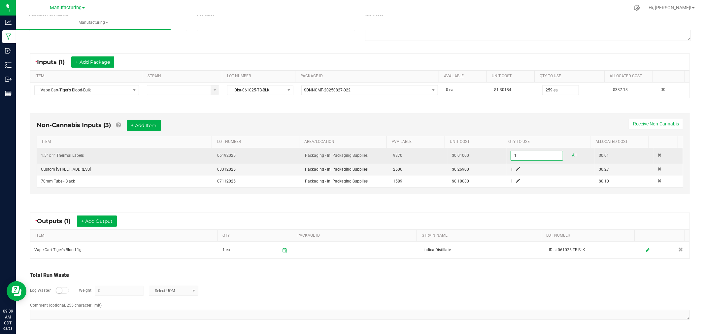
click at [523, 151] on input "1" at bounding box center [537, 155] width 52 height 9
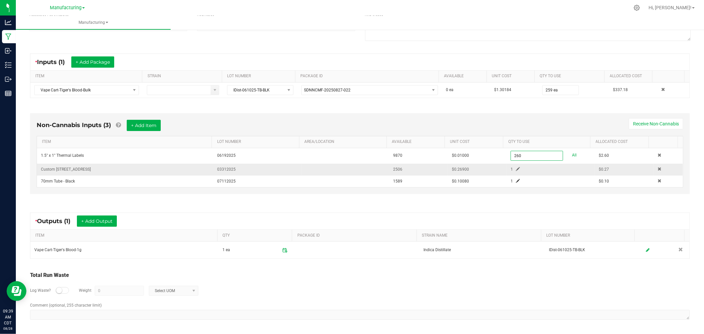
type input "260 ea"
click at [516, 168] on span at bounding box center [518, 169] width 4 height 4
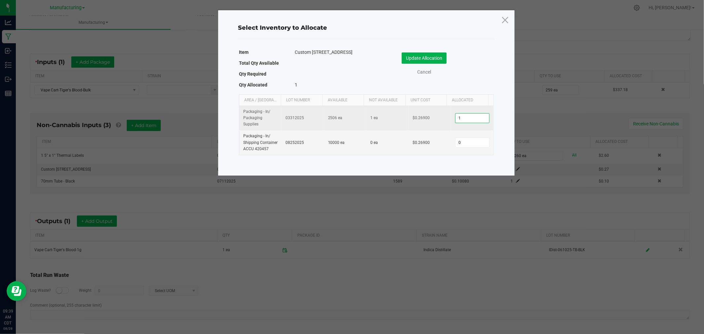
click at [469, 114] on input "1" at bounding box center [473, 118] width 34 height 9
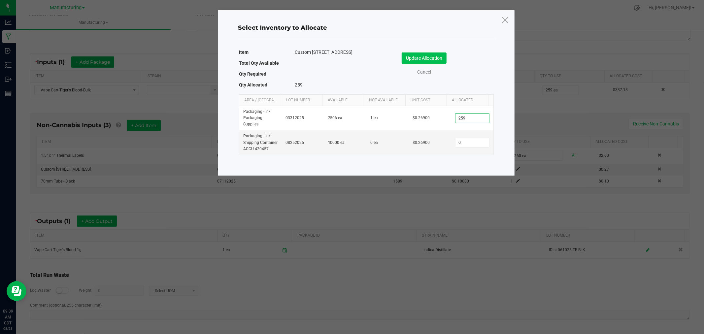
type input "259"
click at [430, 60] on button "Update Allocation" at bounding box center [424, 57] width 45 height 11
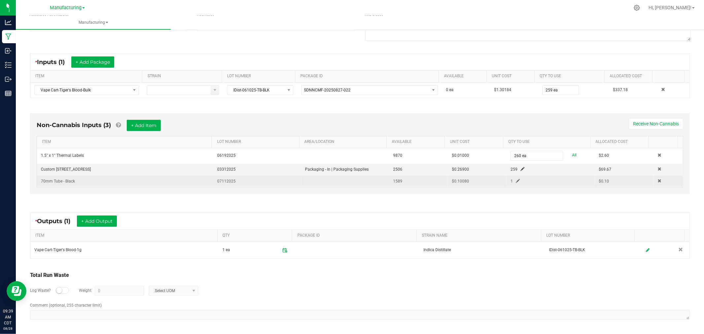
click at [516, 179] on span at bounding box center [518, 181] width 4 height 4
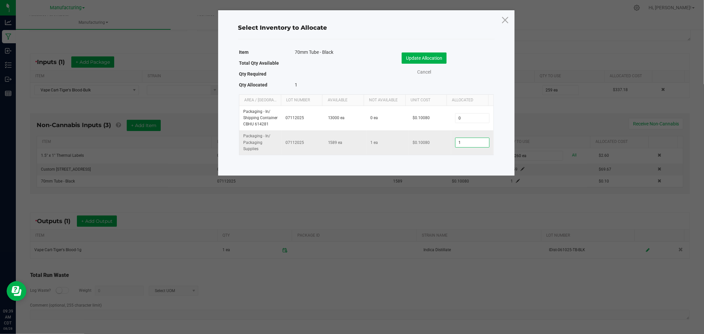
click at [458, 144] on input "1" at bounding box center [473, 142] width 34 height 9
type input "259"
click at [436, 53] on button "Update Allocation" at bounding box center [424, 57] width 45 height 11
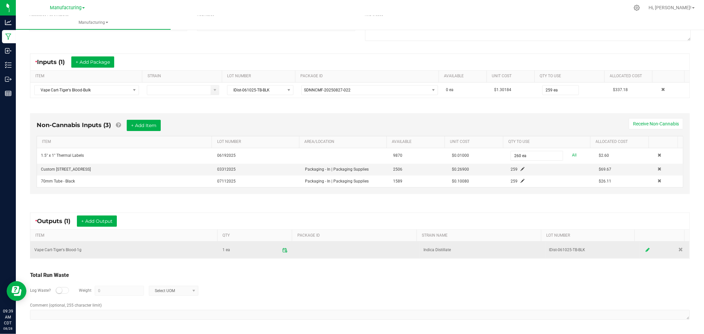
click at [646, 249] on icon at bounding box center [648, 250] width 4 height 5
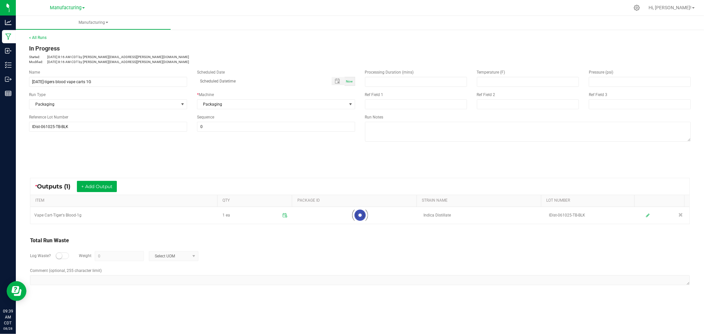
scroll to position [0, 0]
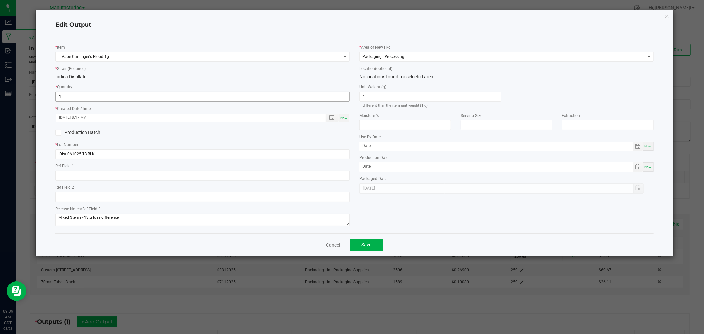
click at [80, 93] on input "1" at bounding box center [202, 96] width 293 height 9
type input "259 ea"
click at [344, 118] on span "Now" at bounding box center [343, 118] width 7 height 4
type input "[DATE] 9:39 AM"
click at [367, 247] on span "Save" at bounding box center [367, 244] width 10 height 5
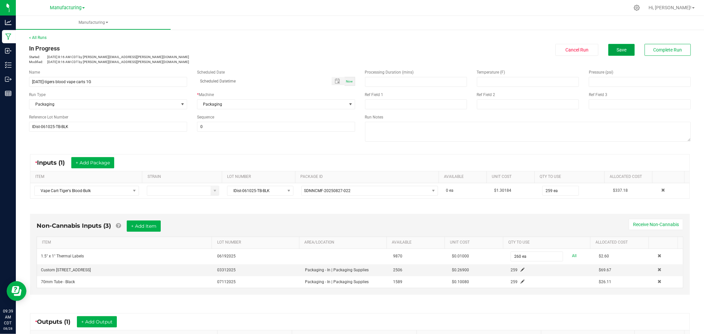
click at [608, 51] on button "Save" at bounding box center [621, 50] width 26 height 12
click at [673, 49] on span "Complete Run" at bounding box center [668, 49] width 29 height 5
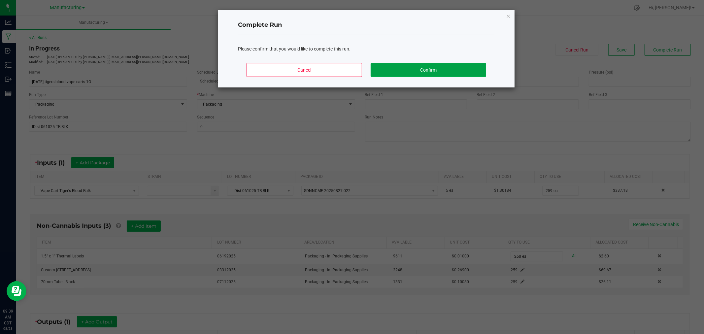
click at [479, 69] on button "Confirm" at bounding box center [429, 70] width 116 height 14
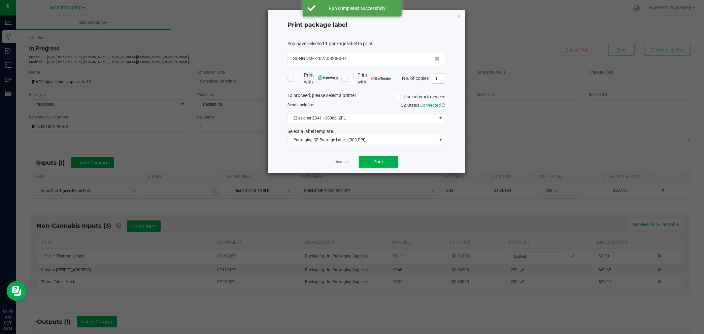
click at [442, 77] on input "1" at bounding box center [438, 78] width 13 height 9
type input "260"
click at [388, 160] on button "Print" at bounding box center [379, 162] width 40 height 12
click at [460, 15] on icon "button" at bounding box center [459, 16] width 5 height 8
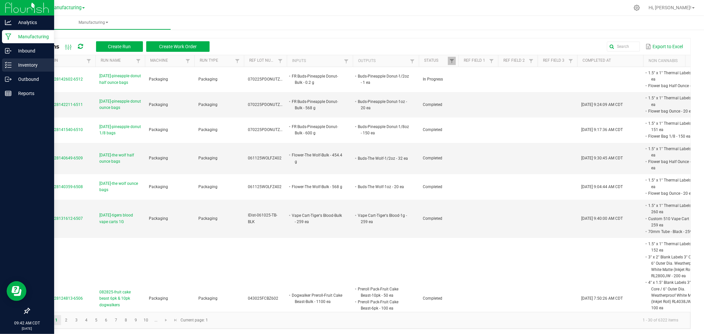
click at [11, 63] on icon at bounding box center [8, 65] width 7 height 7
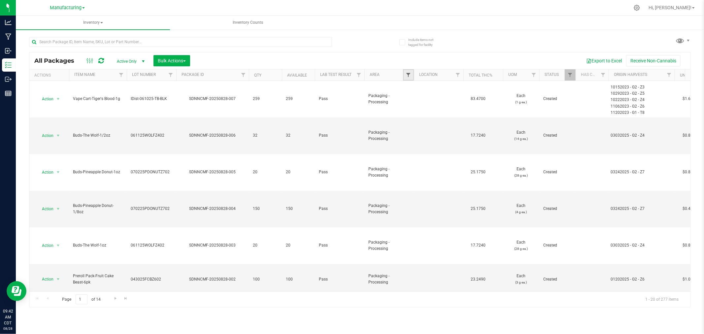
click at [407, 76] on span "Filter" at bounding box center [408, 74] width 5 height 5
click at [678, 38] on span at bounding box center [681, 41] width 10 height 10
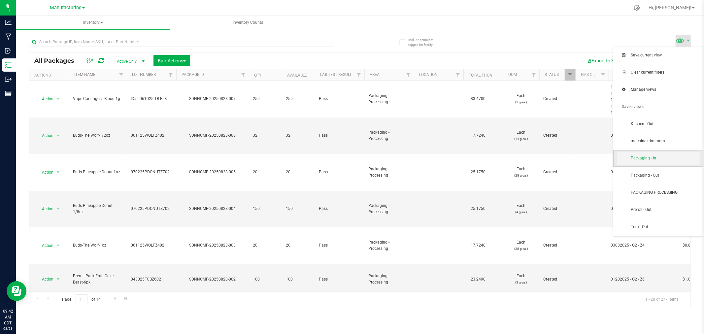
click at [651, 152] on span "Packaging - In" at bounding box center [658, 158] width 83 height 13
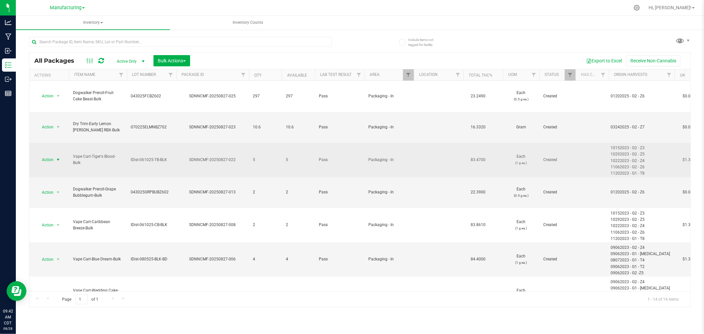
click at [59, 157] on span "select" at bounding box center [57, 159] width 5 height 5
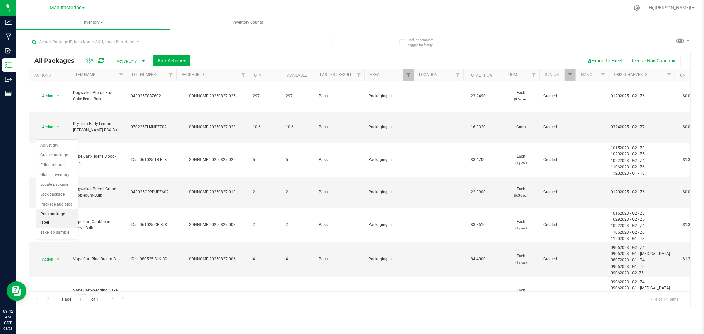
click at [55, 216] on li "Print package label" at bounding box center [57, 218] width 42 height 18
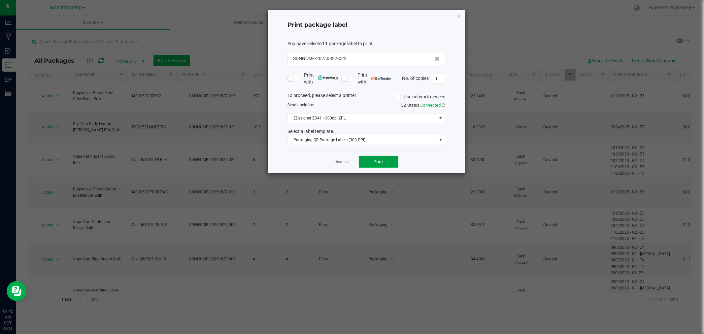
click at [383, 166] on button "Print" at bounding box center [379, 162] width 40 height 12
click at [348, 161] on link "Dismiss" at bounding box center [342, 162] width 14 height 6
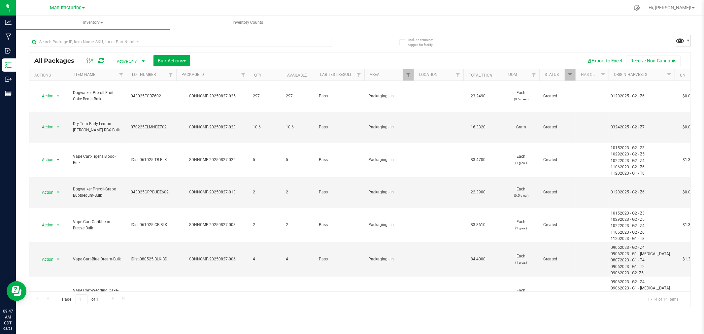
click at [681, 43] on span at bounding box center [681, 41] width 10 height 10
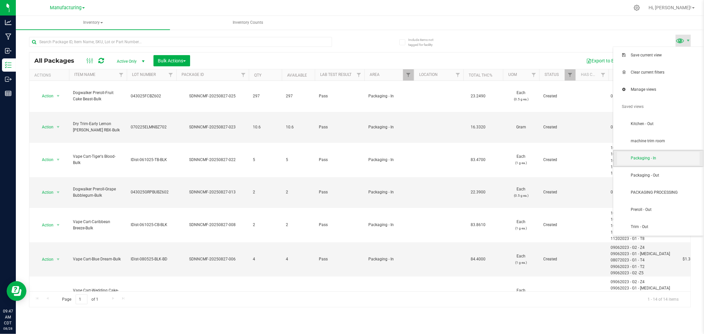
click at [666, 158] on span "Packaging - In" at bounding box center [665, 158] width 69 height 6
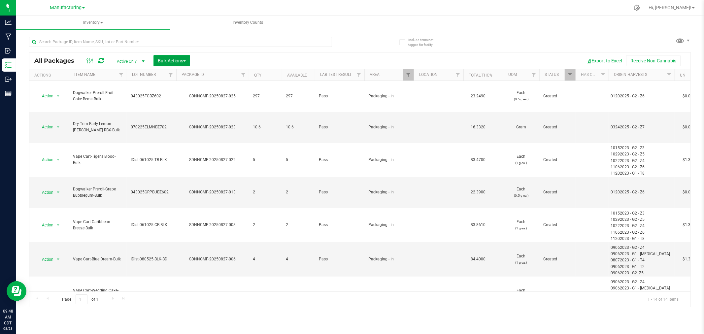
click at [167, 59] on span "Bulk Actions" at bounding box center [172, 60] width 28 height 5
click at [180, 77] on span "Add to manufacturing run" at bounding box center [182, 75] width 50 height 5
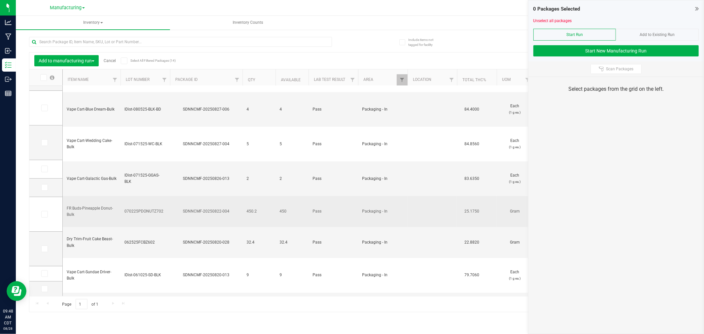
scroll to position [161, 0]
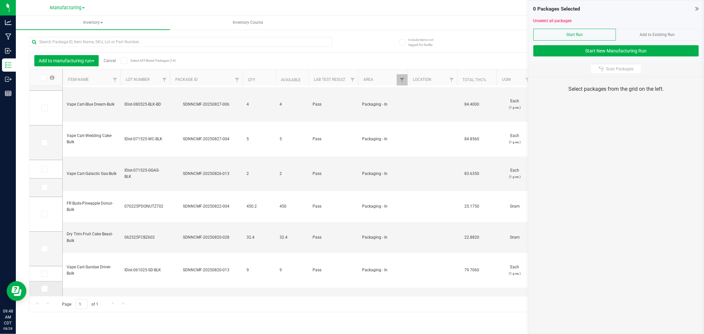
click at [42, 289] on icon at bounding box center [44, 289] width 4 height 0
click at [0, 0] on input "checkbox" at bounding box center [0, 0] width 0 height 0
click at [553, 57] on div "1 Packages Selected Unselect all packages Start Run Add to Existing Run Start N…" at bounding box center [616, 30] width 175 height 61
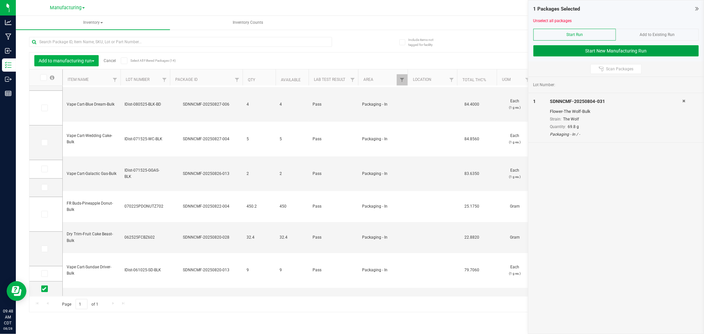
click at [553, 52] on button "Start New Manufacturing Run" at bounding box center [616, 50] width 165 height 11
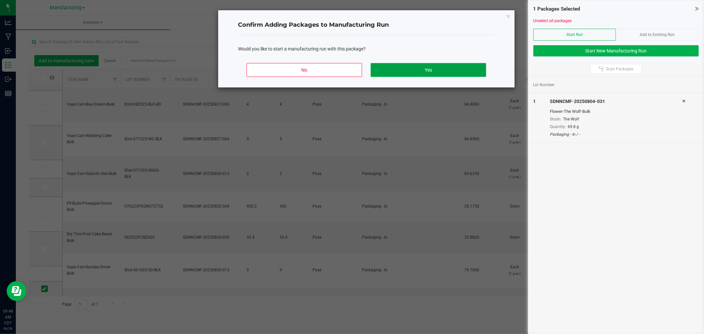
click at [418, 71] on button "Yes" at bounding box center [429, 70] width 116 height 14
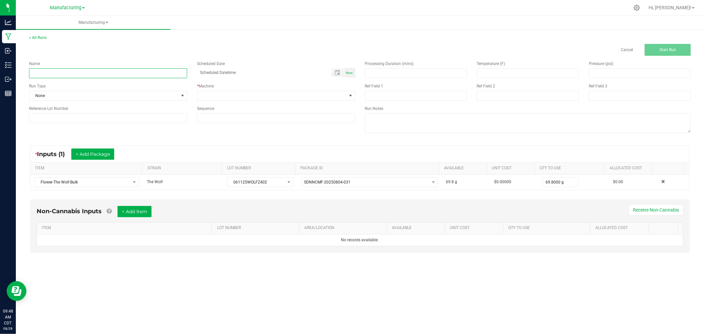
click at [52, 75] on input at bounding box center [108, 73] width 158 height 10
click at [103, 95] on span "None" at bounding box center [103, 95] width 149 height 9
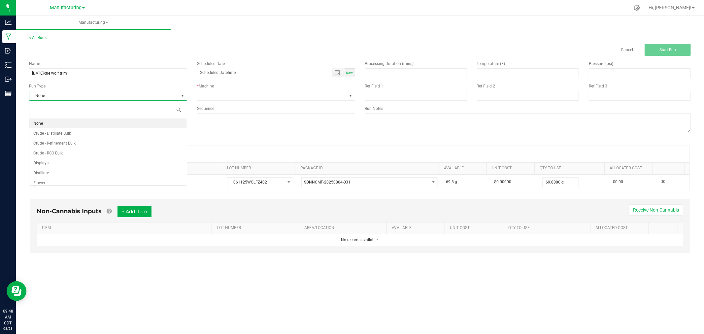
scroll to position [10, 158]
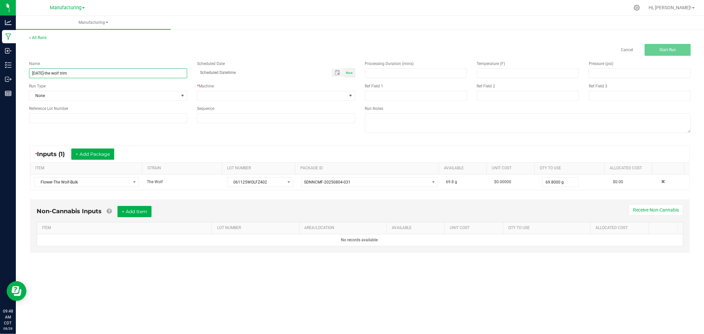
click at [65, 75] on input "[DATE]-the wolf trim" at bounding box center [108, 73] width 158 height 10
type input "[DATE]-the wolf dry trim"
click at [83, 91] on span "None" at bounding box center [103, 95] width 149 height 9
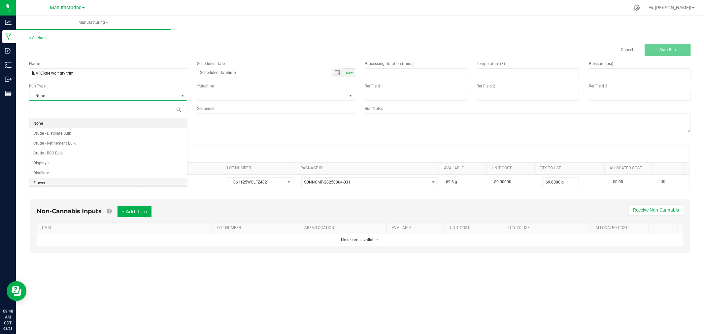
scroll to position [33, 0]
click at [73, 173] on li "Packaging" at bounding box center [107, 170] width 157 height 10
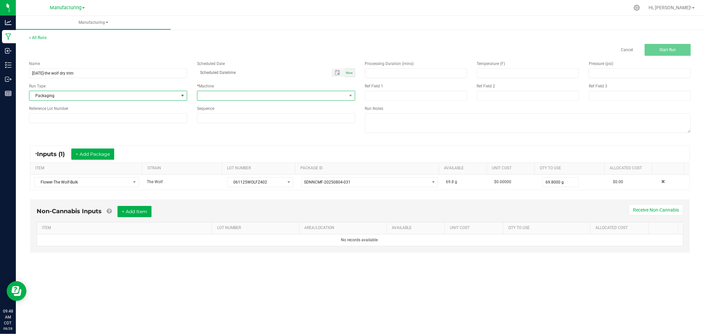
click at [243, 97] on span at bounding box center [271, 95] width 149 height 9
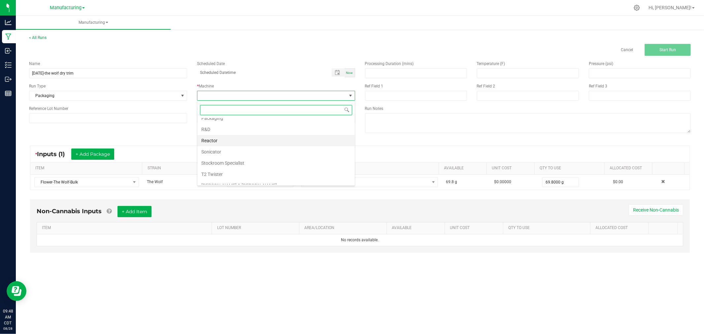
scroll to position [37, 0]
click at [231, 156] on li "Packaging" at bounding box center [275, 154] width 157 height 11
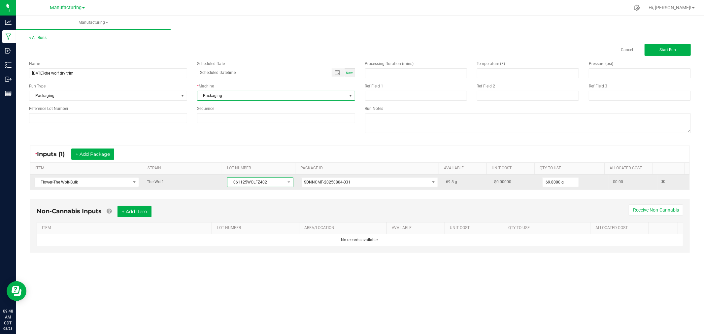
click at [245, 184] on span "061125WOLFZ402" at bounding box center [255, 182] width 57 height 9
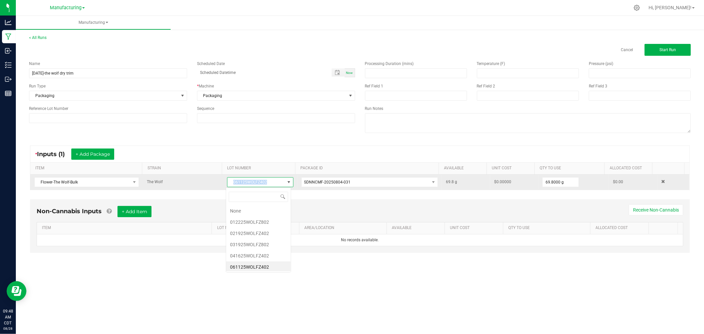
click at [245, 184] on span "061125WOLFZ402" at bounding box center [255, 182] width 57 height 9
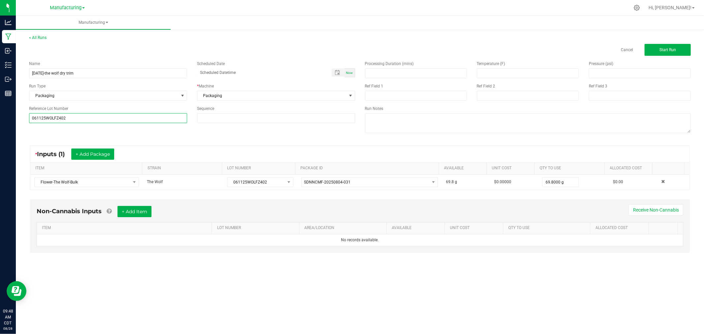
type input "061125WOLFZ402"
click at [154, 144] on div "* Inputs (1) + Add Package ITEM STRAIN LOT NUMBER PACKAGE ID AVAILABLE Unit Cos…" at bounding box center [360, 168] width 672 height 56
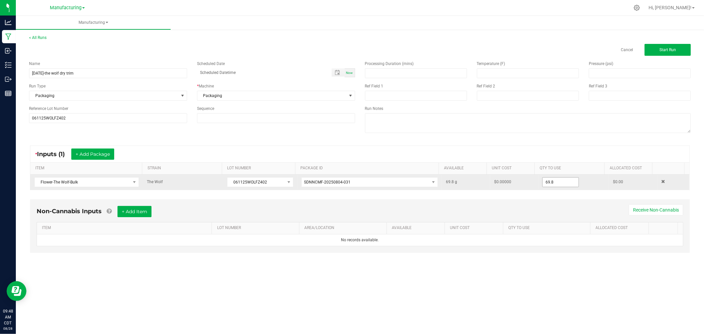
click at [566, 183] on input "69.8" at bounding box center [561, 182] width 36 height 9
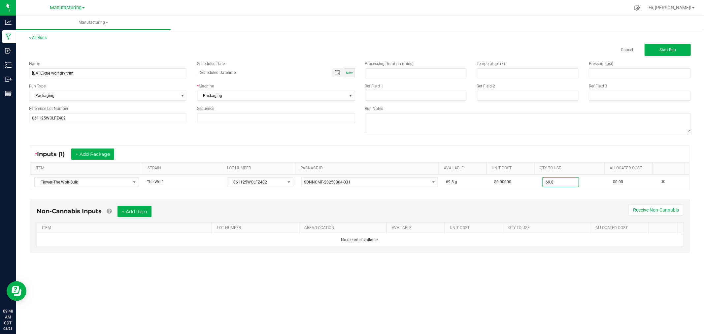
type input "69.8000 g"
click at [583, 152] on div "* Inputs (1) + Add Package" at bounding box center [359, 154] width 659 height 17
click at [662, 51] on span "Start Run" at bounding box center [668, 50] width 17 height 5
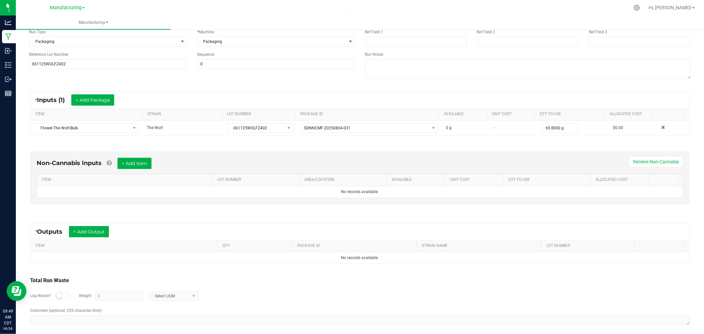
scroll to position [69, 0]
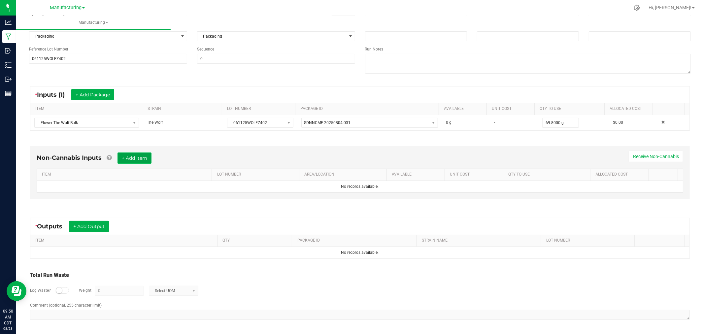
click at [127, 155] on button "+ Add Item" at bounding box center [135, 158] width 34 height 11
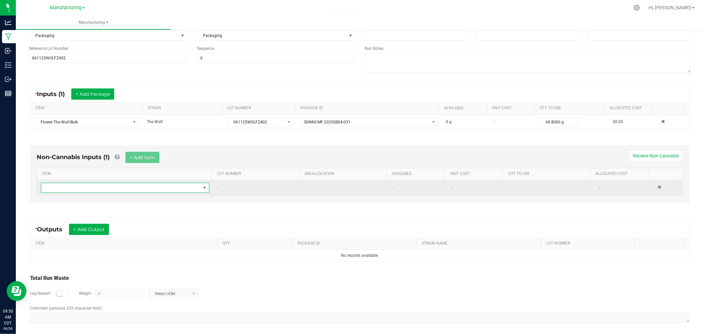
click at [140, 189] on span "NO DATA FOUND" at bounding box center [120, 187] width 159 height 9
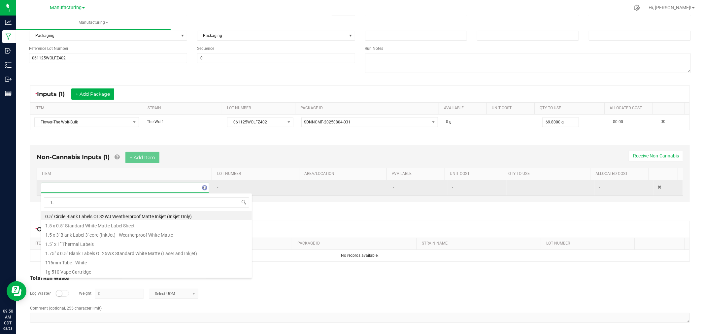
type input "1.5"
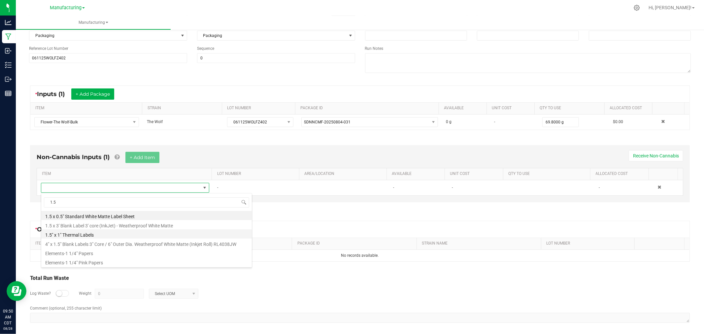
click at [88, 234] on li "1.5" x 1" Thermal Labels" at bounding box center [146, 233] width 211 height 9
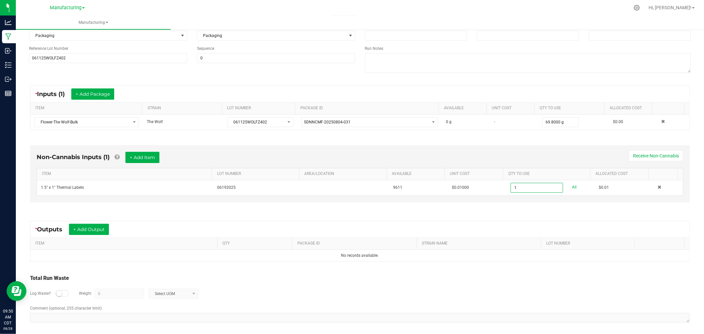
type input "1 ea"
click at [580, 220] on div "* Outputs + Add Output ITEM QTY PACKAGE ID STRAIN NAME LOT NUMBER No records av…" at bounding box center [360, 241] width 672 height 53
click at [103, 226] on button "+ Add Output" at bounding box center [89, 229] width 40 height 11
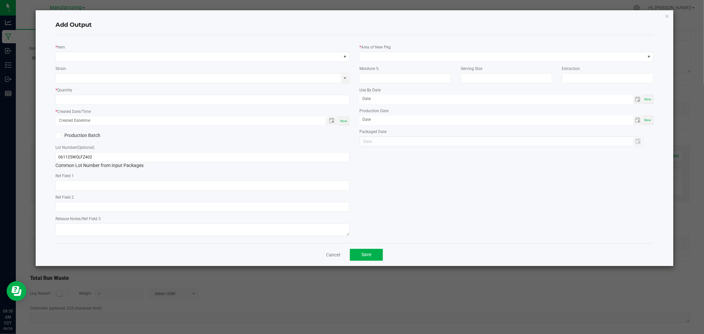
click at [141, 51] on div "* Item" at bounding box center [202, 53] width 294 height 18
click at [141, 52] on span "NO DATA FOUND" at bounding box center [202, 57] width 294 height 10
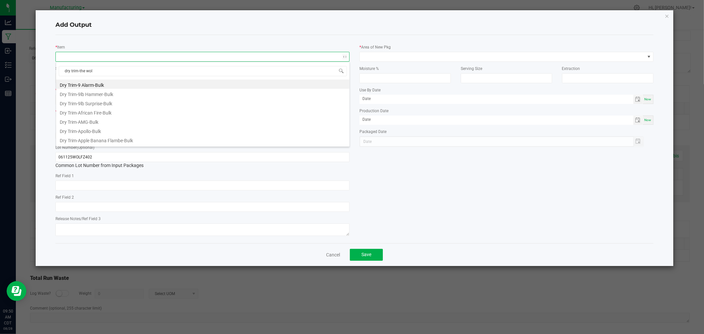
type input "dry trim-the wolf"
click at [127, 84] on li "Dry Trim-The Wolf-Bulk" at bounding box center [202, 84] width 293 height 9
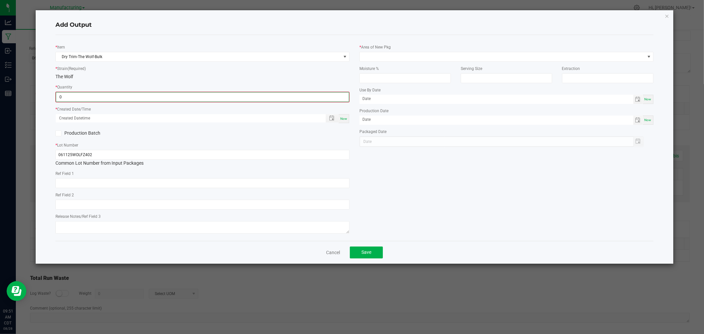
click at [130, 98] on input "0" at bounding box center [202, 96] width 293 height 9
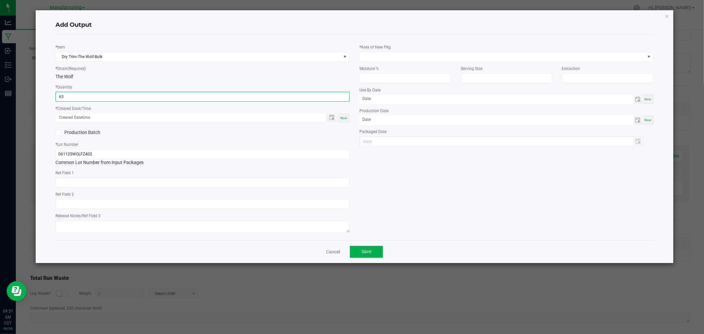
type input "63.0000 g"
click at [345, 117] on span "Now" at bounding box center [343, 118] width 7 height 4
type input "[DATE] 9:51 AM"
type input "[DATE]"
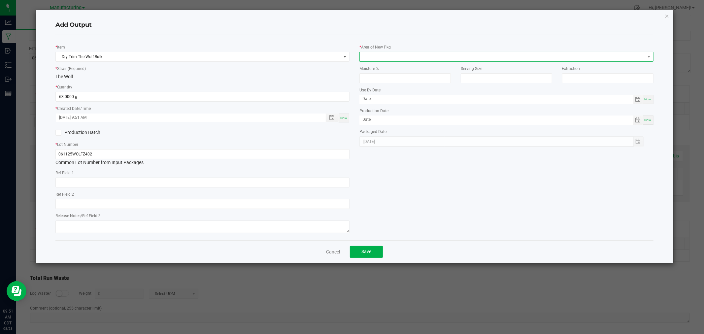
click at [383, 55] on span at bounding box center [502, 56] width 285 height 9
click at [403, 102] on li "Packaging - In" at bounding box center [506, 103] width 293 height 11
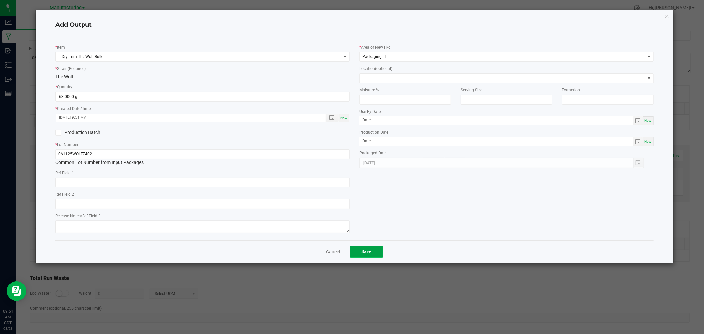
click at [376, 249] on button "Save" at bounding box center [366, 252] width 33 height 12
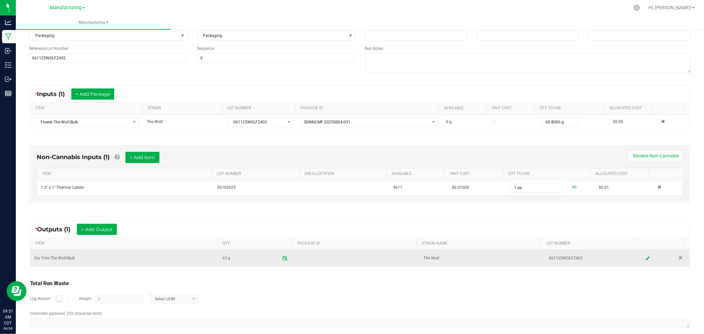
click at [294, 263] on td at bounding box center [356, 258] width 125 height 17
click at [283, 259] on span at bounding box center [285, 259] width 12 height 12
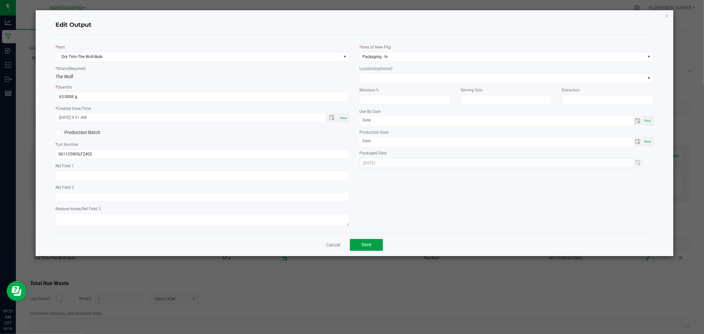
click at [364, 246] on span "Save" at bounding box center [367, 244] width 10 height 5
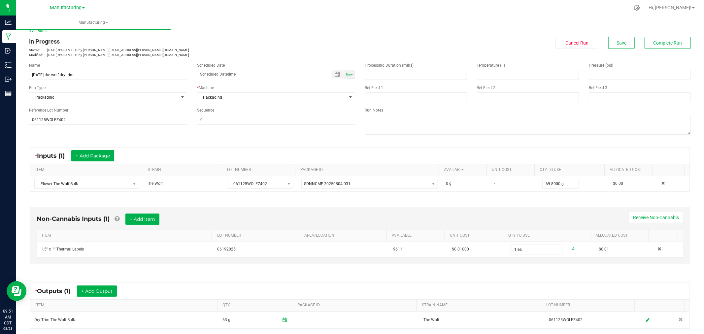
scroll to position [0, 0]
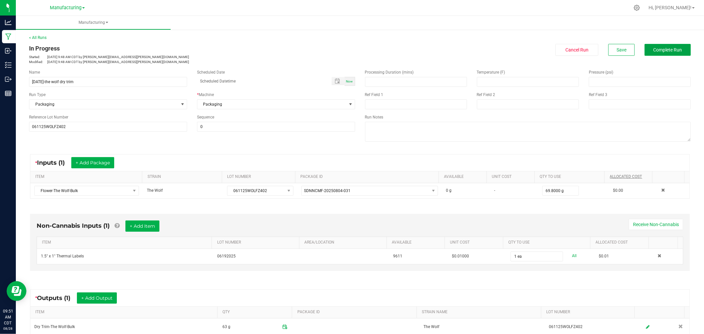
drag, startPoint x: 665, startPoint y: 51, endPoint x: 628, endPoint y: 178, distance: 132.2
click at [628, 178] on manufacturing-process-run "< All Runs In Progress Started: [DATE] 9:48 AM CDT by [PERSON_NAME][EMAIL_ADDRE…" at bounding box center [360, 220] width 662 height 370
click at [662, 44] on button "Complete Run" at bounding box center [668, 50] width 46 height 12
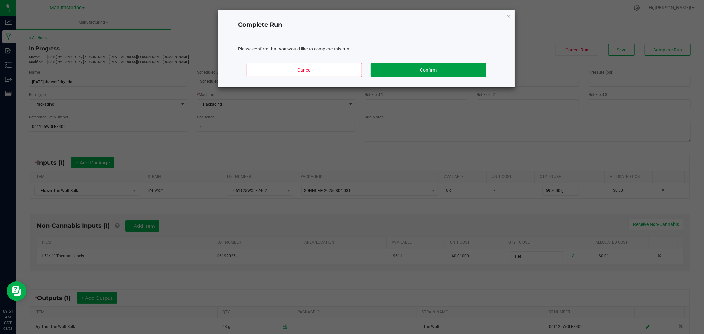
click at [463, 73] on button "Confirm" at bounding box center [429, 70] width 116 height 14
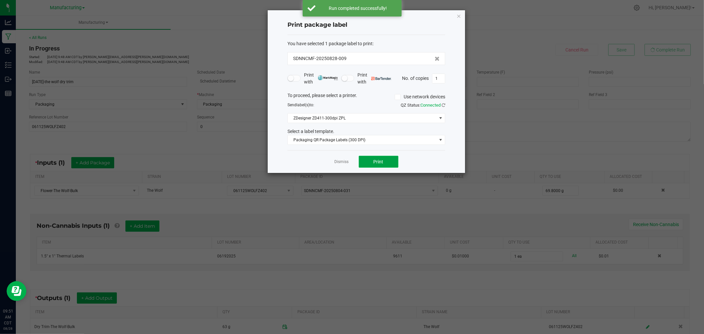
click at [378, 160] on span "Print" at bounding box center [379, 161] width 10 height 5
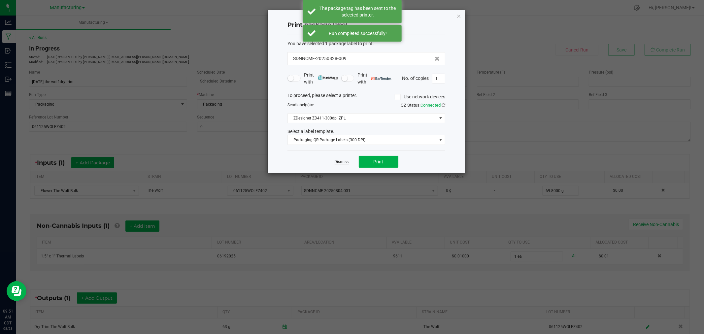
click at [338, 160] on link "Dismiss" at bounding box center [342, 162] width 14 height 6
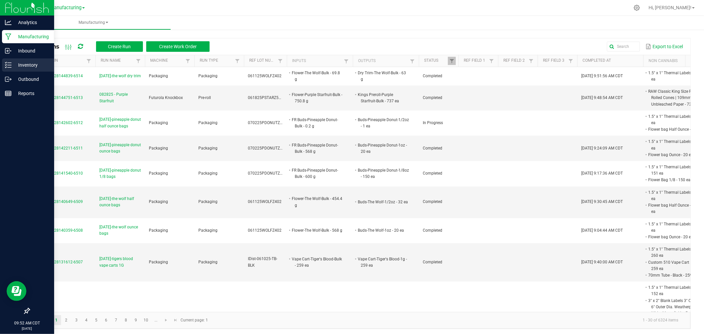
click at [14, 60] on div "Inventory" at bounding box center [28, 64] width 52 height 13
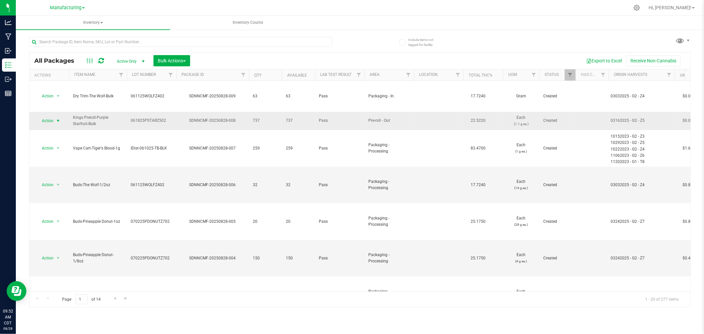
click at [48, 116] on span "Action" at bounding box center [45, 120] width 18 height 9
click at [55, 157] on li "Locate package" at bounding box center [57, 156] width 42 height 10
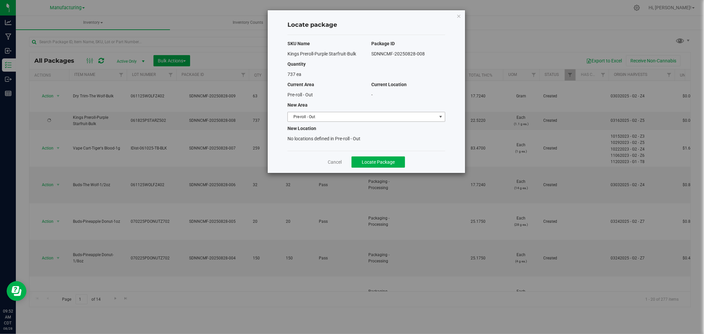
click at [347, 117] on span "Pre-roll - Out" at bounding box center [362, 116] width 149 height 9
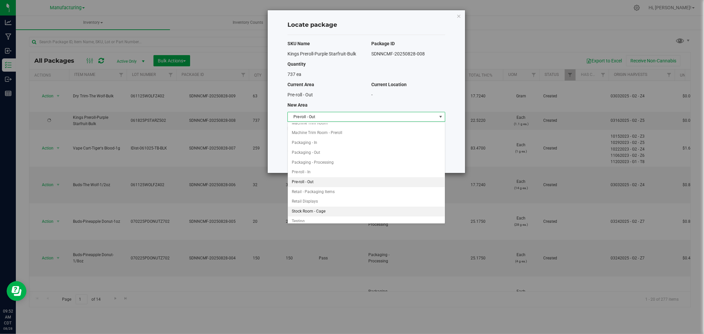
scroll to position [151, 0]
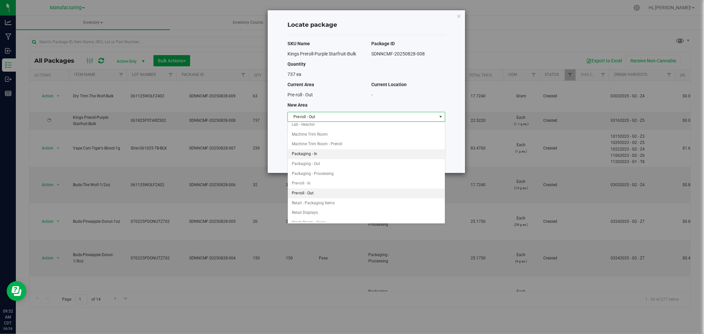
click at [328, 153] on li "Packaging - In" at bounding box center [366, 154] width 157 height 10
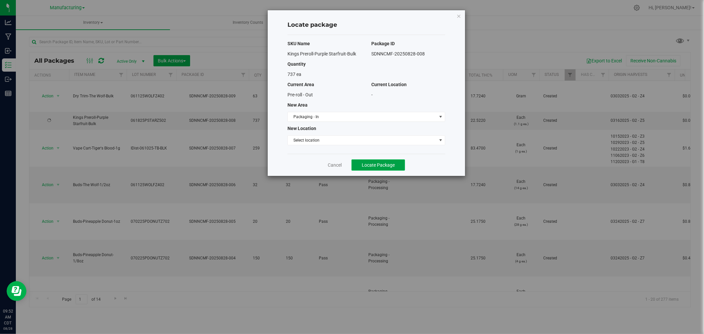
click at [390, 168] on button "Locate Package" at bounding box center [378, 164] width 53 height 11
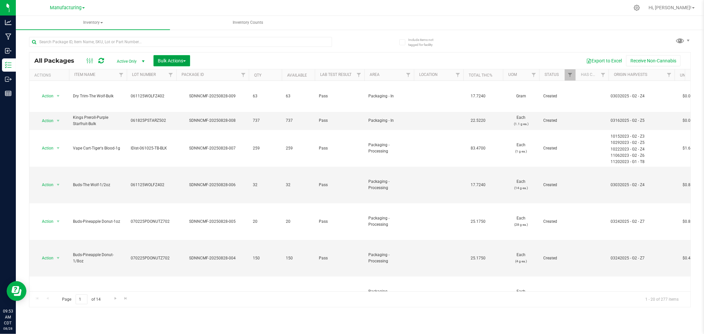
click at [172, 55] on button "Bulk Actions" at bounding box center [172, 60] width 37 height 11
click at [186, 77] on span "Add to manufacturing run" at bounding box center [182, 75] width 50 height 5
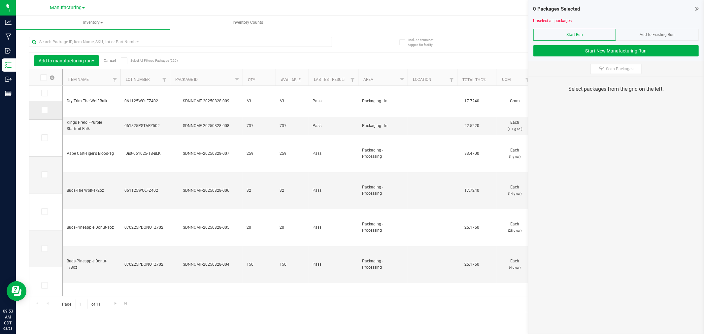
click at [42, 110] on icon at bounding box center [44, 110] width 4 height 0
click at [0, 0] on input "checkbox" at bounding box center [0, 0] width 0 height 0
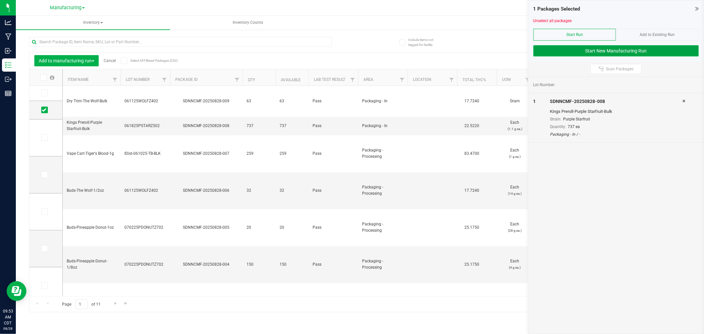
click at [541, 53] on button "Start New Manufacturing Run" at bounding box center [616, 50] width 165 height 11
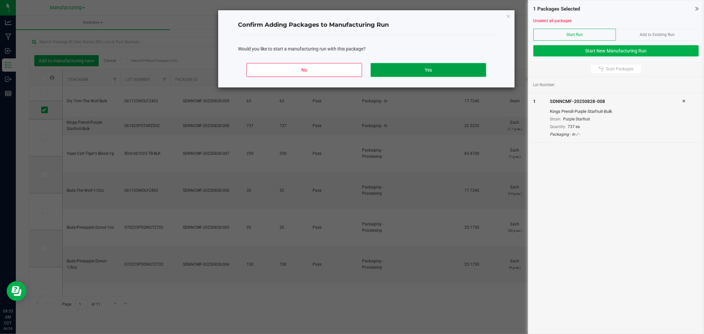
click at [407, 66] on button "Yes" at bounding box center [429, 70] width 116 height 14
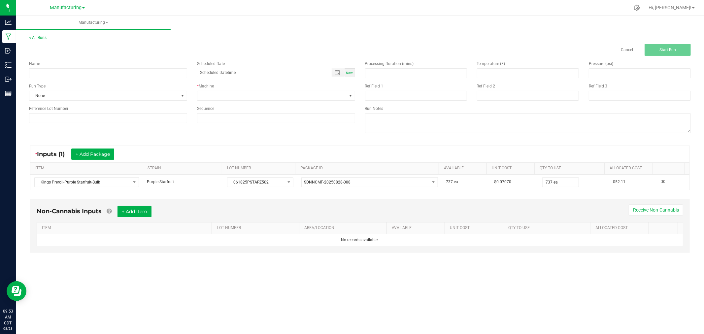
click at [146, 80] on div "Name Scheduled Date Now Run Type None * Machine Reference Lot Number Sequence" at bounding box center [192, 92] width 336 height 72
click at [146, 74] on input at bounding box center [108, 73] width 158 height 10
type input "[DATE]-purple starfruit singles"
click at [148, 97] on span "None" at bounding box center [103, 95] width 149 height 9
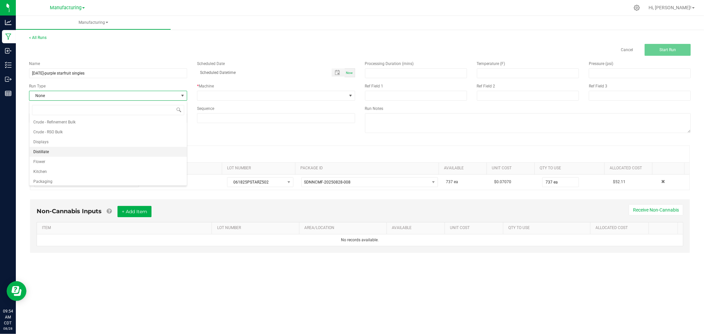
scroll to position [33, 0]
drag, startPoint x: 71, startPoint y: 170, endPoint x: 93, endPoint y: 151, distance: 29.2
click at [72, 170] on li "Packaging" at bounding box center [107, 170] width 157 height 10
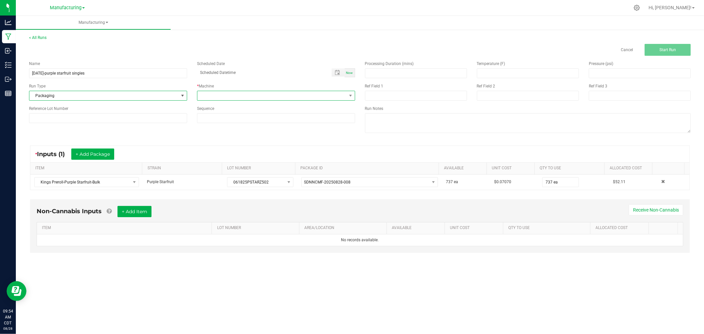
click at [212, 93] on span at bounding box center [271, 95] width 149 height 9
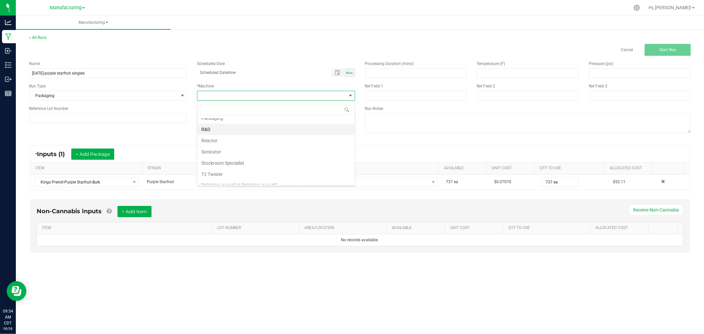
scroll to position [37, 0]
click at [230, 156] on li "Packaging" at bounding box center [275, 154] width 157 height 11
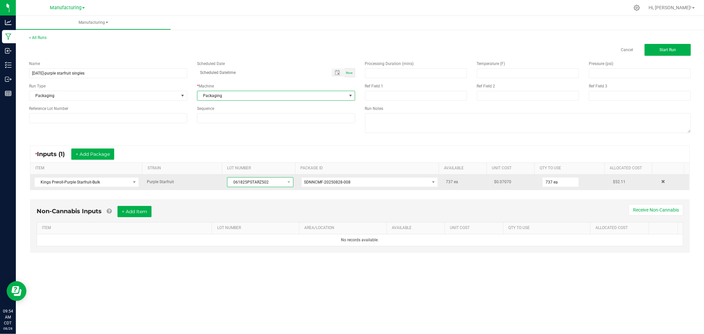
click at [234, 183] on span "061825PSTARZ502" at bounding box center [255, 182] width 57 height 9
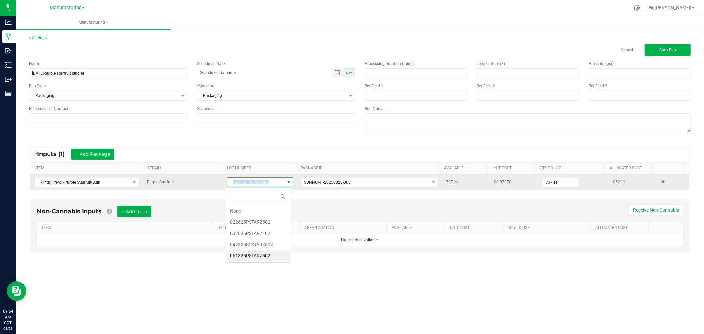
drag, startPoint x: 234, startPoint y: 183, endPoint x: 238, endPoint y: 182, distance: 4.0
click at [235, 183] on span "061825PSTARZ502" at bounding box center [255, 182] width 57 height 9
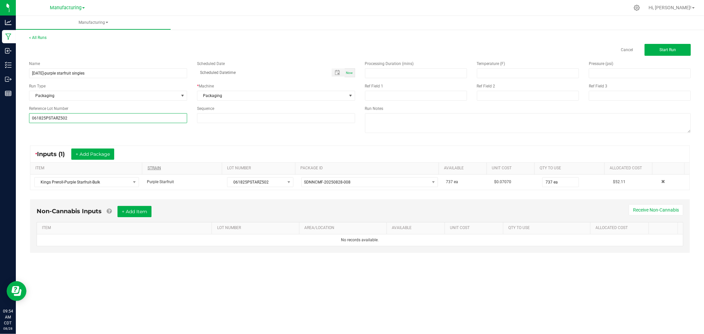
type input "061825PSTARZ502"
click at [179, 149] on div "* Inputs (1) + Add Package" at bounding box center [359, 154] width 659 height 17
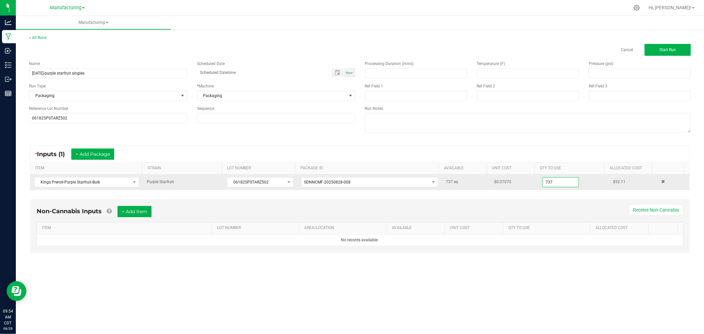
click at [565, 180] on input "737" at bounding box center [561, 182] width 36 height 9
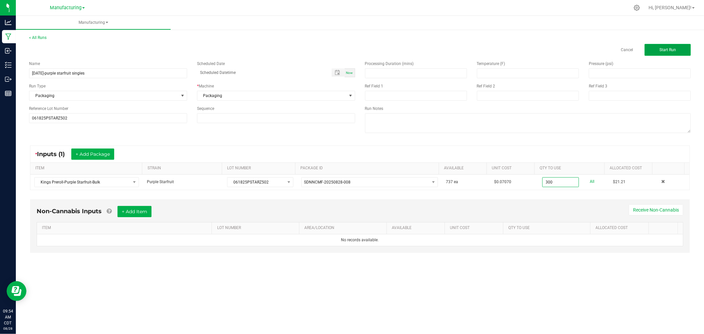
type input "300 ea"
click at [655, 46] on button "Start Run" at bounding box center [668, 50] width 46 height 12
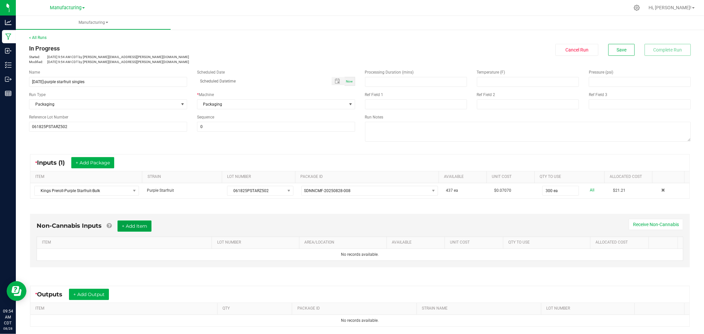
click at [140, 225] on button "+ Add Item" at bounding box center [135, 226] width 34 height 11
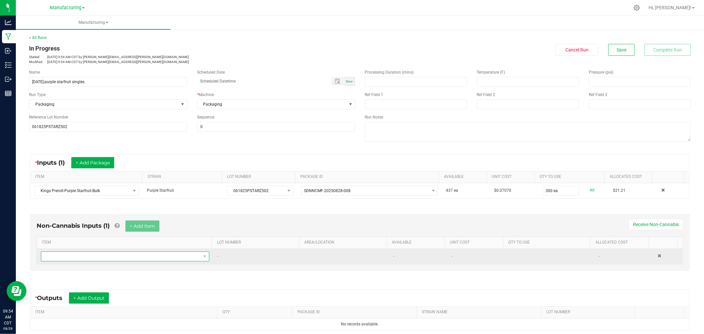
click at [158, 255] on span "NO DATA FOUND" at bounding box center [120, 256] width 159 height 9
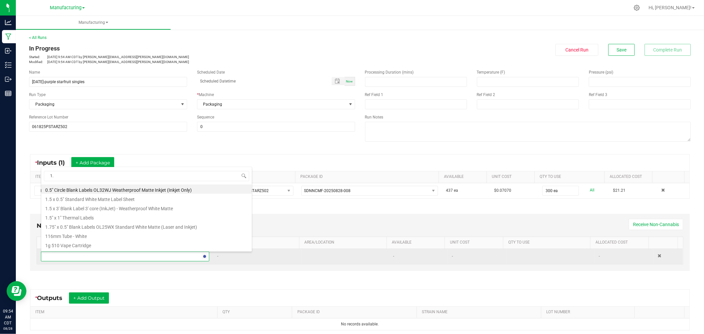
type input "1.5"
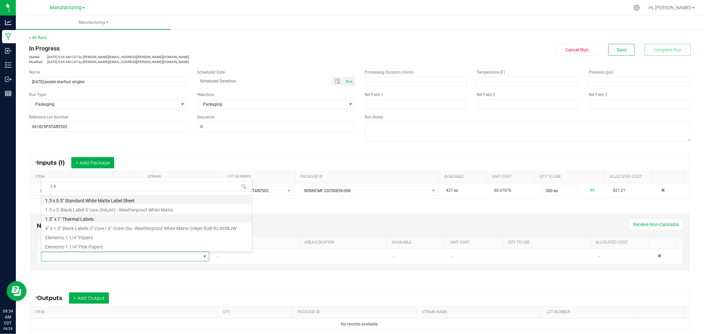
click at [126, 218] on li "1.5" x 1" Thermal Labels" at bounding box center [146, 218] width 211 height 9
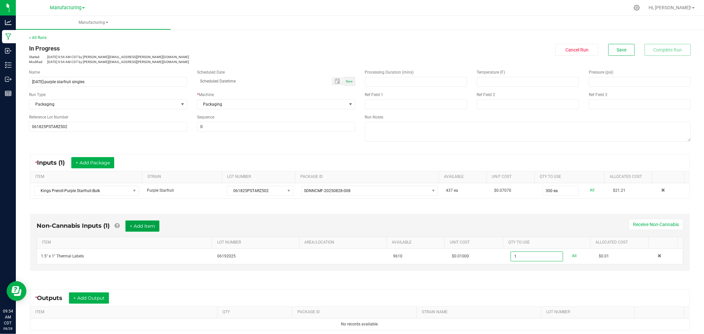
type input "1 ea"
click at [132, 228] on button "+ Add Item" at bounding box center [142, 226] width 34 height 11
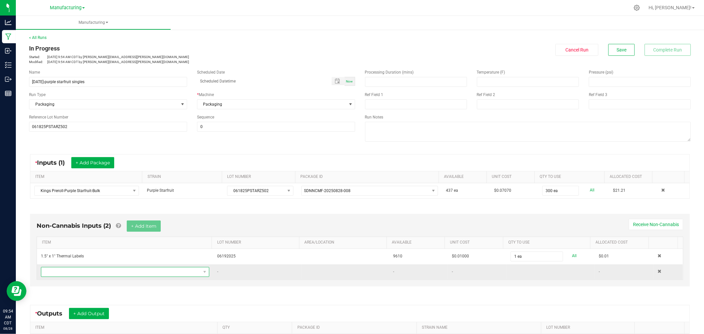
click at [138, 268] on span "NO DATA FOUND" at bounding box center [120, 271] width 159 height 9
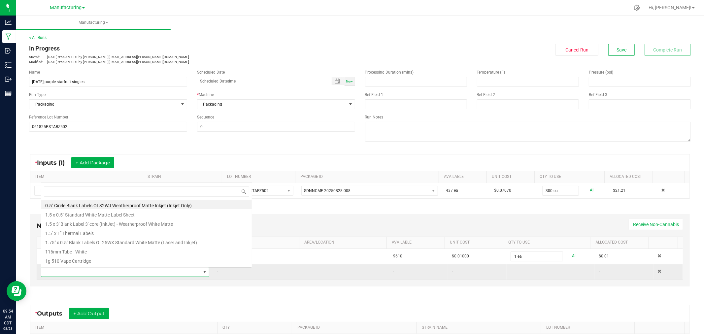
scroll to position [10, 163]
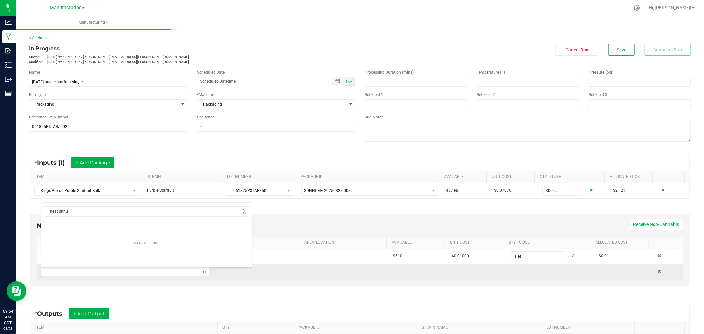
type input "heat shri"
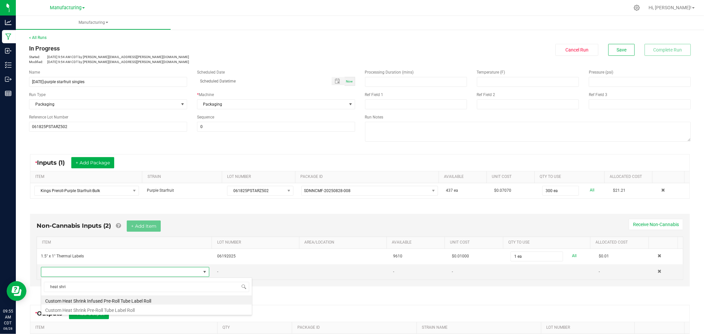
click at [117, 308] on li "Custom Heat Shrink Pre-Roll Tube Label Roll" at bounding box center [146, 309] width 211 height 9
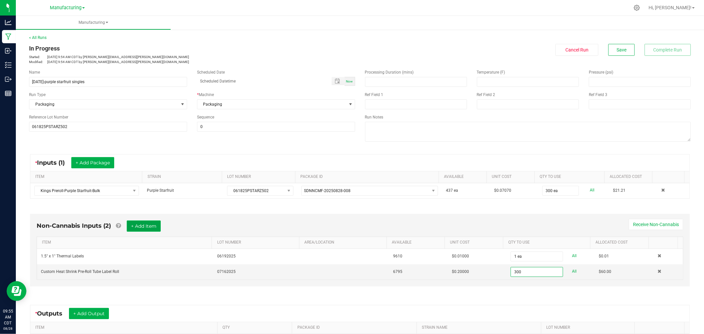
type input "300 ea"
click at [147, 225] on button "+ Add Item" at bounding box center [144, 226] width 34 height 11
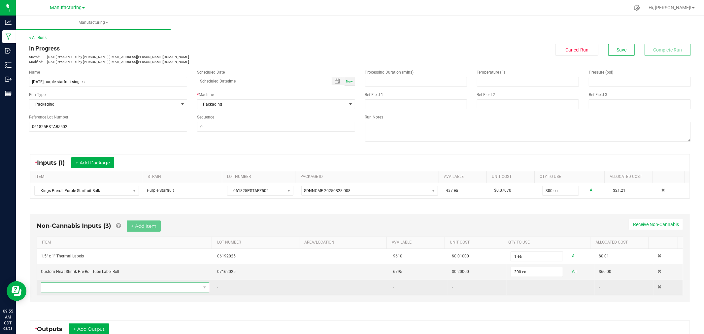
click at [143, 288] on span "NO DATA FOUND" at bounding box center [120, 287] width 159 height 9
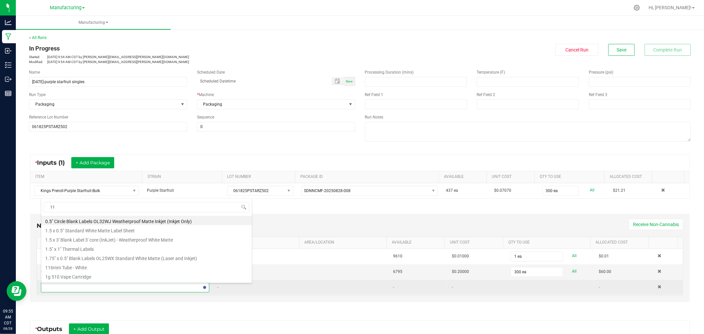
type input "116"
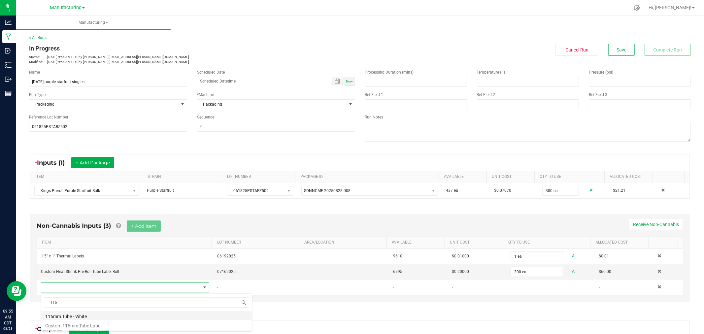
click at [94, 314] on li "116mm Tube - White" at bounding box center [146, 315] width 211 height 9
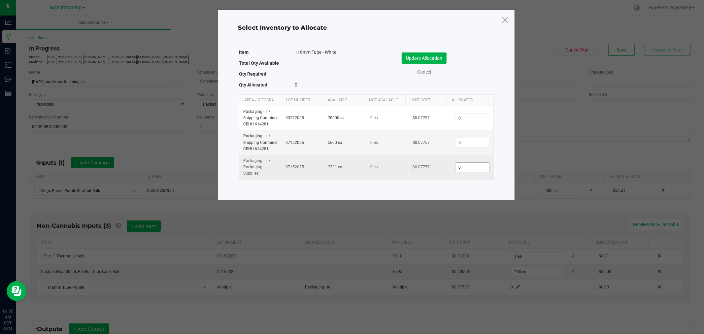
click at [473, 172] on input "0" at bounding box center [473, 167] width 34 height 9
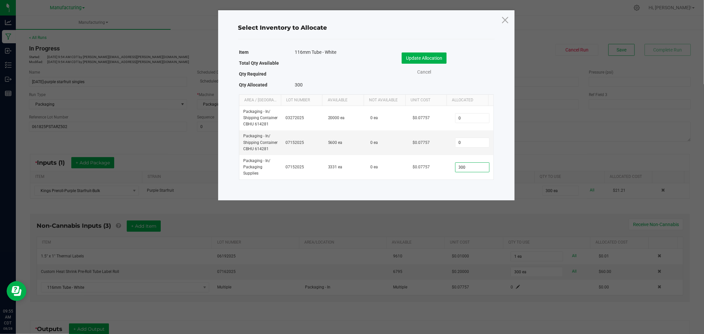
type input "300"
click at [437, 61] on button "Update Allocation" at bounding box center [424, 57] width 45 height 11
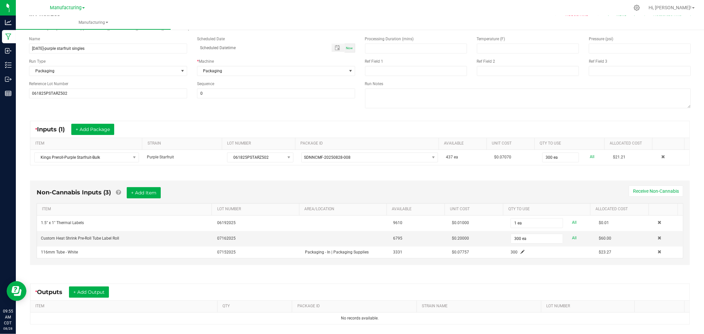
scroll to position [73, 0]
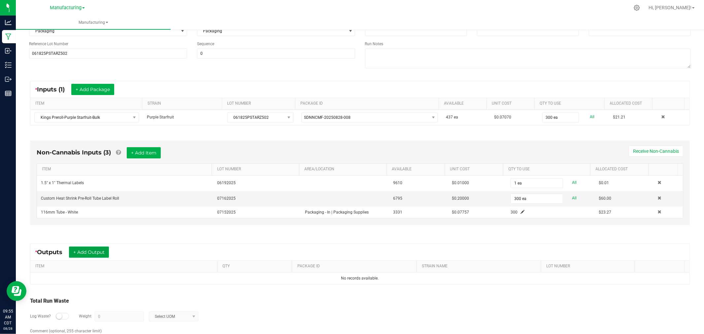
click at [101, 252] on button "+ Add Output" at bounding box center [89, 252] width 40 height 11
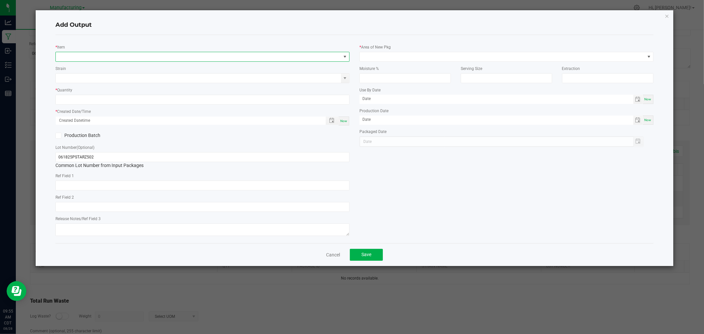
click at [121, 60] on span "NO DATA FOUND" at bounding box center [198, 56] width 285 height 9
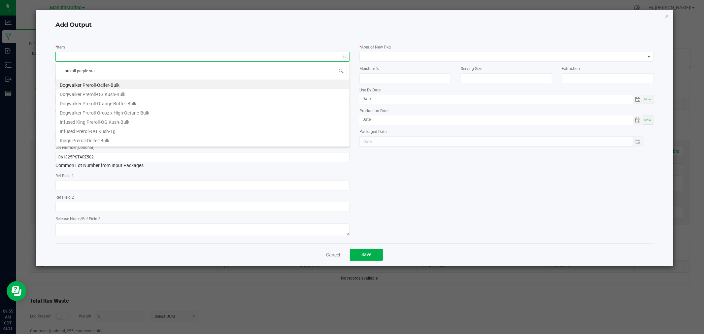
type input "preroll-purple star"
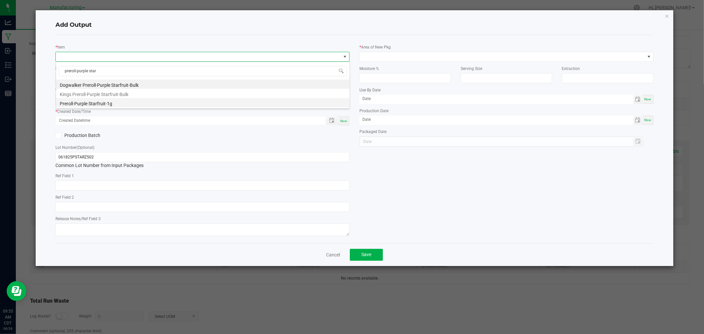
click at [130, 104] on li "Preroll-Purple Starfruit-1g" at bounding box center [202, 102] width 293 height 9
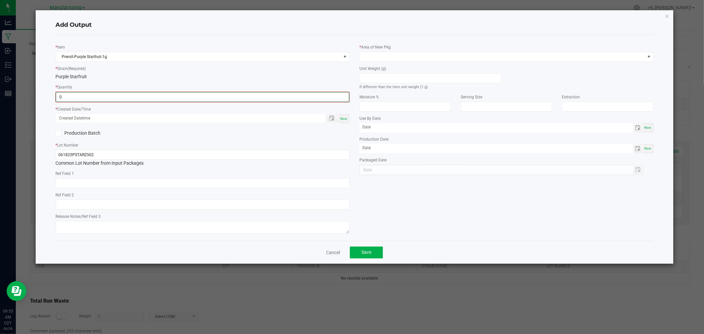
click at [133, 99] on input "0" at bounding box center [202, 96] width 293 height 9
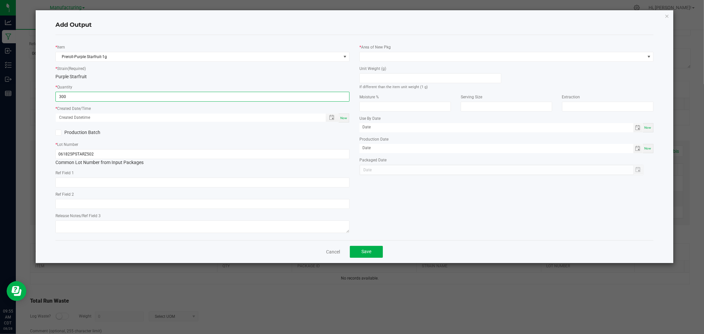
type input "300 ea"
click at [341, 116] on span "Now" at bounding box center [343, 118] width 7 height 4
type input "[DATE] 9:55 AM"
type input "[DATE]"
click at [408, 82] on input at bounding box center [430, 78] width 141 height 9
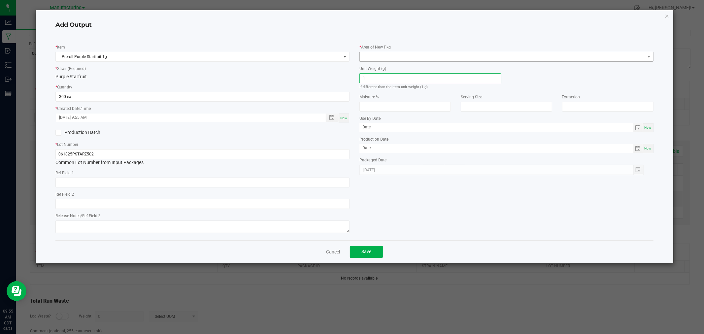
type input "1"
click at [422, 56] on span at bounding box center [502, 56] width 285 height 9
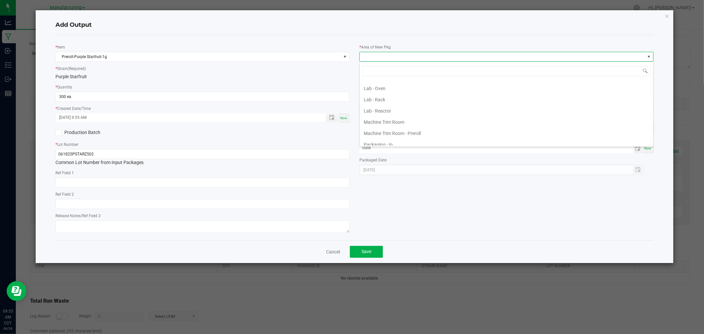
scroll to position [183, 0]
click at [427, 127] on li "Packaging - Processing" at bounding box center [506, 126] width 293 height 11
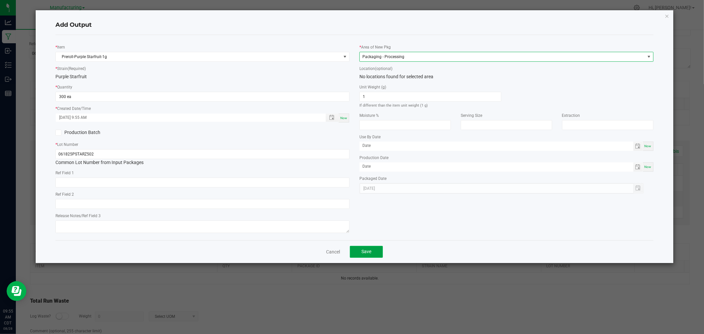
click at [370, 256] on button "Save" at bounding box center [366, 252] width 33 height 12
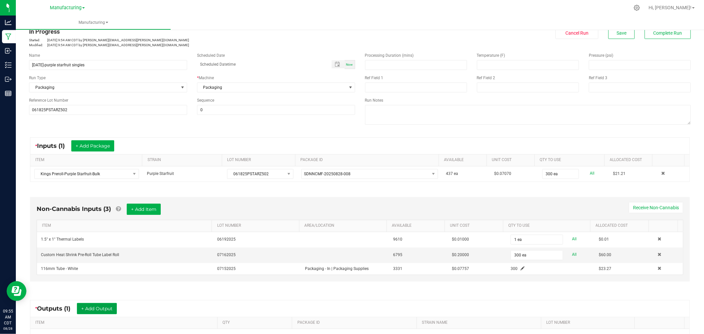
scroll to position [0, 0]
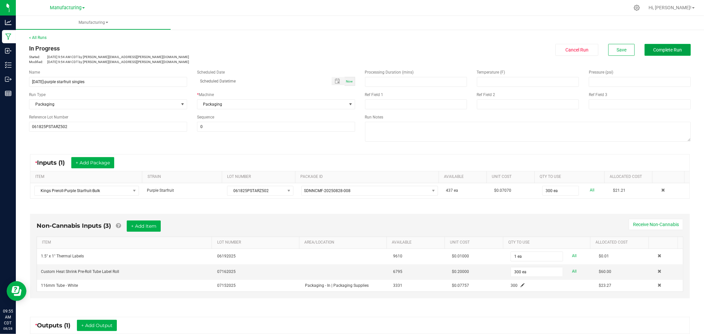
click at [650, 53] on button "Complete Run" at bounding box center [668, 50] width 46 height 12
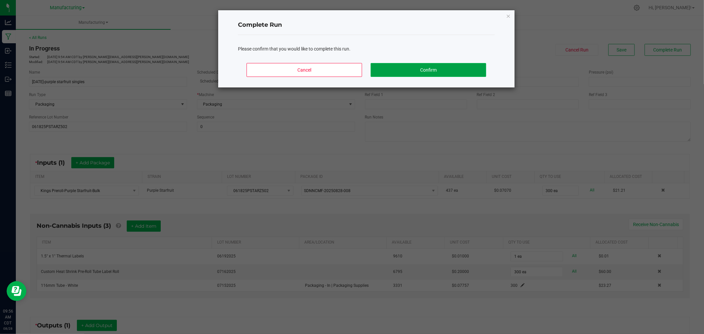
click at [434, 70] on button "Confirm" at bounding box center [429, 70] width 116 height 14
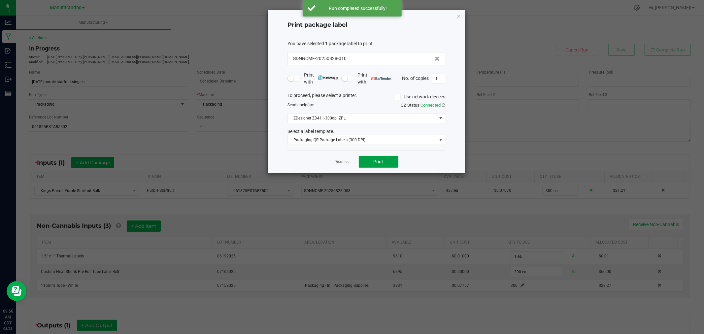
click at [375, 164] on button "Print" at bounding box center [379, 162] width 40 height 12
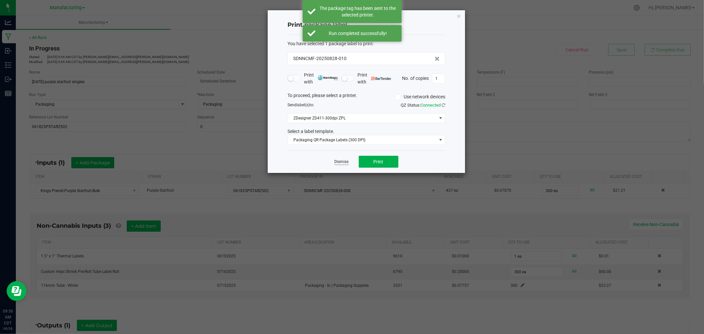
click at [341, 163] on link "Dismiss" at bounding box center [342, 162] width 14 height 6
